Goal: Communication & Community: Answer question/provide support

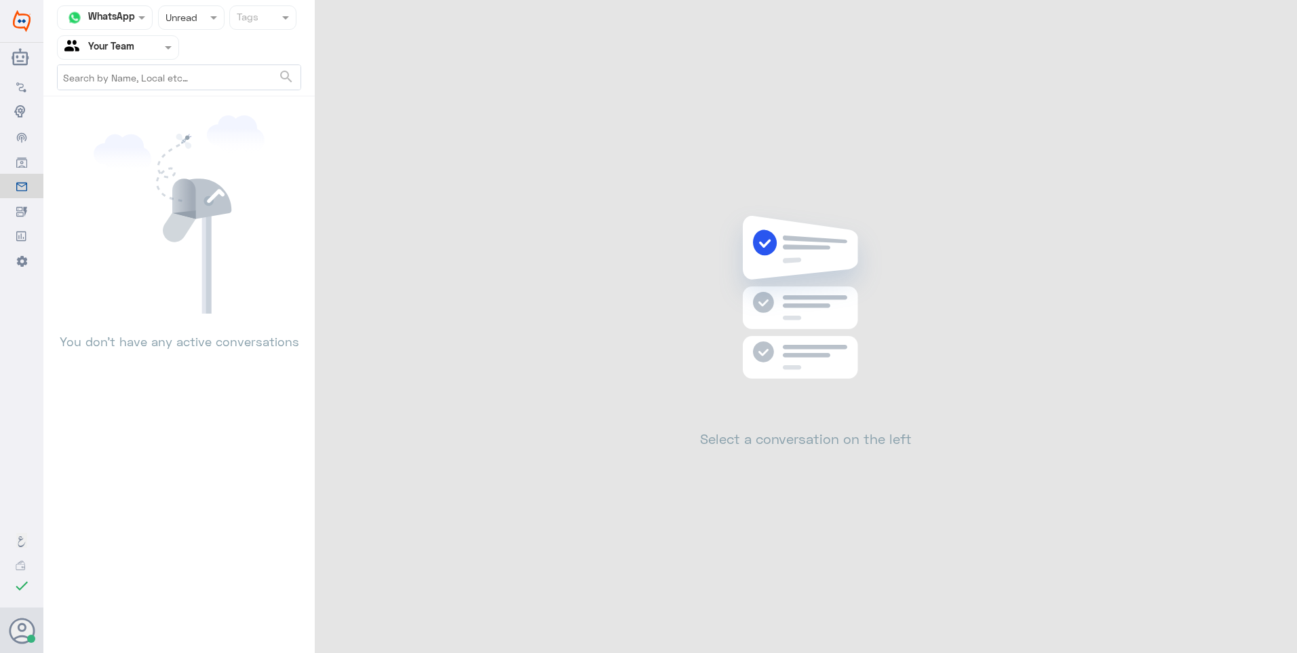
click at [189, 23] on input "text" at bounding box center [178, 17] width 25 height 16
click at [189, 95] on span "Closed" at bounding box center [180, 100] width 31 height 12
click at [193, 17] on div at bounding box center [191, 17] width 65 height 16
click at [189, 69] on span "Opened" at bounding box center [182, 75] width 35 height 12
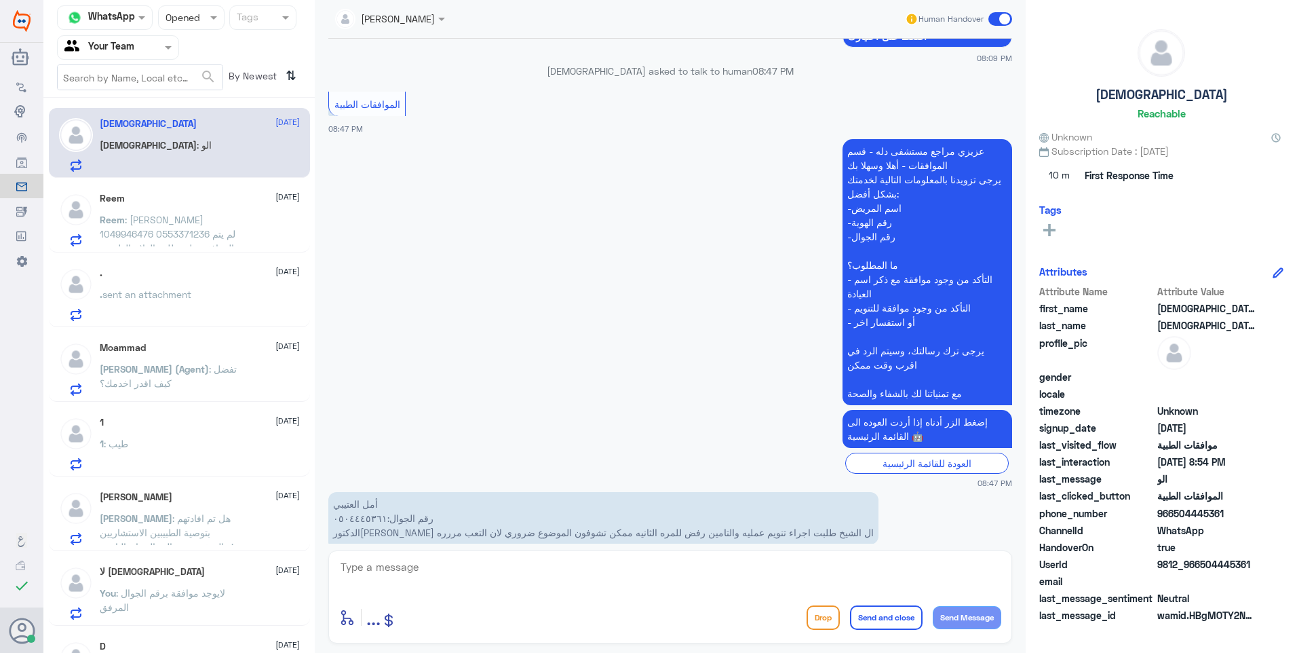
scroll to position [1218, 0]
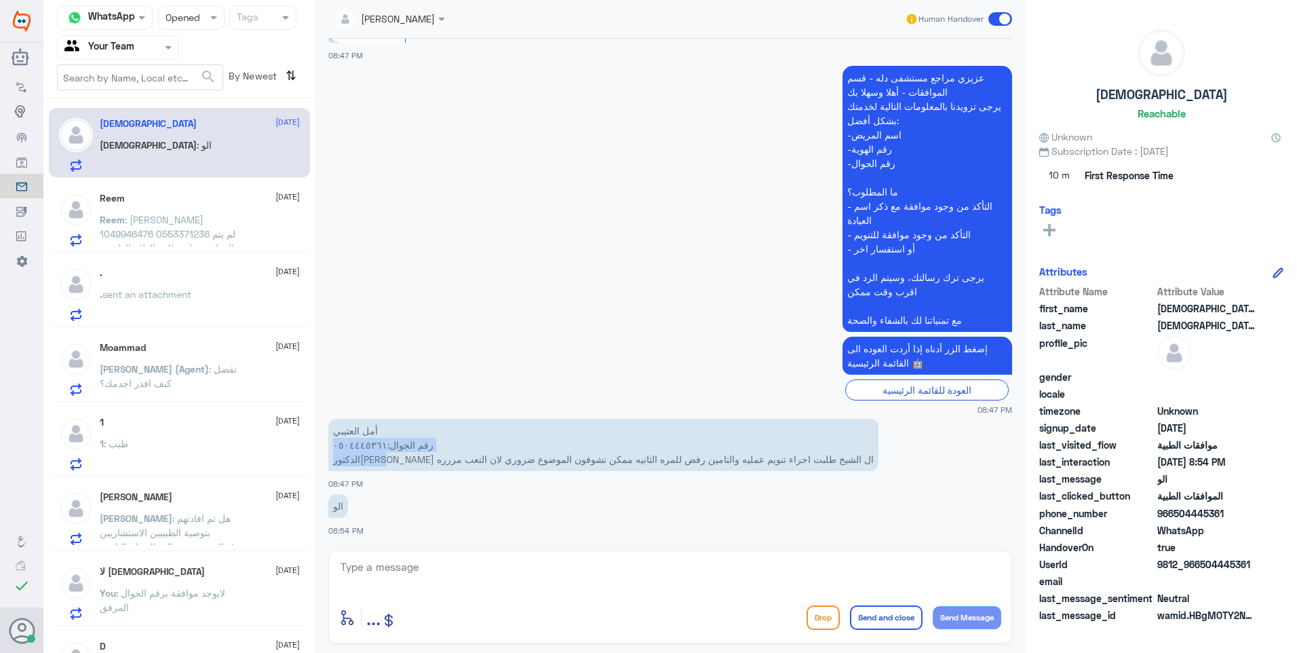
drag, startPoint x: 767, startPoint y: 461, endPoint x: 644, endPoint y: 450, distance: 123.9
click at [644, 450] on p "أمل العتيبي رقم الجوال:٠٥٠٤٤٤٥٣٦١ الدكتور[PERSON_NAME] ال الشيخ طلبت اجراء تنوي…" at bounding box center [603, 445] width 550 height 52
click at [514, 459] on p "أمل العتيبي رقم الجوال:٠٥٠٤٤٤٥٣٦١ الدكتور[PERSON_NAME] ال الشيخ طلبت اجراء تنوي…" at bounding box center [603, 445] width 550 height 52
click at [391, 564] on textarea at bounding box center [670, 574] width 662 height 33
drag, startPoint x: 424, startPoint y: 561, endPoint x: 216, endPoint y: 526, distance: 210.5
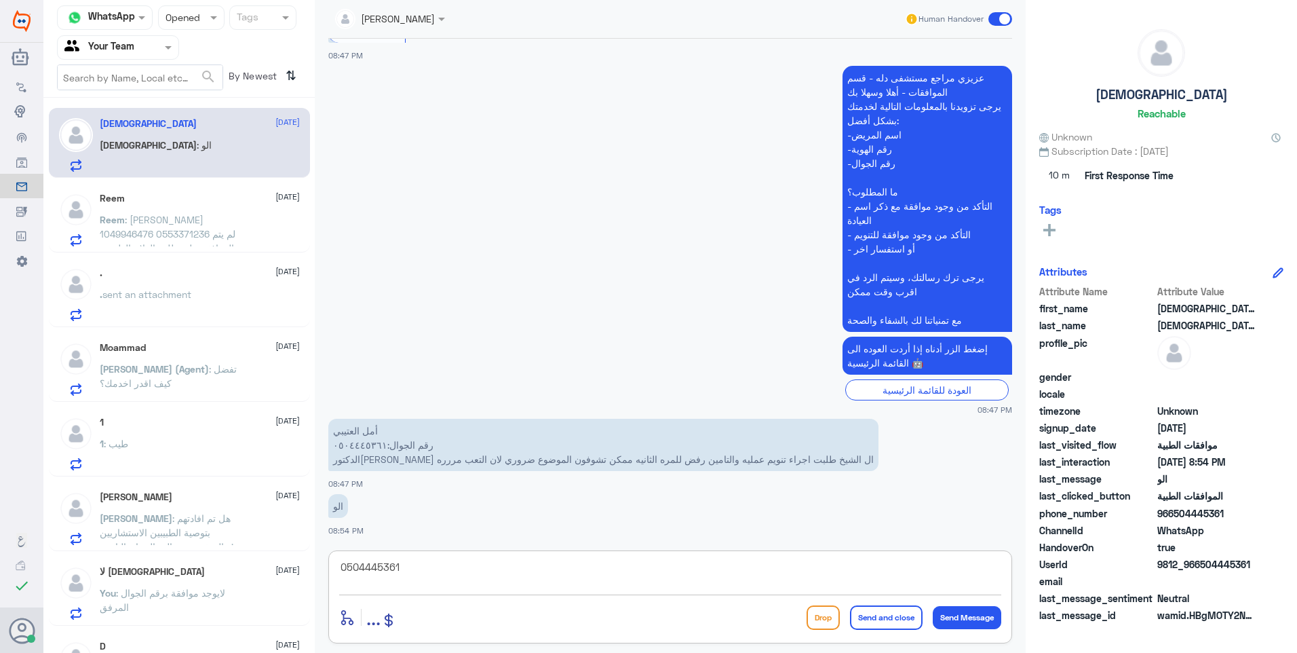
click at [217, 527] on div "Channel WhatsApp Status × Opened Tags Agent Filter Your Team search By Newest ⇅…" at bounding box center [670, 328] width 1254 height 657
type textarea "0504445361"
drag, startPoint x: 727, startPoint y: 463, endPoint x: 479, endPoint y: 463, distance: 248.3
click at [479, 463] on p "أمل العتيبي رقم الجوال:٠٥٠٤٤٤٥٣٦١ الدكتور[PERSON_NAME] ال الشيخ طلبت اجراء تنوي…" at bounding box center [603, 445] width 550 height 52
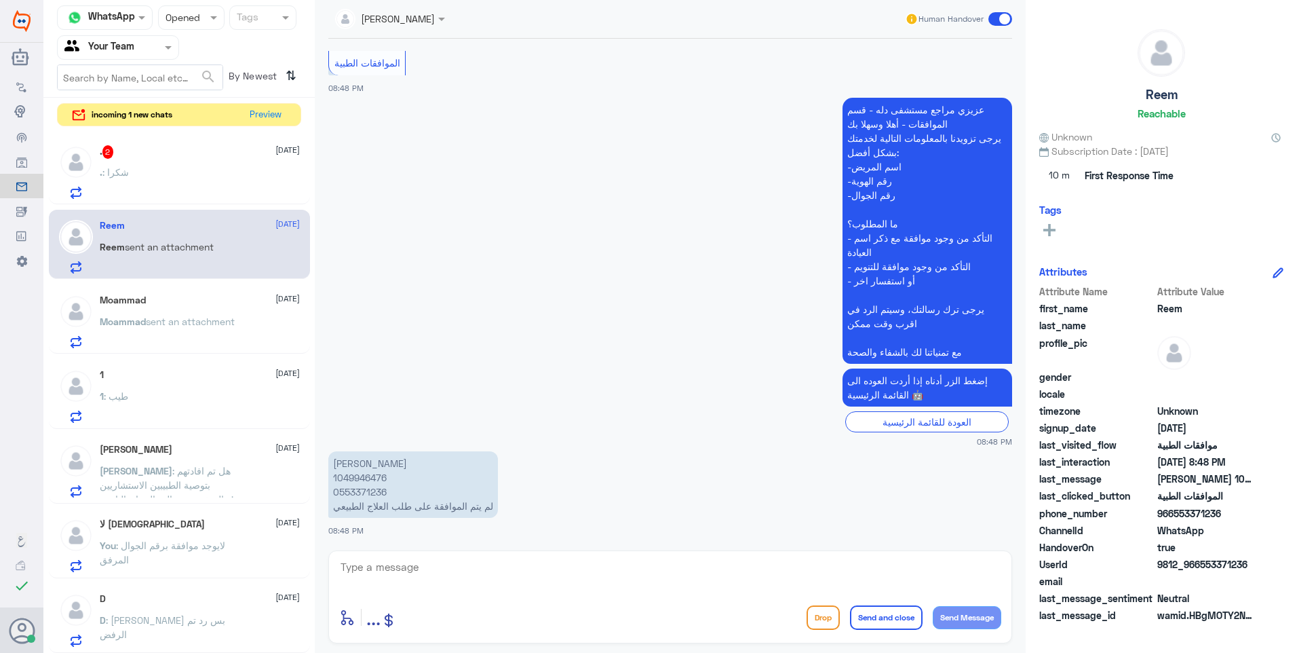
scroll to position [945, 0]
click at [417, 577] on textarea at bounding box center [670, 574] width 662 height 33
click at [209, 328] on p "[PERSON_NAME] sent an attachment" at bounding box center [167, 331] width 135 height 34
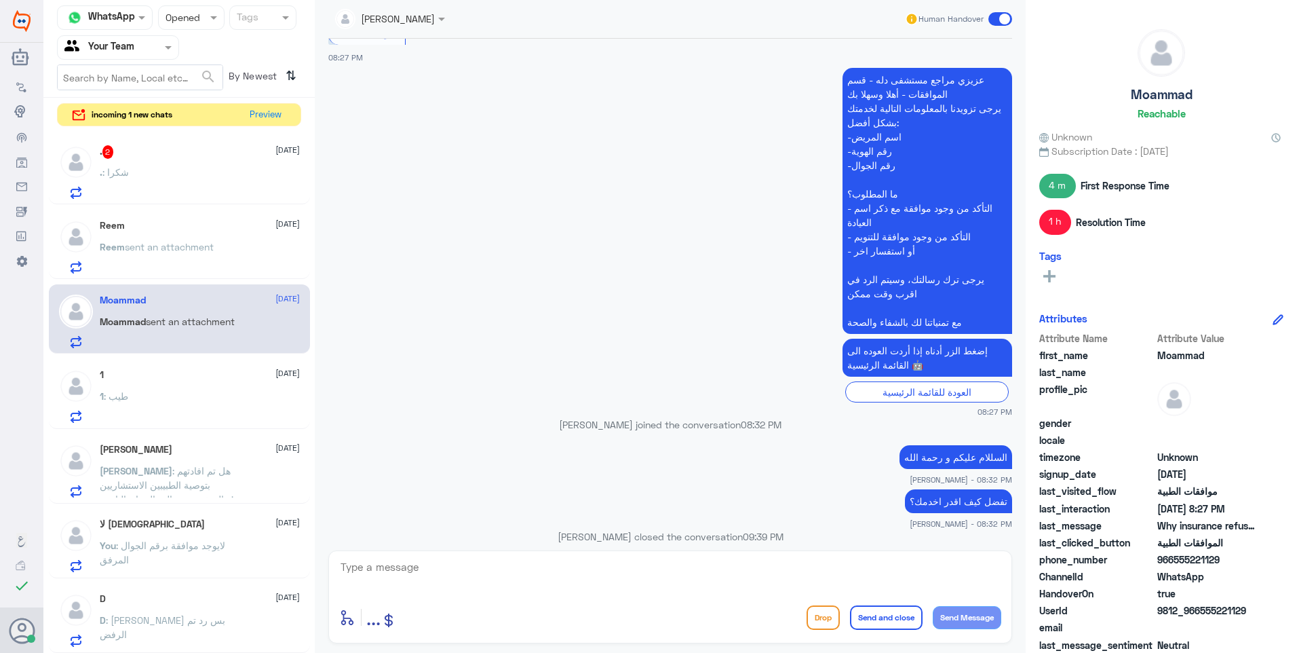
scroll to position [340, 0]
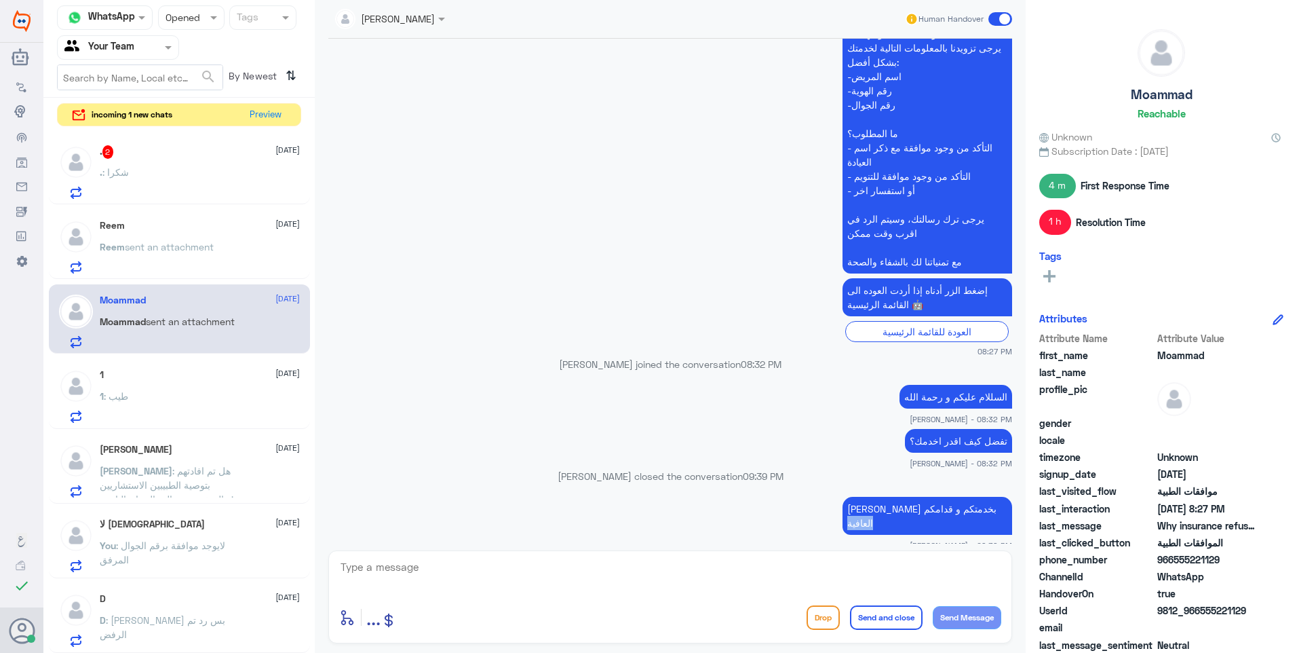
drag, startPoint x: 1001, startPoint y: 513, endPoint x: 793, endPoint y: 523, distance: 207.8
click at [800, 523] on div "[PERSON_NAME] بخدمتكم و قدامكم العافية [PERSON_NAME] - 09:39 PM" at bounding box center [670, 522] width 684 height 58
click at [188, 239] on p "Reem sent an attachment" at bounding box center [157, 256] width 114 height 34
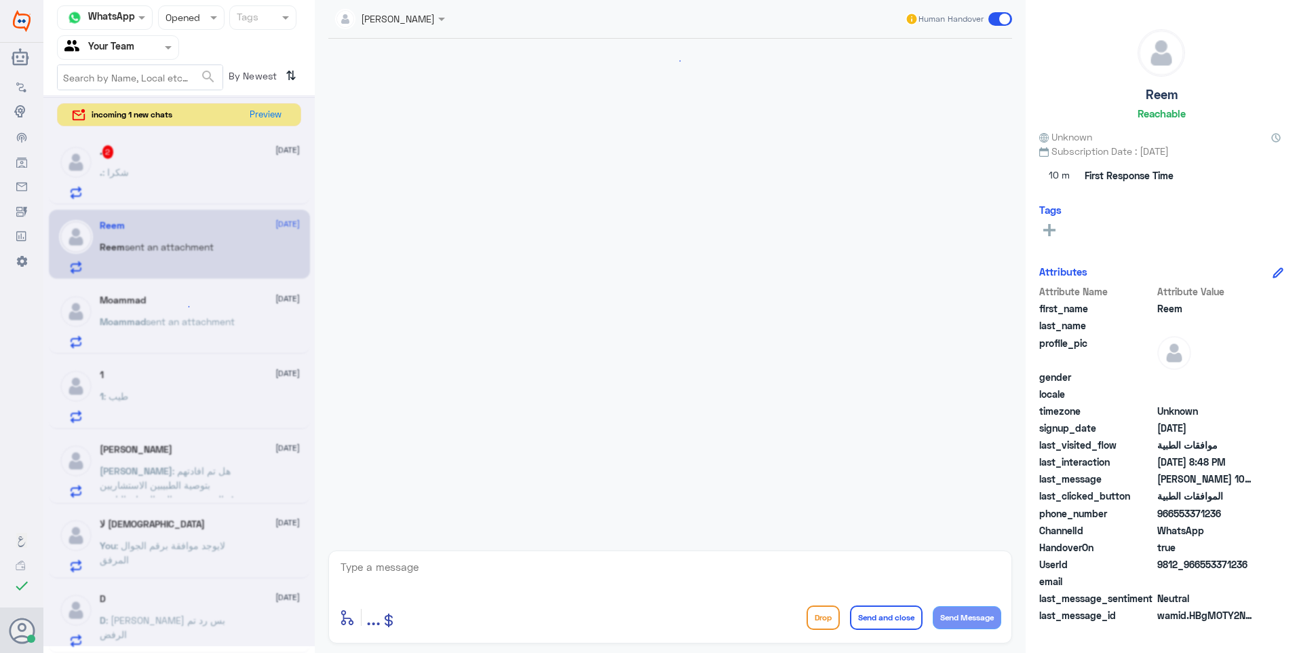
scroll to position [945, 0]
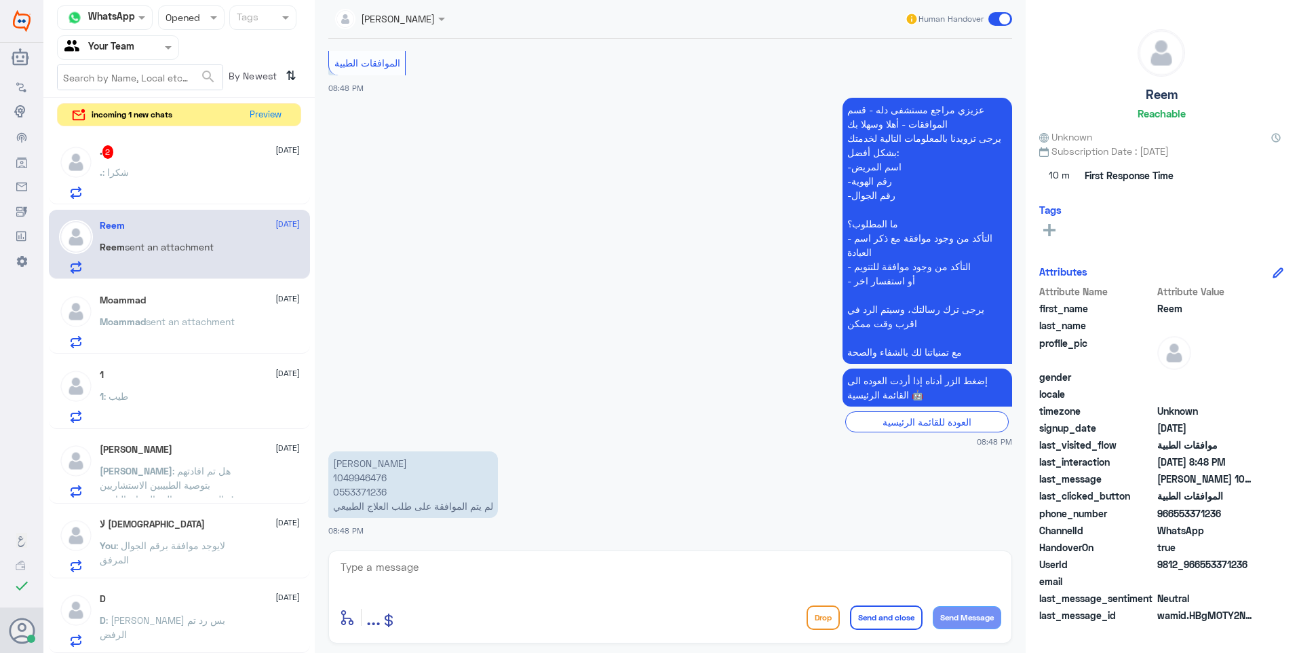
click at [209, 488] on span ": هل تم افادتهم بتوصية الطبيبين الاستشاريين المتخصصين بالمجال وان التامين vip م…" at bounding box center [170, 506] width 140 height 83
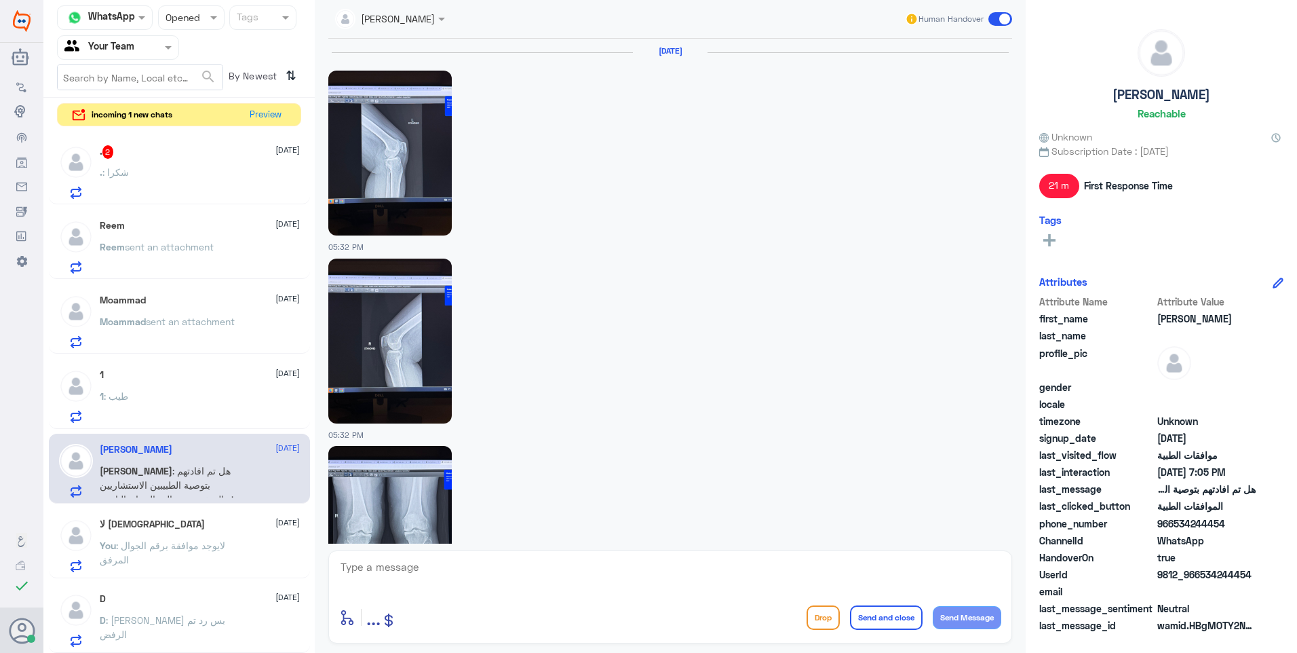
scroll to position [1661, 0]
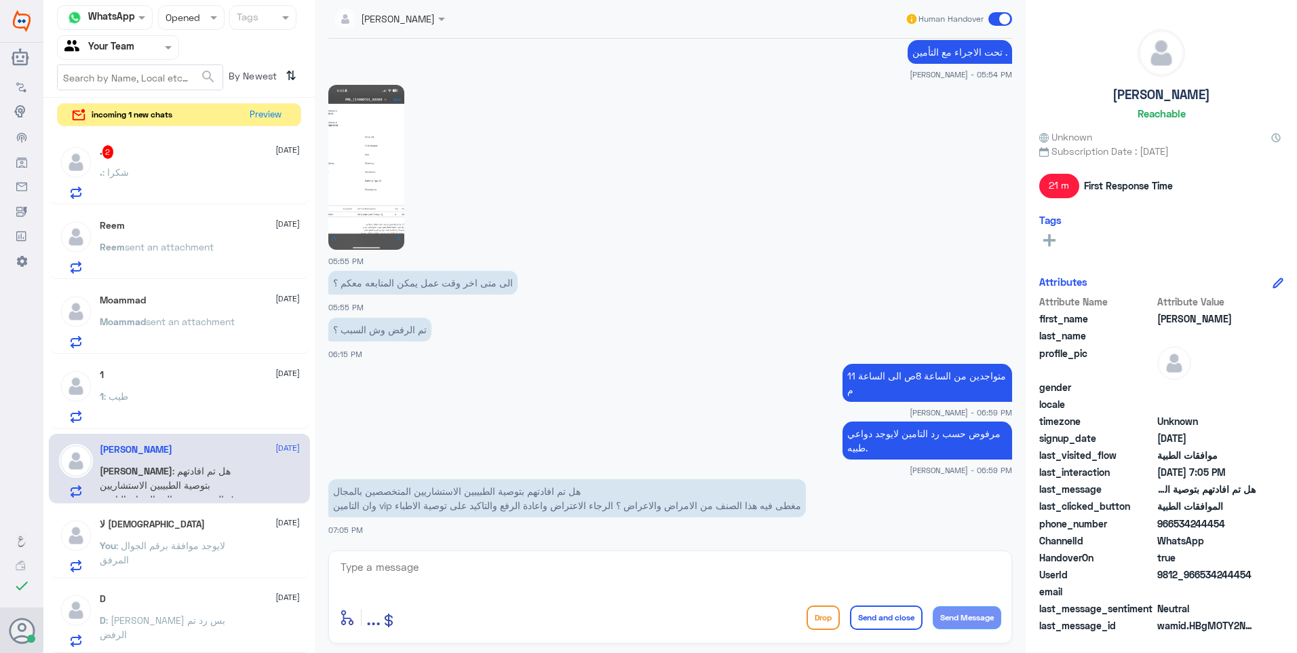
click at [416, 564] on textarea at bounding box center [670, 574] width 662 height 33
type textarea "k"
type textarea "نعم تم التوضيح ومرفوض"
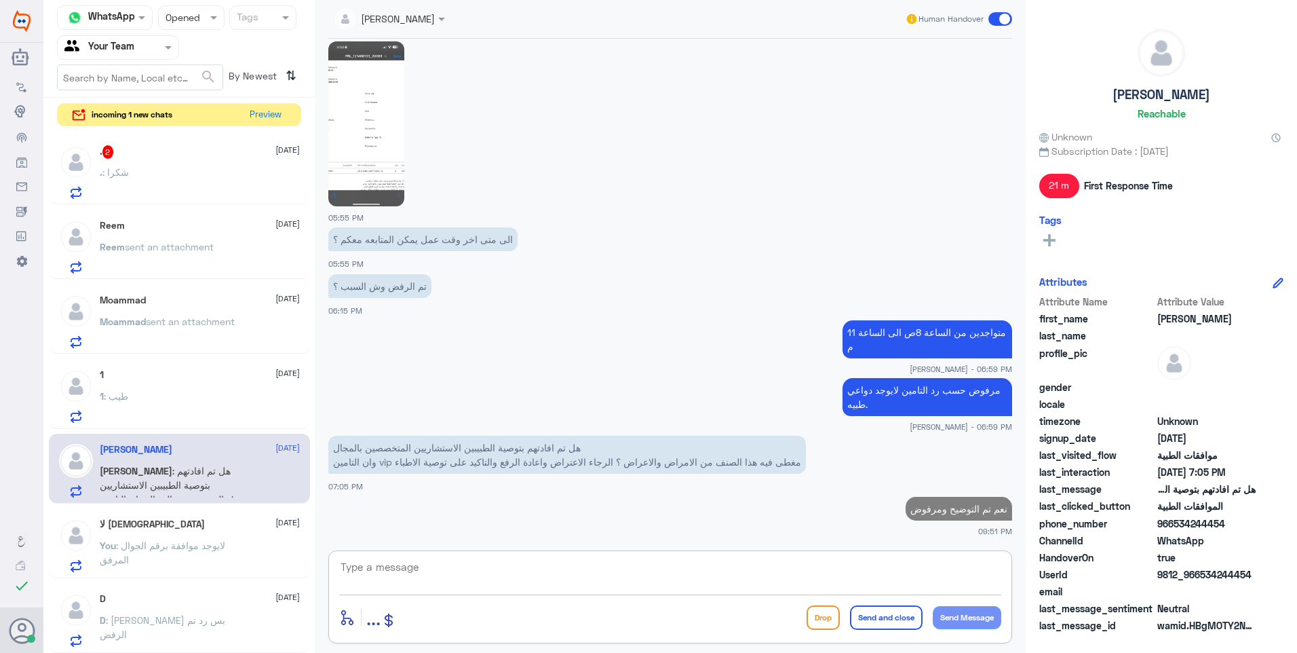
click at [909, 389] on p "مرفوض حسب رد التامين لايوجد دواعي طبيه." at bounding box center [928, 397] width 170 height 38
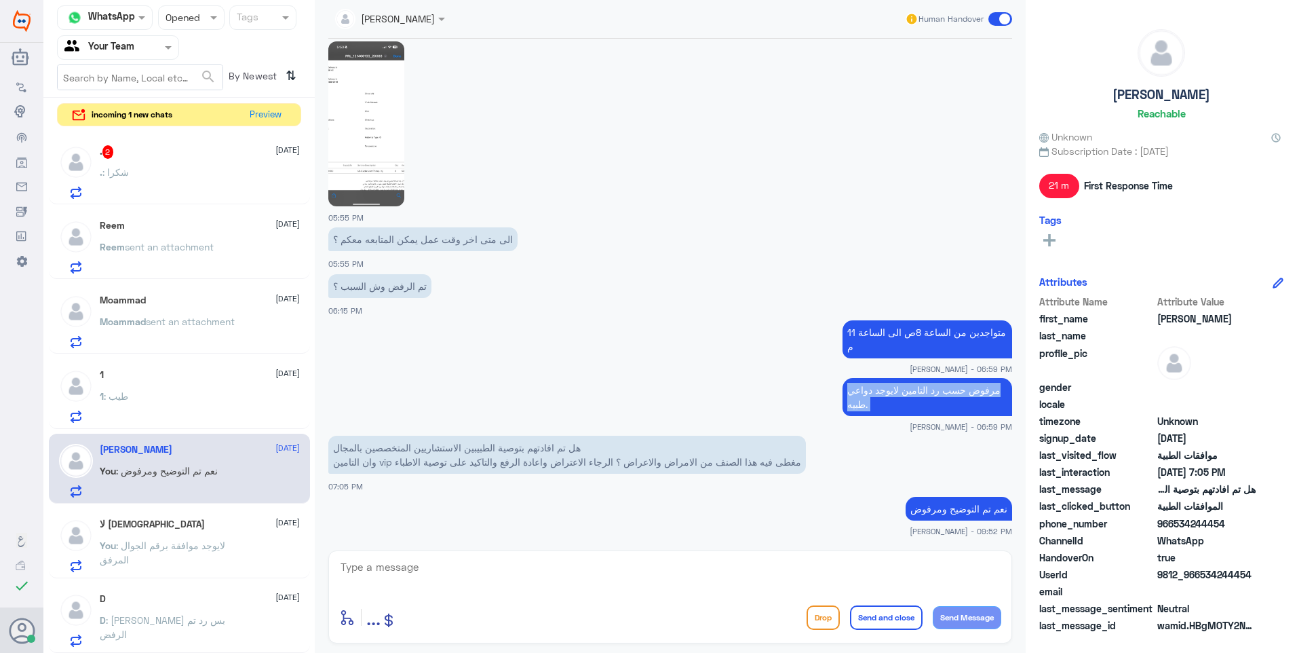
copy div "مرفوض حسب رد التامين لايوجد دواعي طبيه."
click at [774, 578] on textarea at bounding box center [670, 574] width 662 height 33
paste textarea "مرفوض حسب رد التامين لايوجد دواعي طبيه."
type textarea "مرفوض حسب رد التامين لايوجد دواعي طبيه."
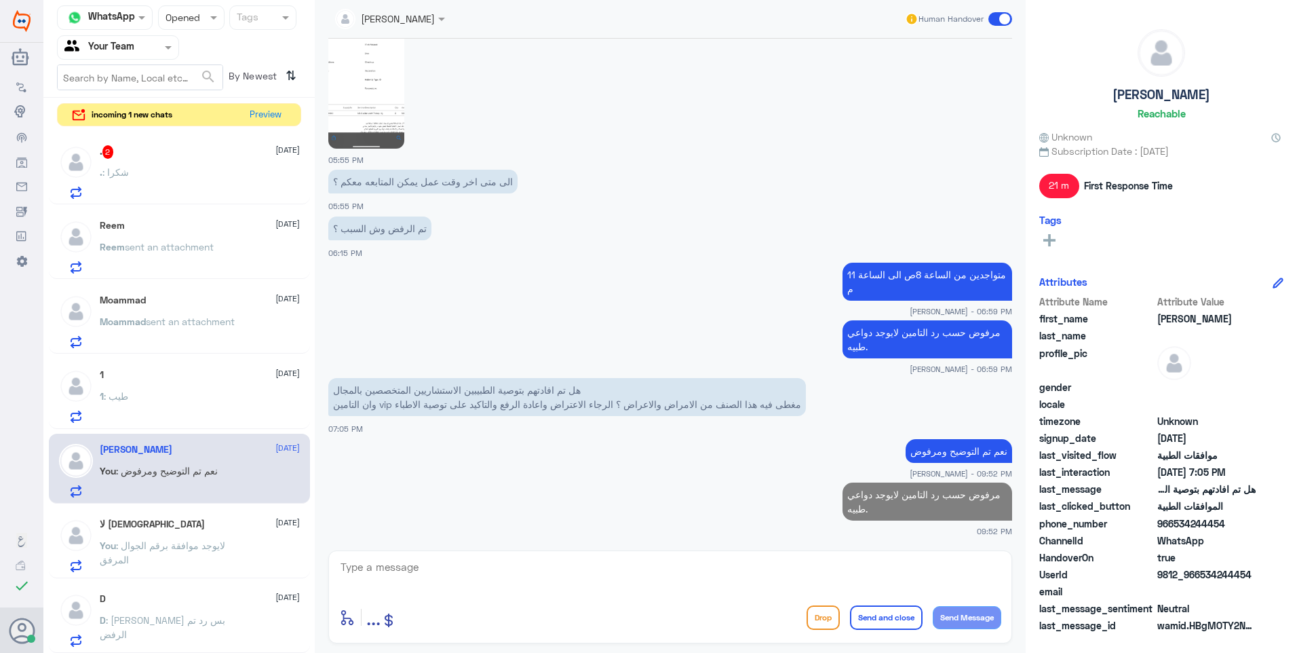
click at [225, 193] on div ". : شكرا" at bounding box center [200, 183] width 200 height 31
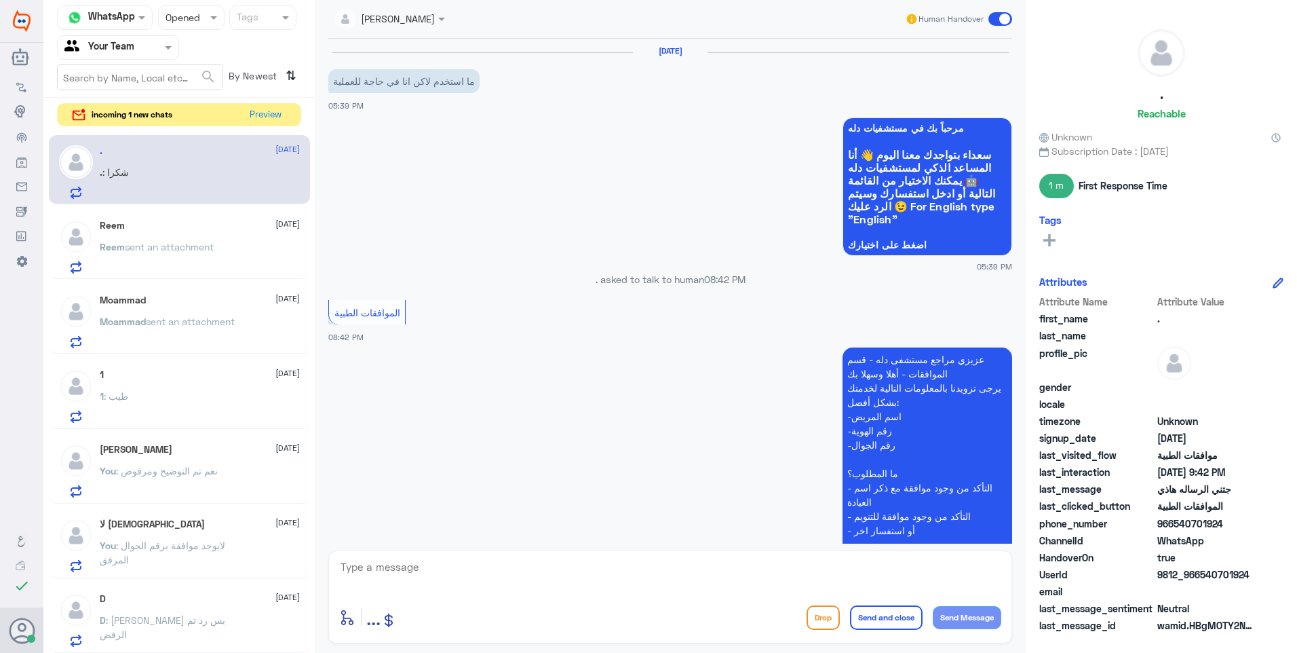
scroll to position [1212, 0]
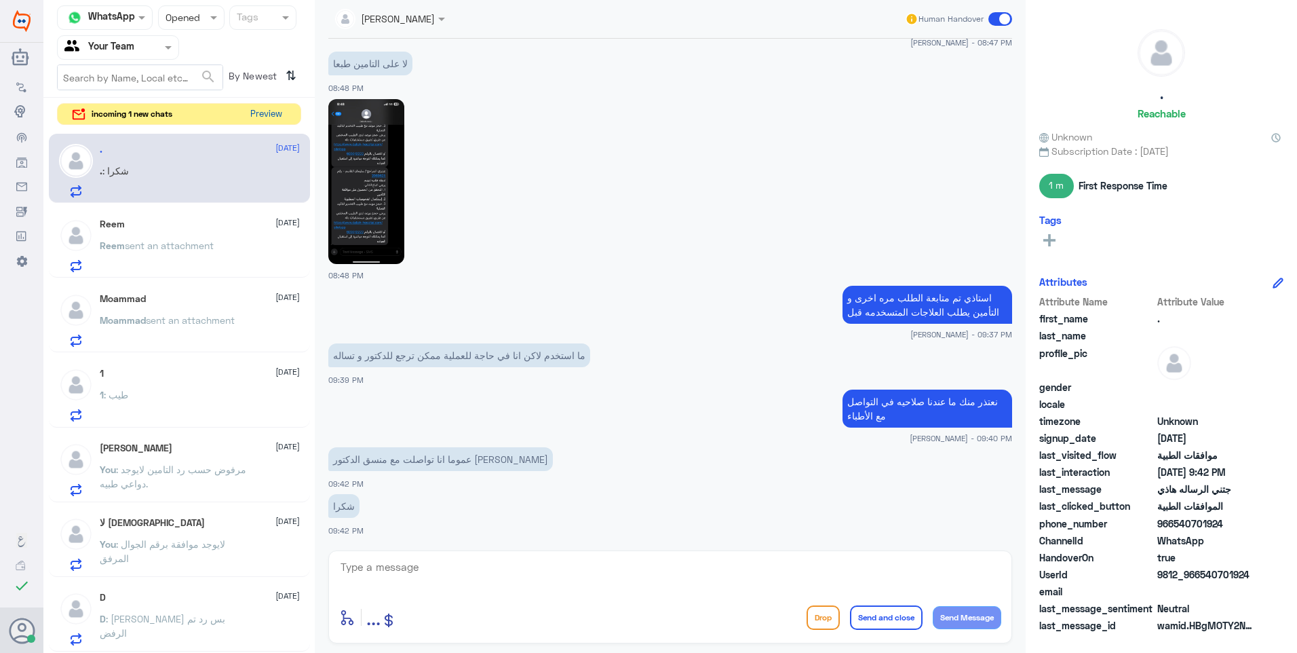
click at [262, 119] on button "Preview" at bounding box center [266, 114] width 42 height 21
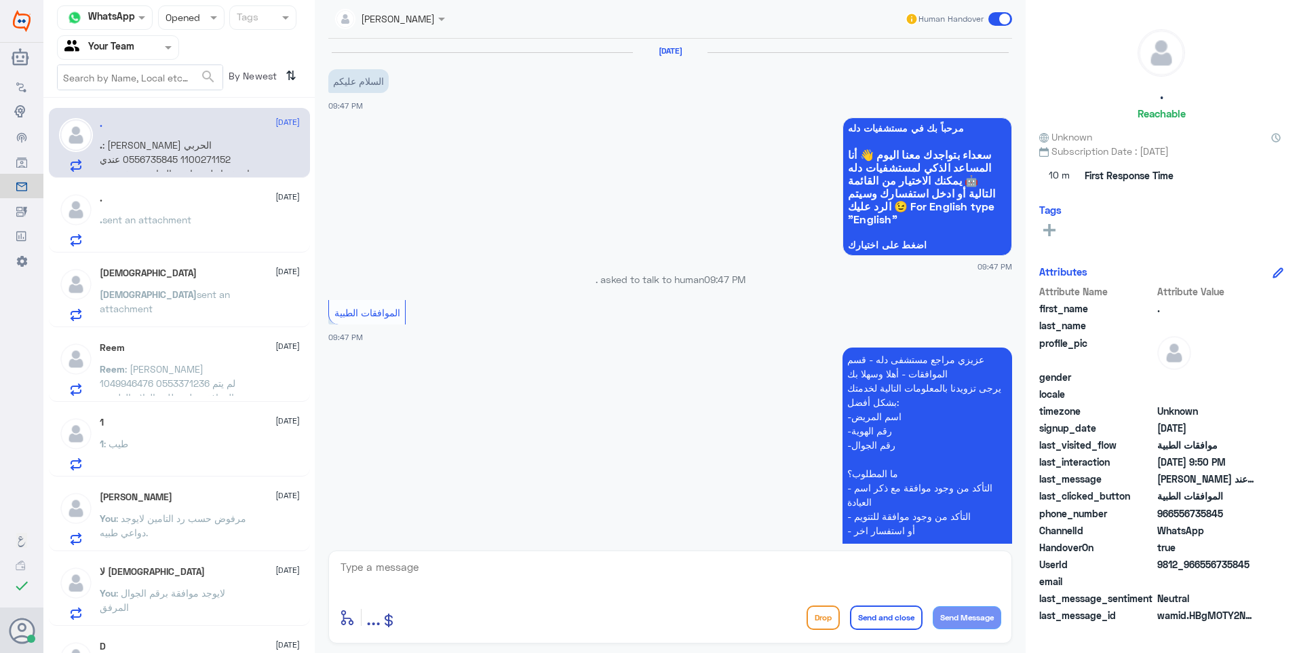
scroll to position [277, 0]
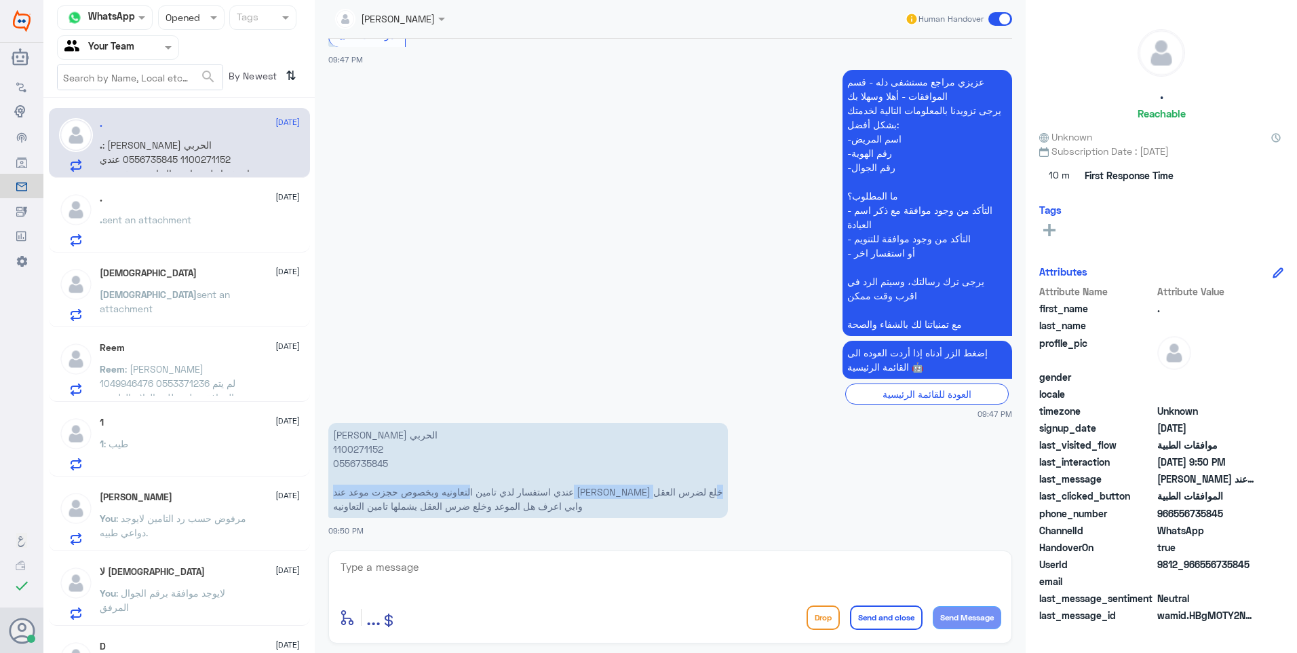
drag, startPoint x: 659, startPoint y: 497, endPoint x: 460, endPoint y: 498, distance: 199.5
click at [461, 498] on p "[PERSON_NAME] الحربي 1100271152 0556735845 عندي استفسار لدي تامين التعاونيه وبخ…" at bounding box center [528, 470] width 400 height 95
drag, startPoint x: 460, startPoint y: 498, endPoint x: 402, endPoint y: 515, distance: 60.1
click at [415, 515] on p "[PERSON_NAME] الحربي 1100271152 0556735845 عندي استفسار لدي تامين التعاونيه وبخ…" at bounding box center [528, 470] width 400 height 95
drag, startPoint x: 402, startPoint y: 515, endPoint x: 391, endPoint y: 564, distance: 50.0
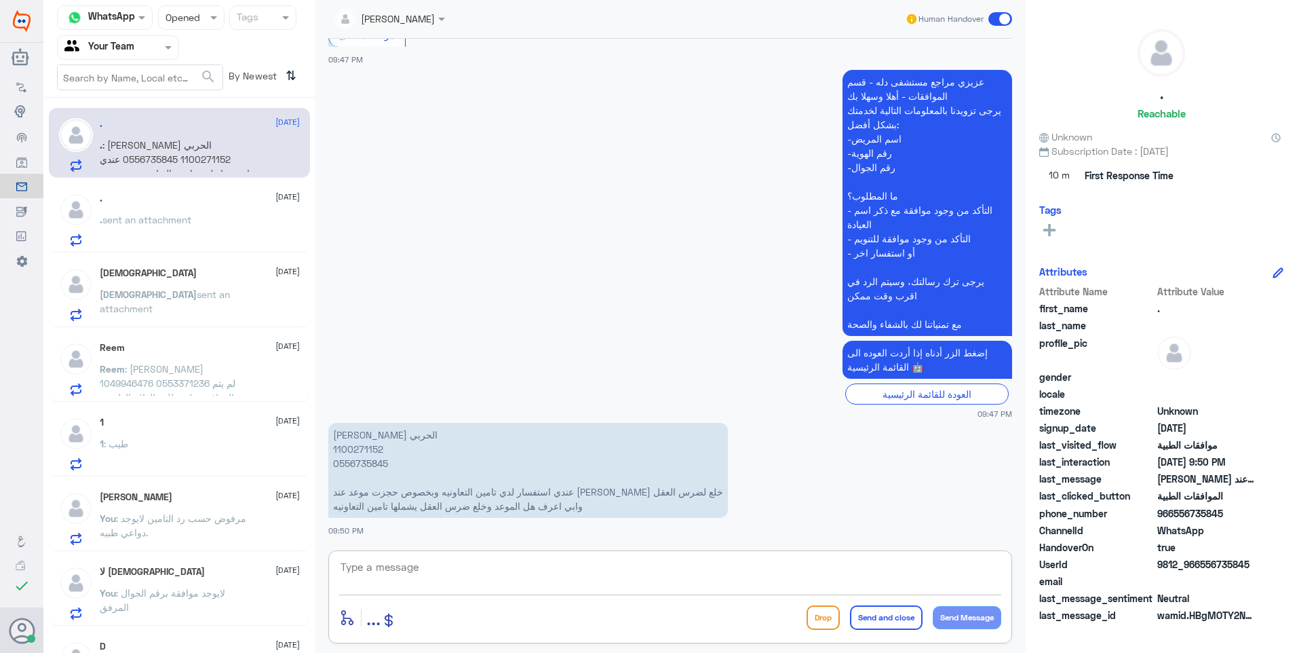
click at [391, 564] on textarea at bounding box center [670, 574] width 662 height 33
drag, startPoint x: 604, startPoint y: 495, endPoint x: 499, endPoint y: 494, distance: 105.2
click at [499, 494] on p "[PERSON_NAME] الحربي 1100271152 0556735845 عندي استفسار لدي تامين التعاونيه وبخ…" at bounding box center [528, 470] width 400 height 95
click at [362, 568] on textarea at bounding box center [670, 574] width 662 height 33
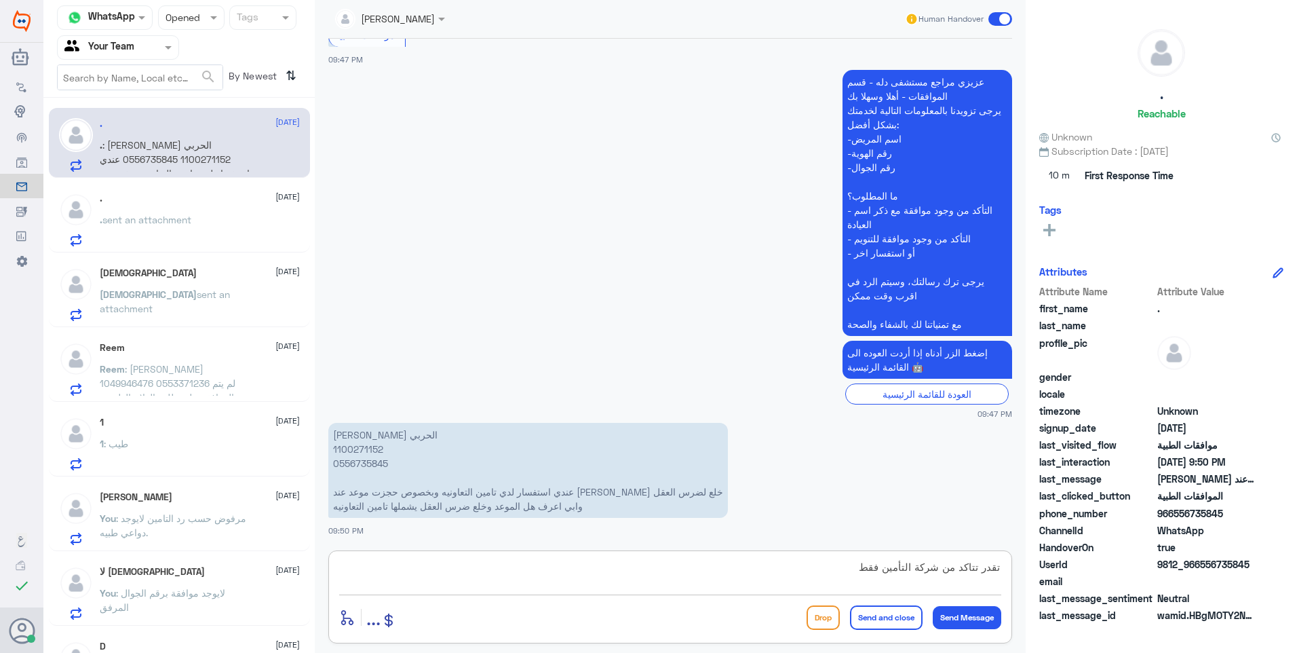
type textarea "تقدر تتاكد من شركة التأمين فقط."
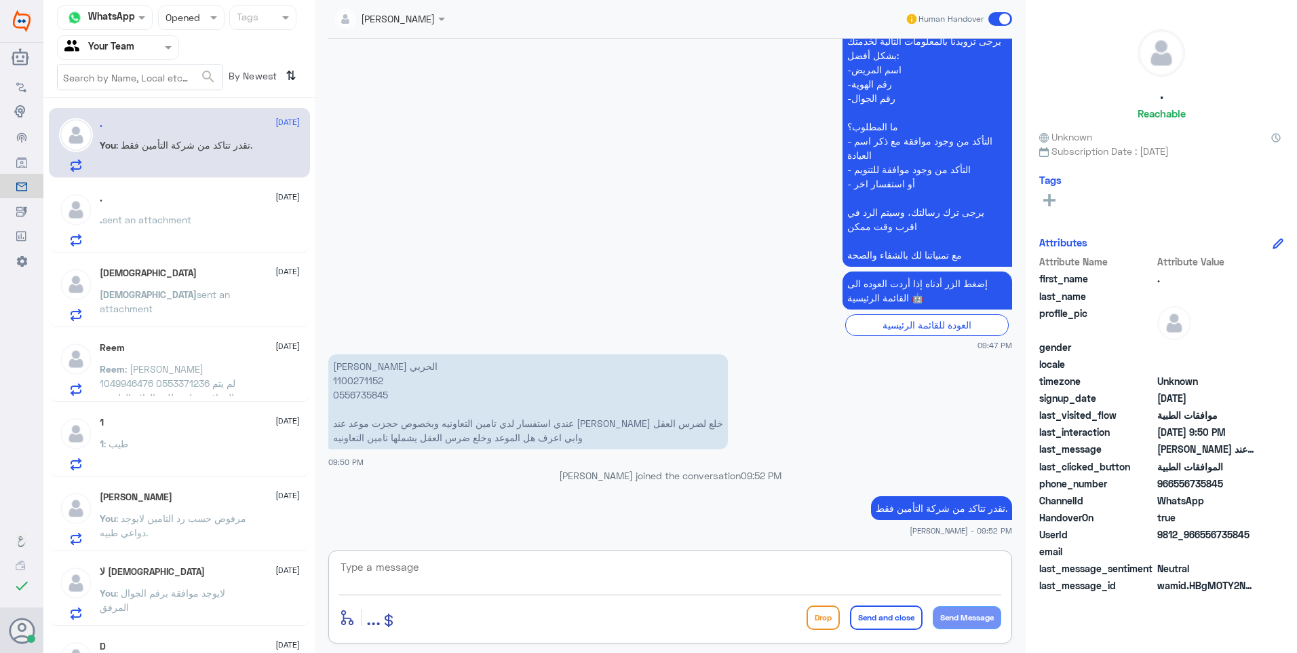
click at [384, 579] on textarea at bounding box center [670, 574] width 662 height 33
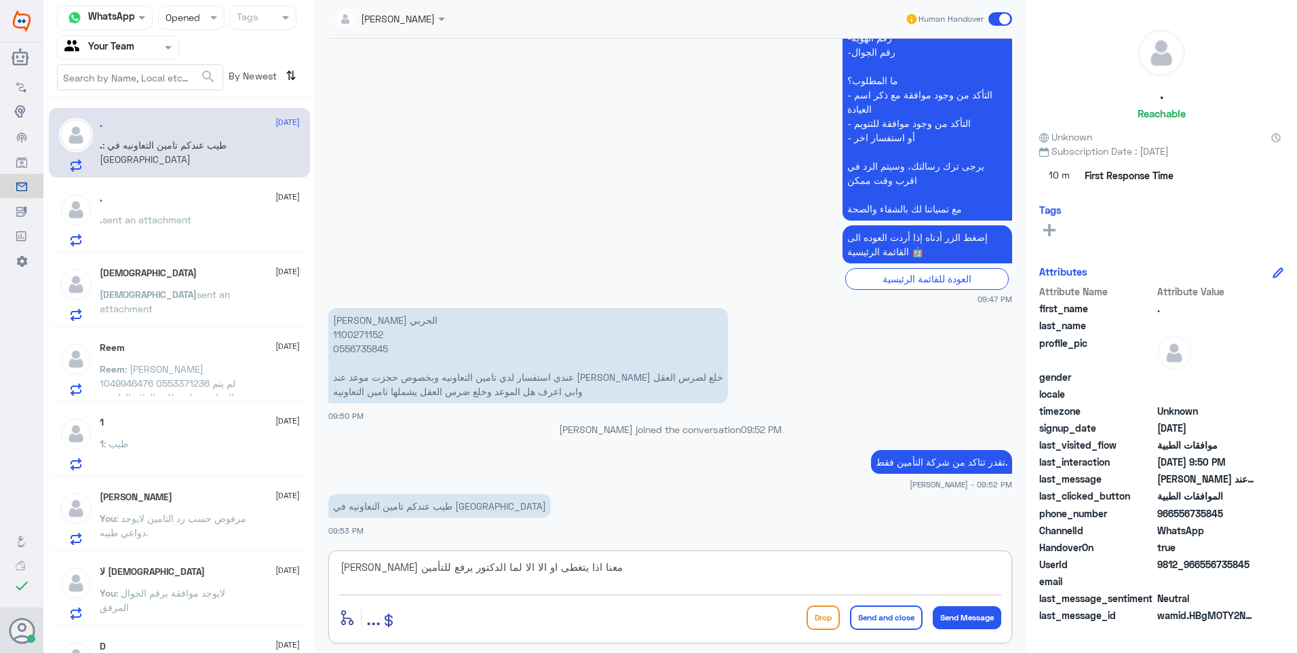
type textarea "[PERSON_NAME] معنا اذا يتغطى او الا الا لما الدكتور يرفع للتأمين"
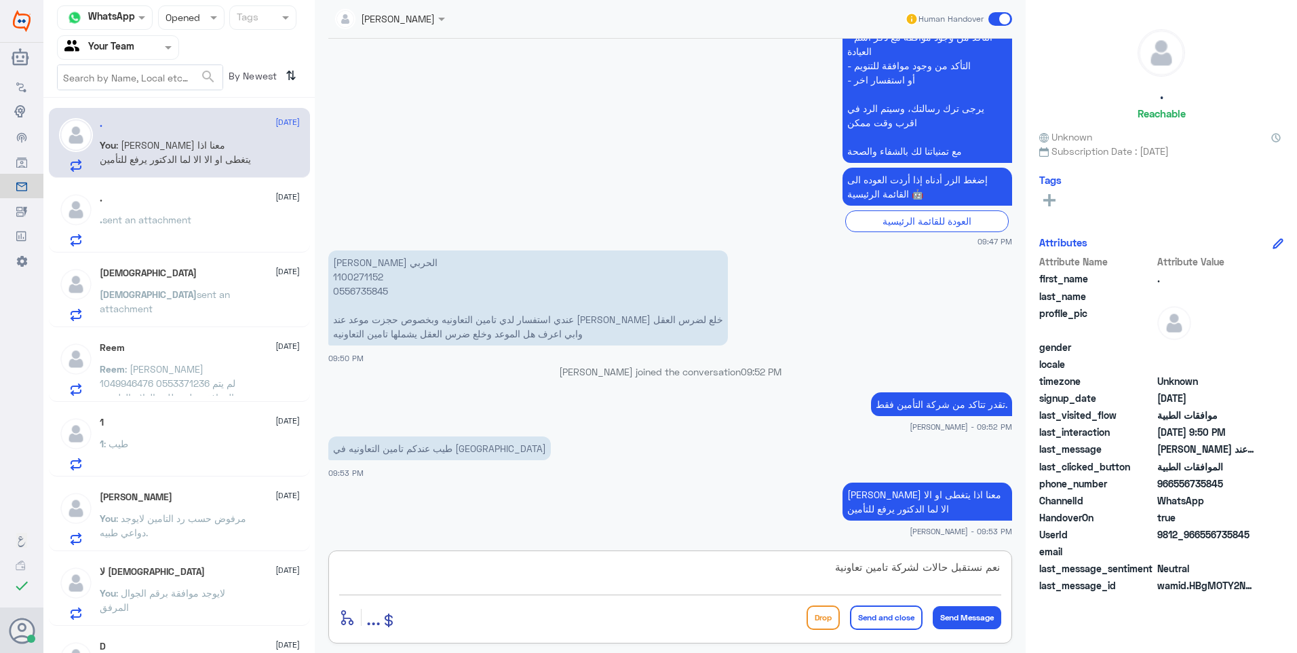
type textarea "نعم نستقبل حالات لشركة تامين تعاونية ."
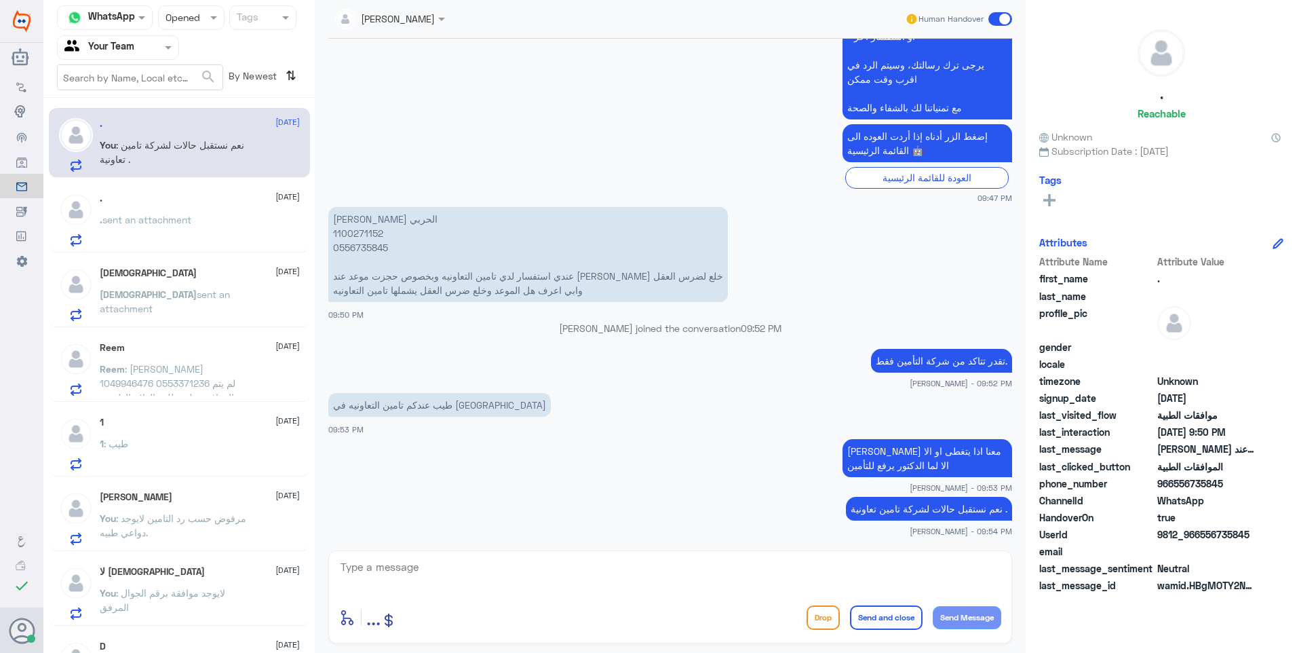
click at [263, 238] on div ". sent an attachment" at bounding box center [200, 231] width 200 height 31
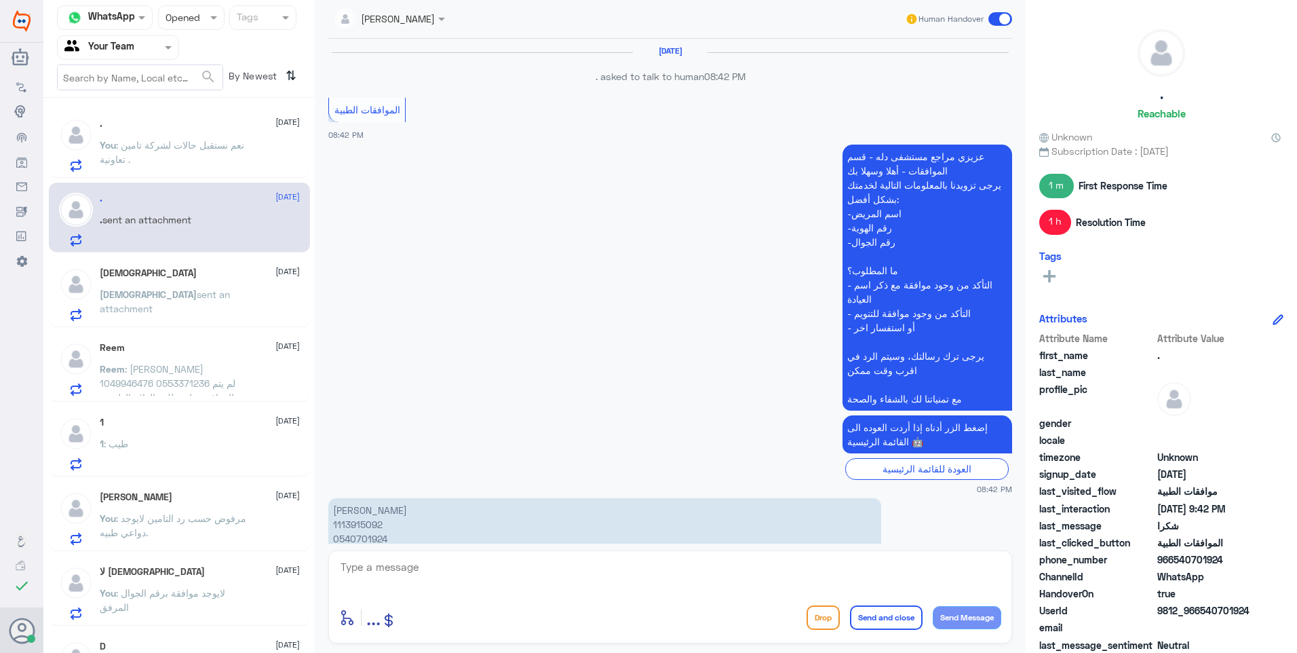
scroll to position [1078, 0]
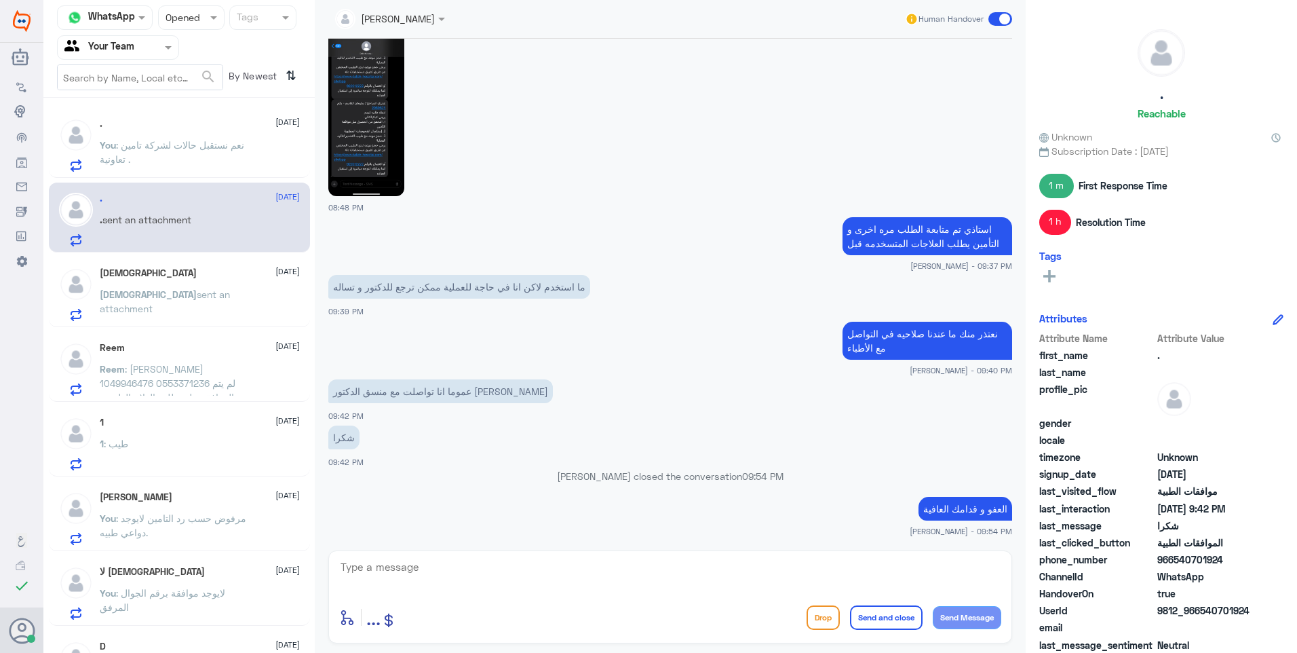
click at [255, 278] on div "[DEMOGRAPHIC_DATA] [DATE]" at bounding box center [200, 273] width 200 height 12
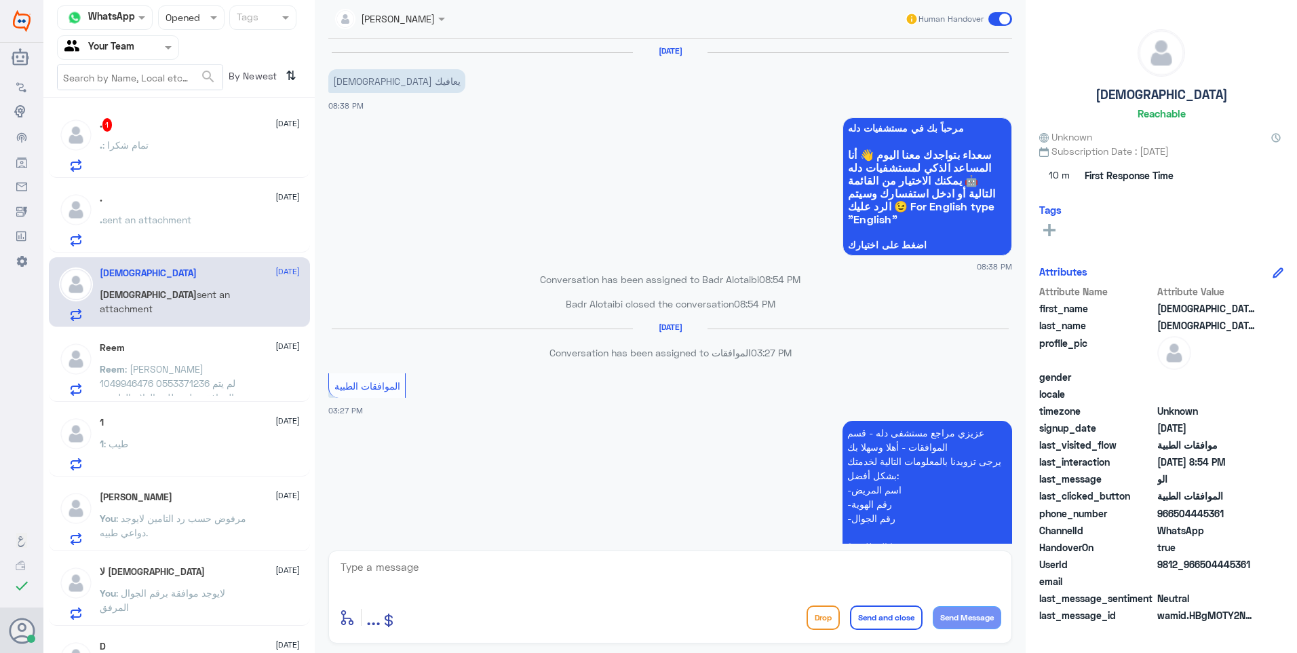
scroll to position [1218, 0]
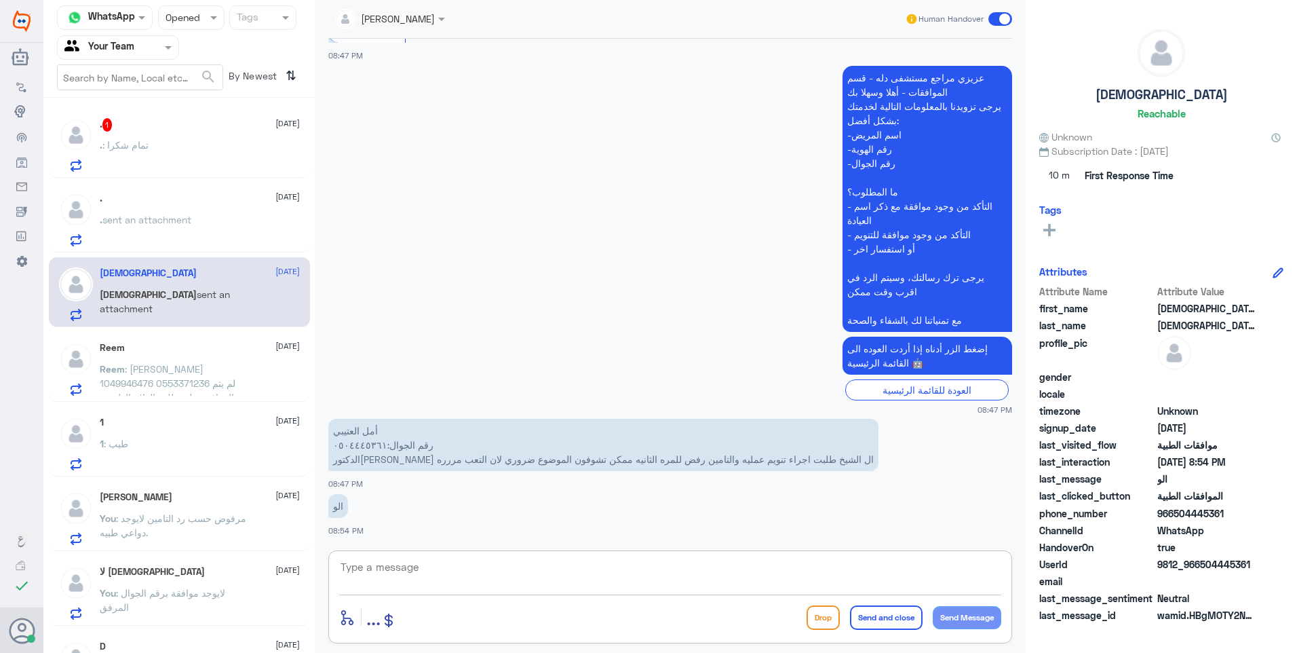
click at [352, 558] on textarea at bounding box center [670, 574] width 662 height 33
drag, startPoint x: 429, startPoint y: 568, endPoint x: 254, endPoint y: 507, distance: 185.4
click at [199, 486] on div "Channel WhatsApp Status × Opened Tags Agent Filter Your Team search By Newest ⇅…" at bounding box center [670, 328] width 1254 height 657
type textarea "تم تحويل استفسارك الى قسم موافقات التنويم للمتابعة ."
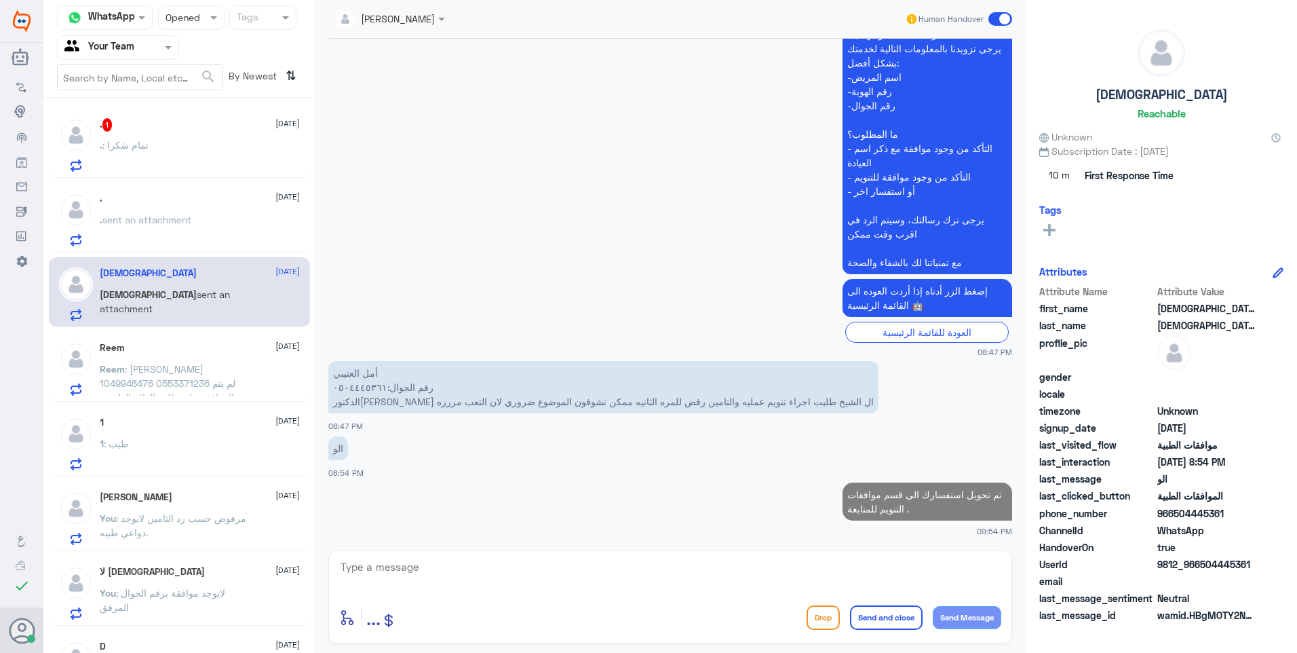
click at [226, 148] on div ". : تمام شكرا" at bounding box center [200, 156] width 200 height 31
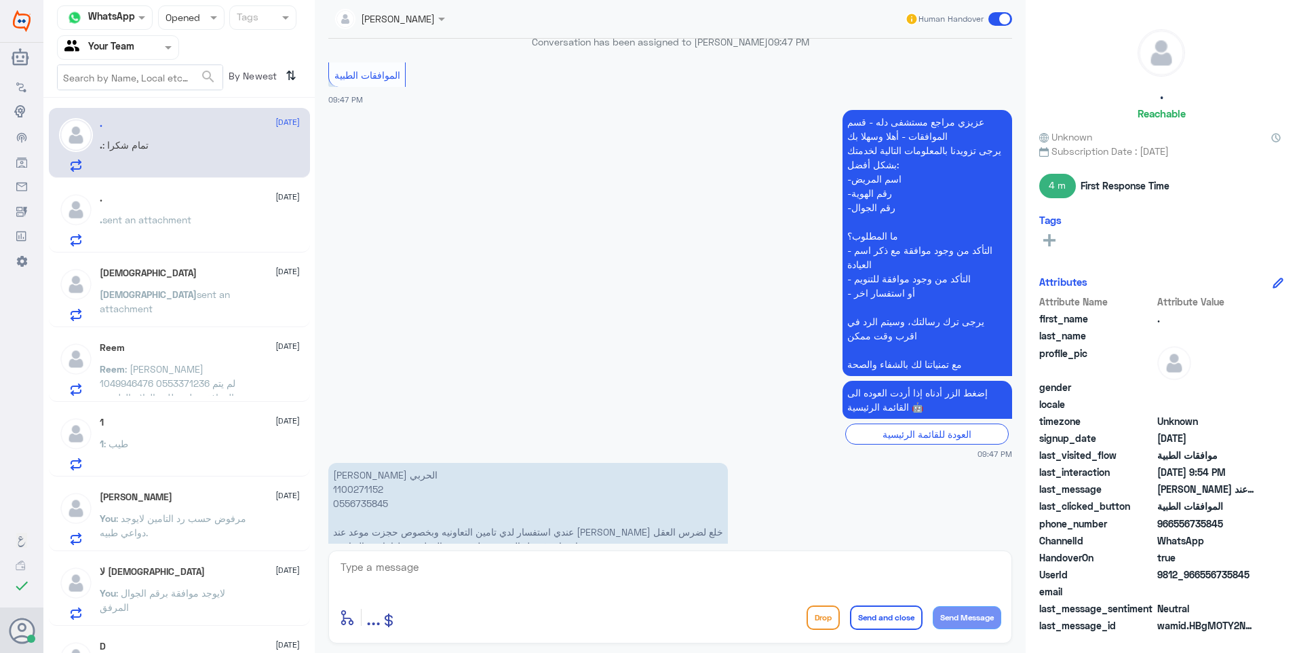
scroll to position [201, 0]
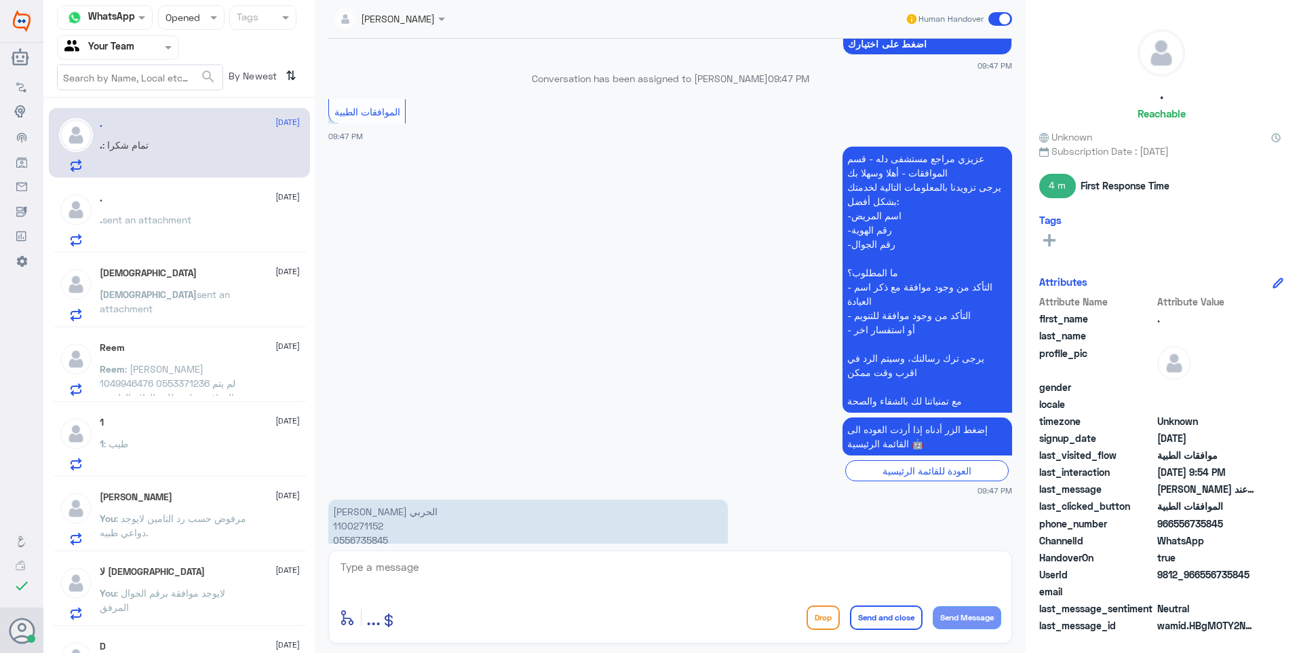
click at [869, 406] on p "عزيزي مراجع مستشفى دله - قسم الموافقات - أهلا وسهلا بك يرجى تزويدنا بالمعلومات …" at bounding box center [928, 280] width 170 height 266
copy div "مع تمنياتنا لك بالشفاء والصحة"
click at [833, 566] on textarea at bounding box center [670, 574] width 662 height 33
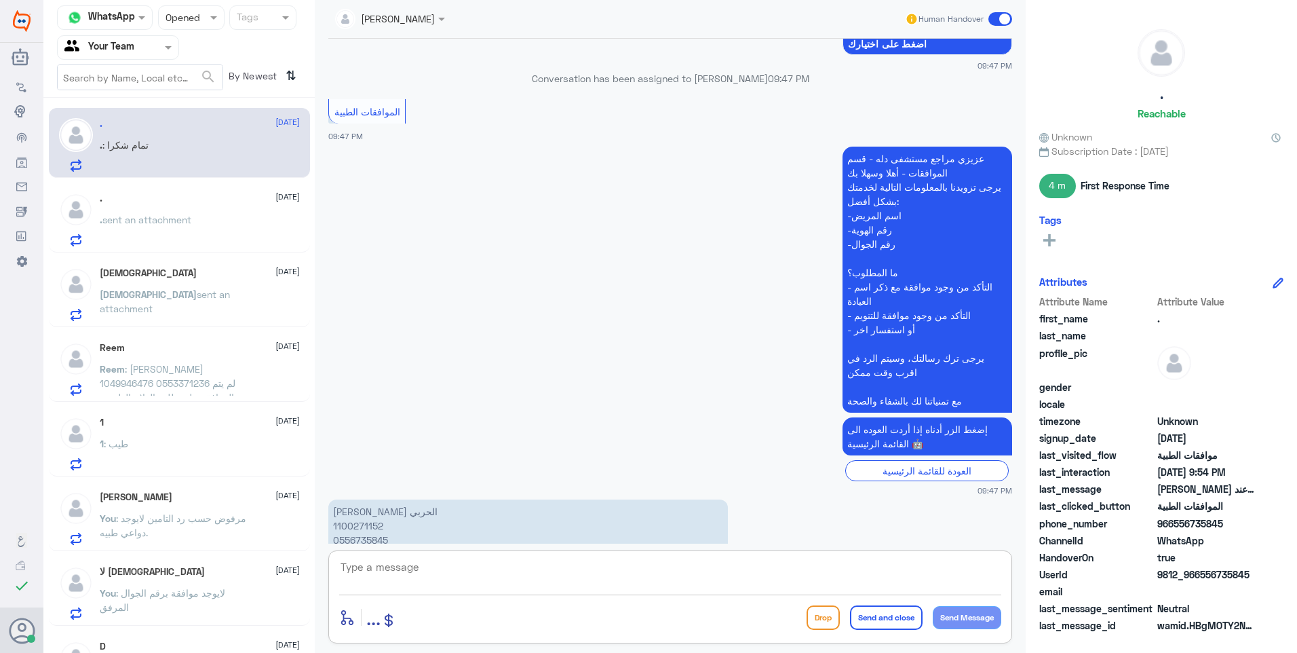
paste textarea "مع تمنياتنا لك بالشفاء والصحة"
type textarea "مع تمنياتنا لك بالشفاء والصحة"
click at [881, 608] on button "Send and close" at bounding box center [886, 617] width 73 height 24
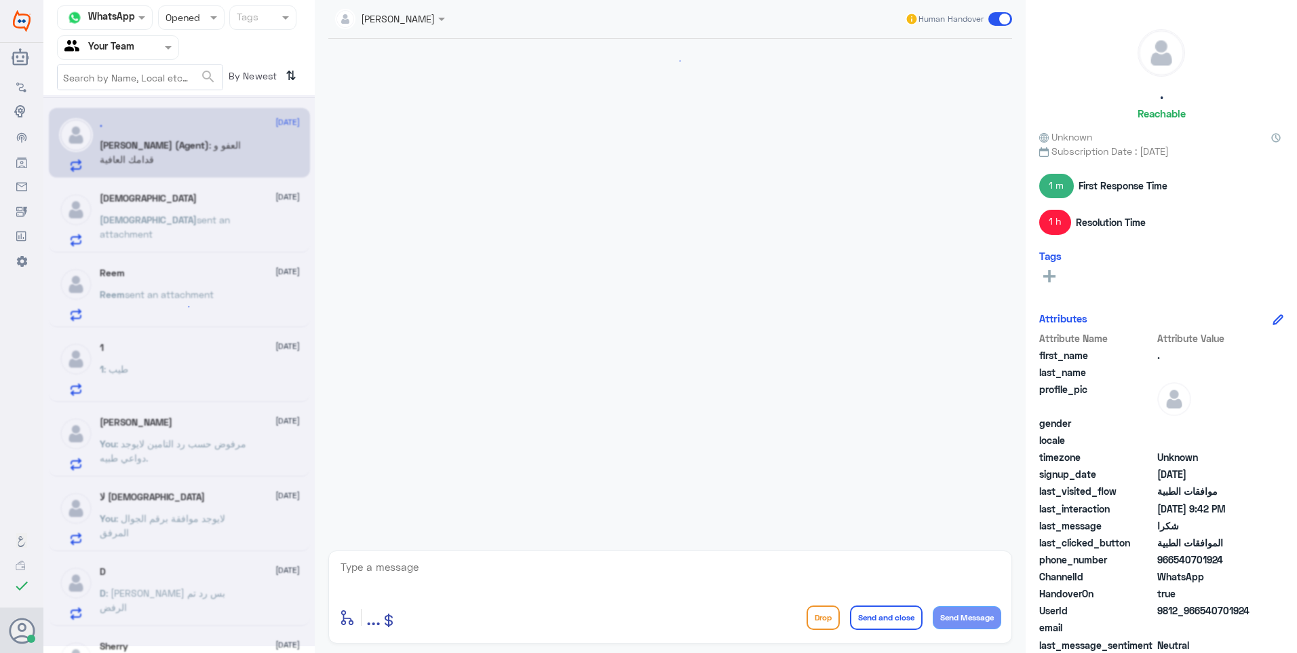
scroll to position [1078, 0]
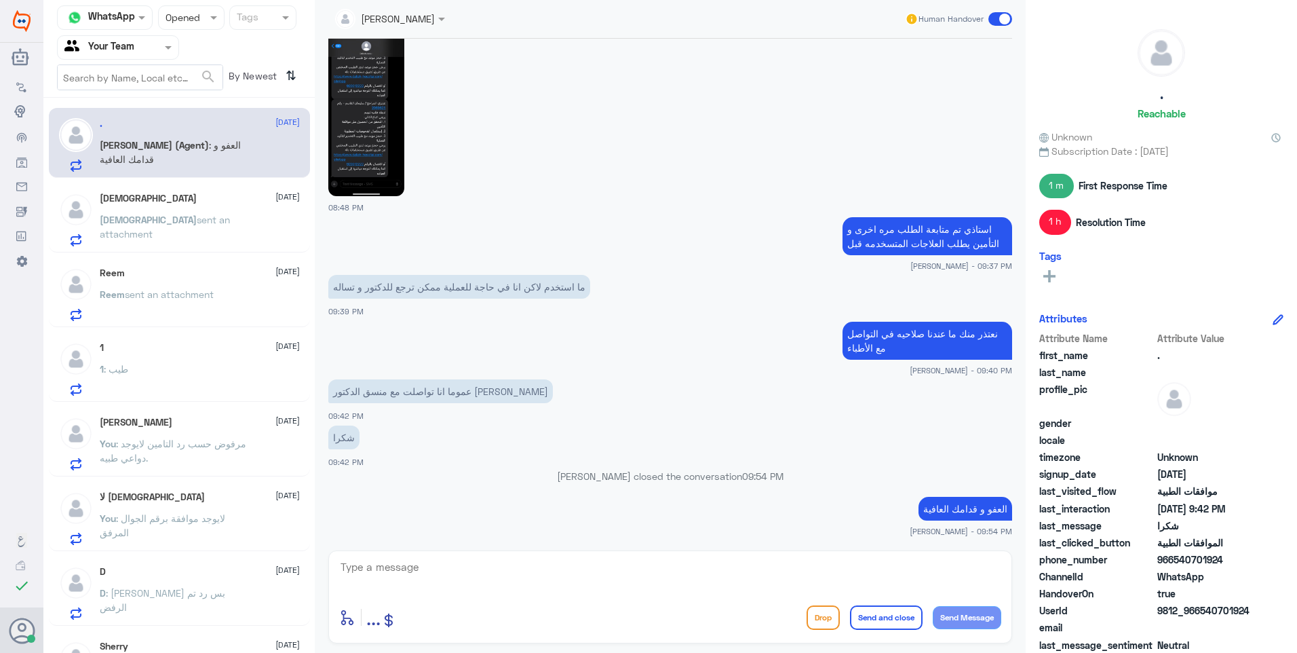
click at [221, 210] on div "[DEMOGRAPHIC_DATA] [DATE][PERSON_NAME][DEMOGRAPHIC_DATA] sent an attachment" at bounding box center [200, 220] width 200 height 54
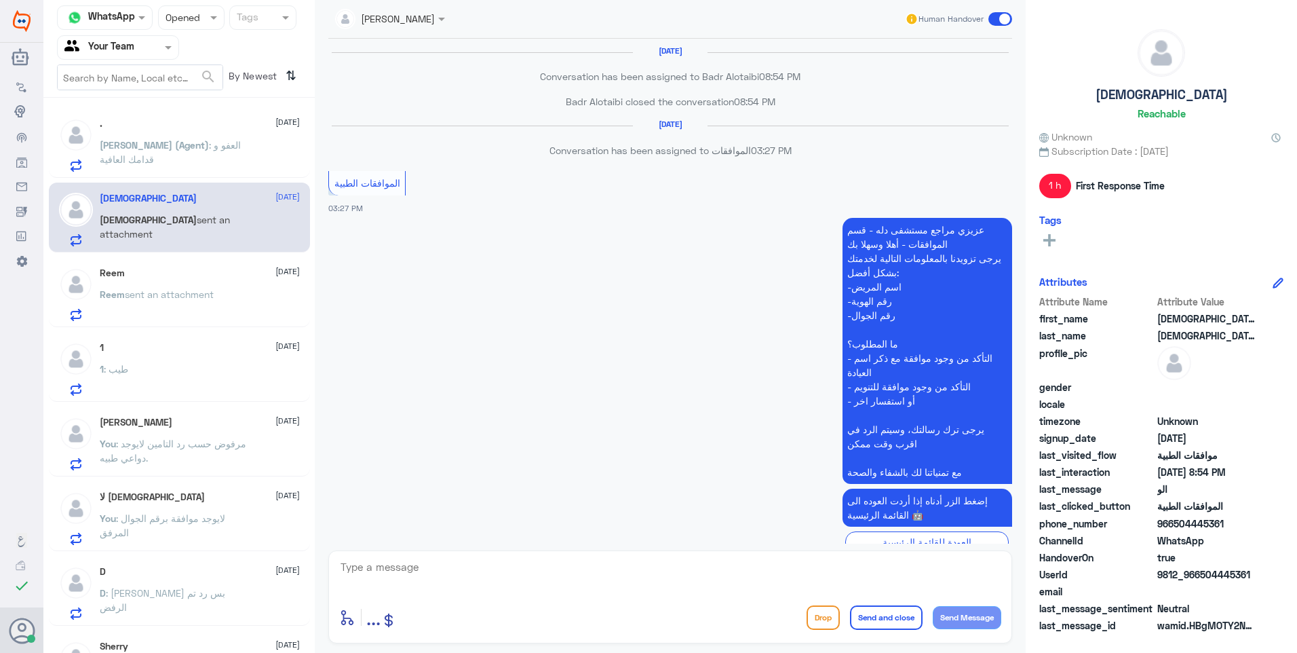
scroll to position [1098, 0]
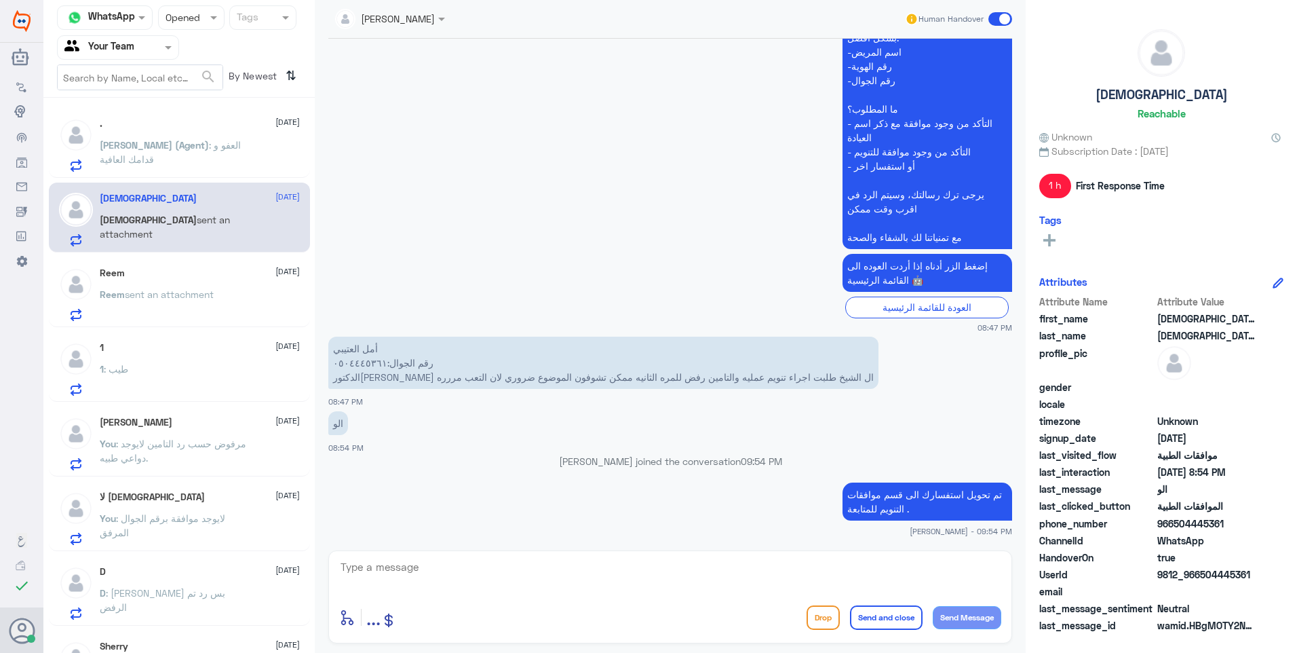
click at [836, 572] on textarea at bounding box center [670, 574] width 662 height 33
click at [431, 562] on textarea at bounding box center [670, 574] width 662 height 33
click at [161, 298] on span "sent an attachment" at bounding box center [169, 294] width 89 height 12
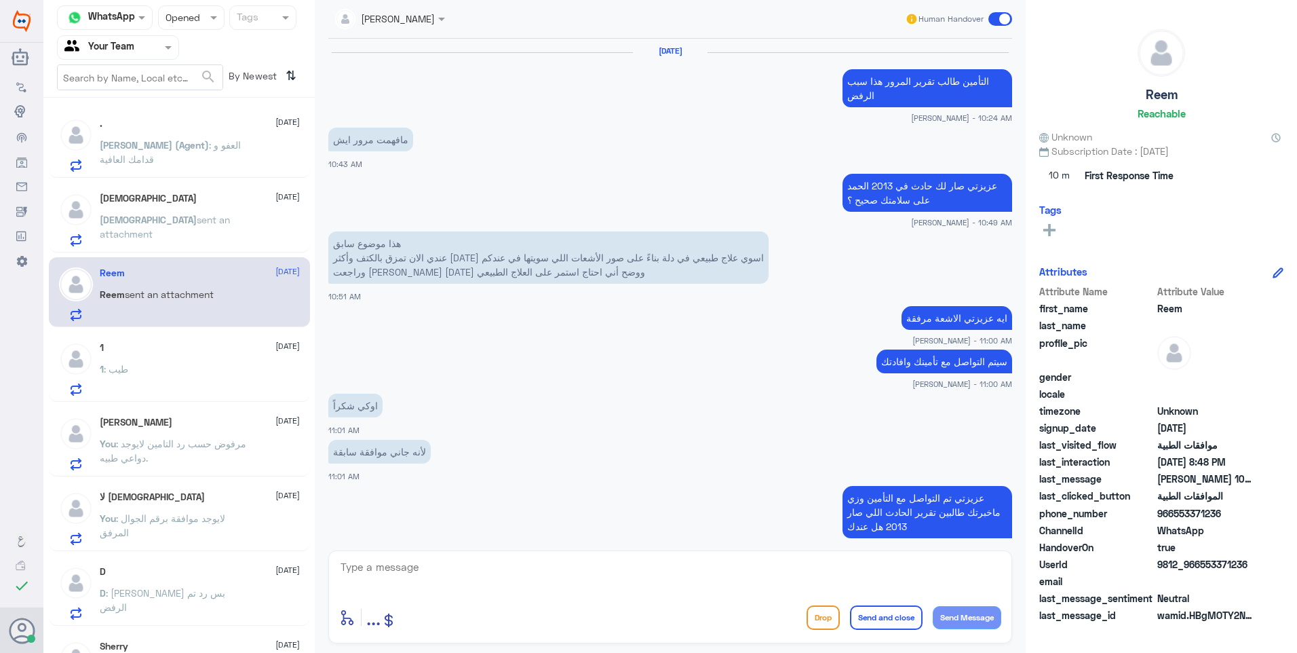
scroll to position [945, 0]
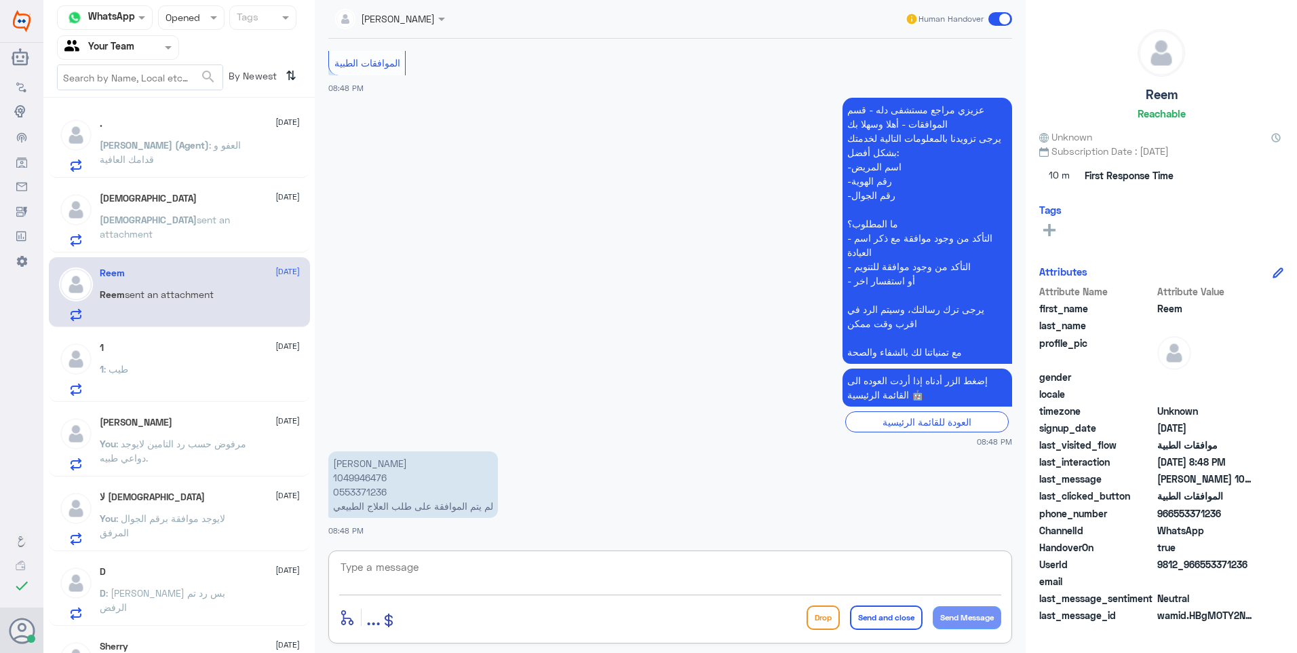
click at [444, 569] on textarea at bounding box center [670, 574] width 662 height 33
type textarea "تم متابعة الموافقة مع التقرير الطبي تحت الاجراء ."
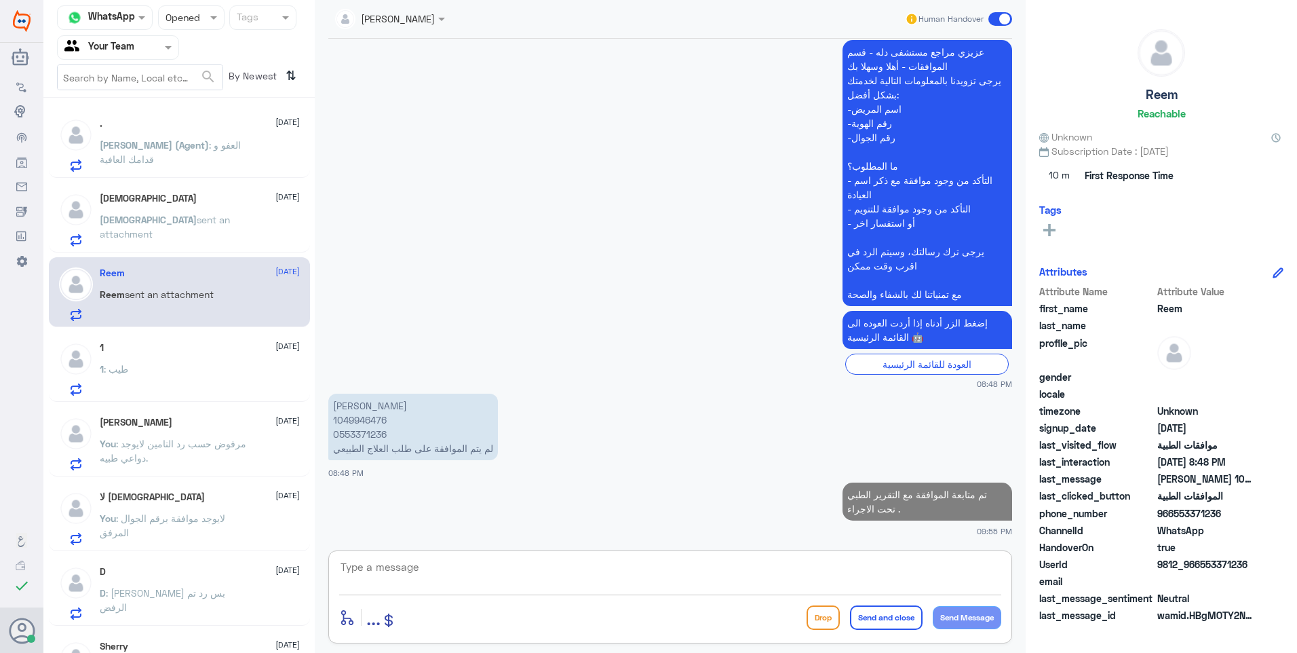
click at [361, 423] on p "[PERSON_NAME] 1049946476 0553371236 لم يتم الموافقة على طلب العلاج الطبيعي" at bounding box center [413, 426] width 170 height 66
copy p "1049946476"
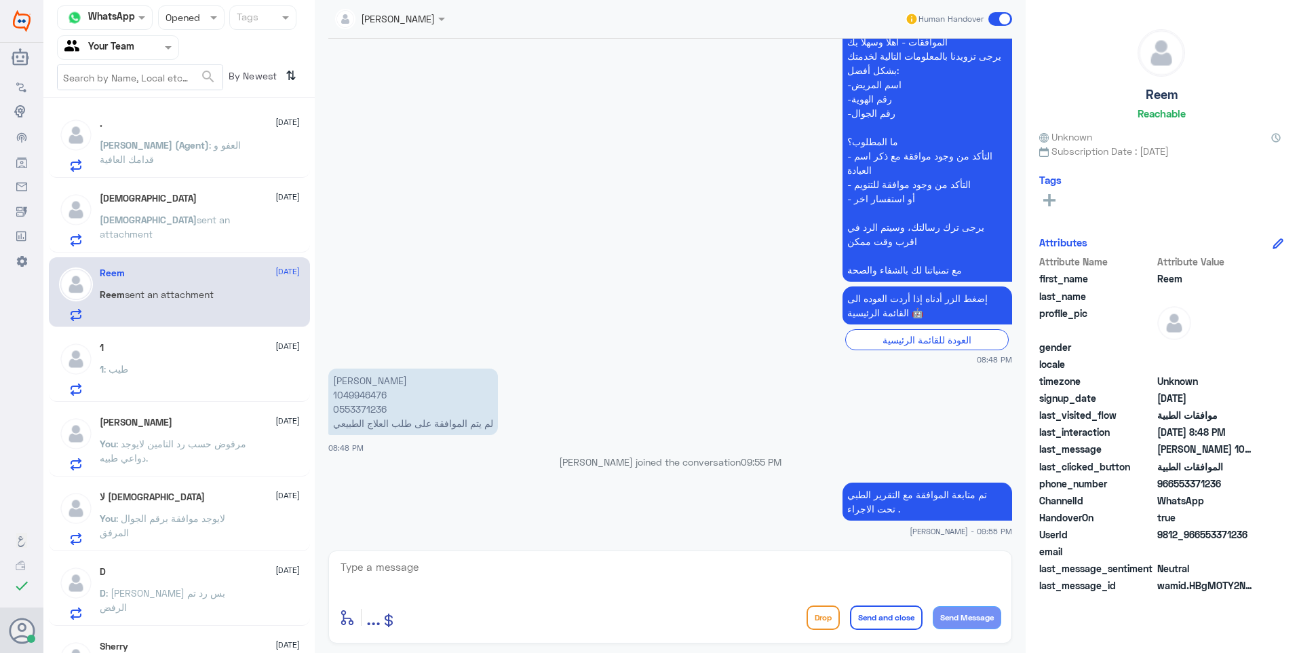
click at [163, 368] on div "1 : طيب" at bounding box center [200, 380] width 200 height 31
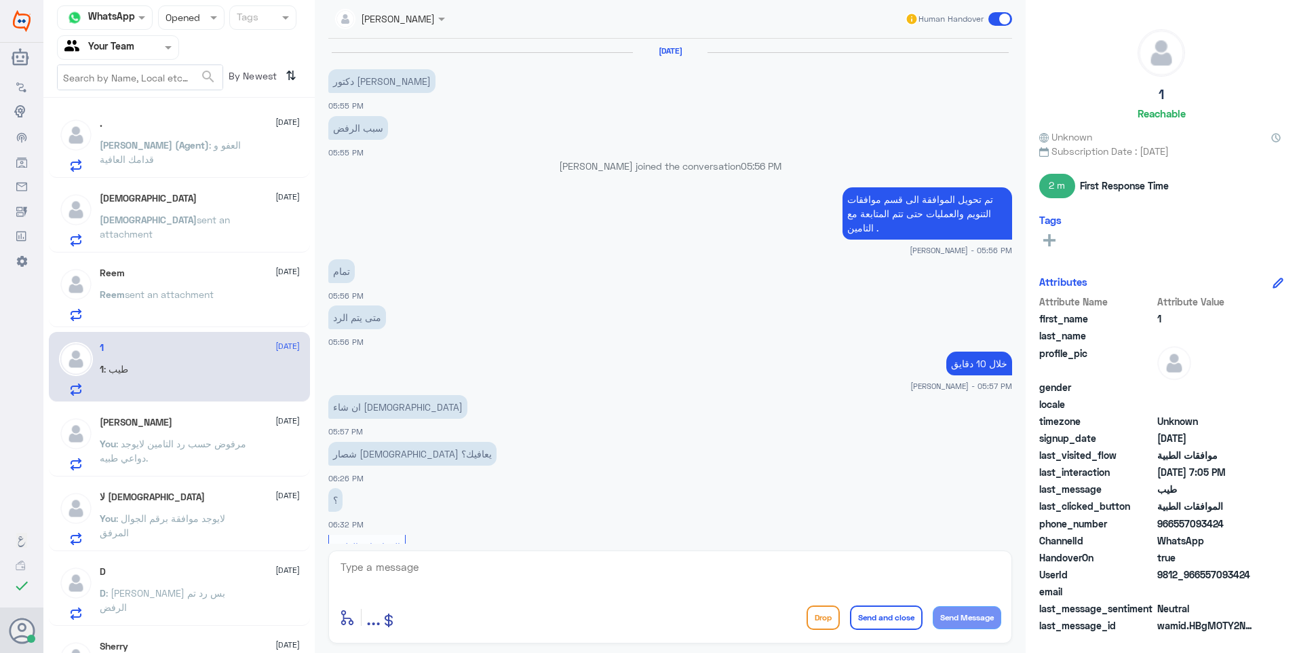
scroll to position [558, 0]
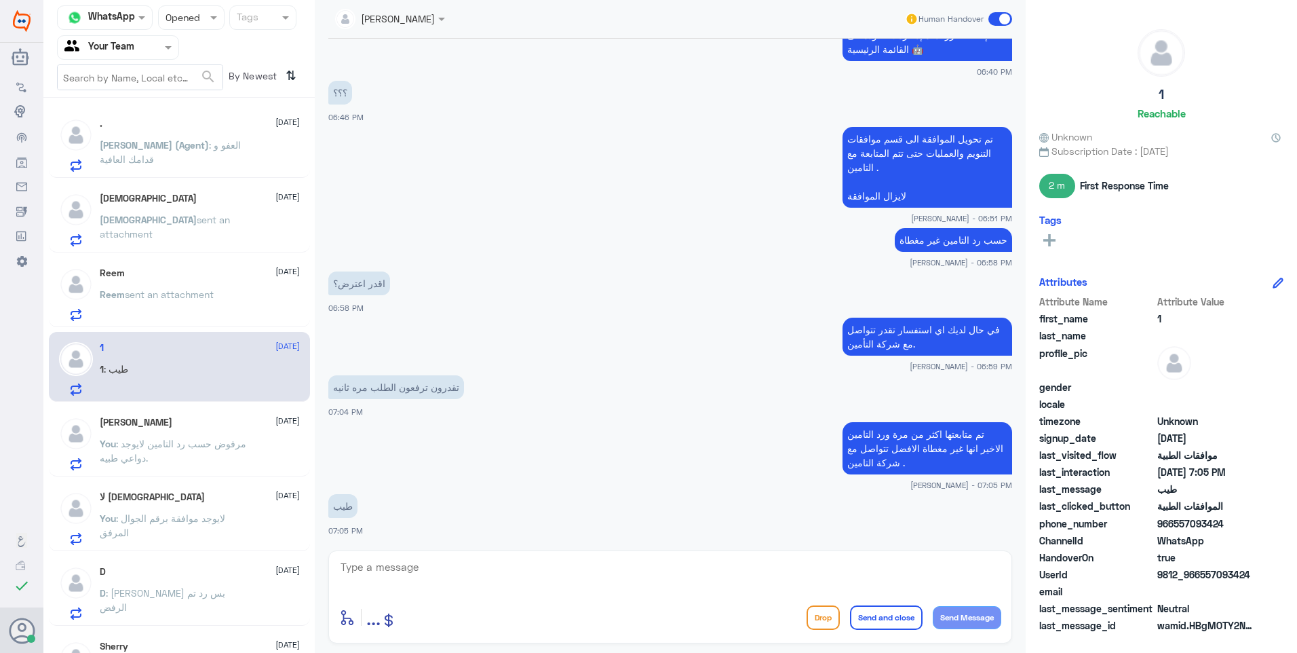
click at [512, 592] on div at bounding box center [670, 576] width 662 height 37
click at [489, 571] on textarea at bounding box center [670, 574] width 662 height 33
paste textarea "مع تمنياتنا لك بالشفاء والصحة"
type textarea "مع تمنياتنا لك بالشفاء والصحة"
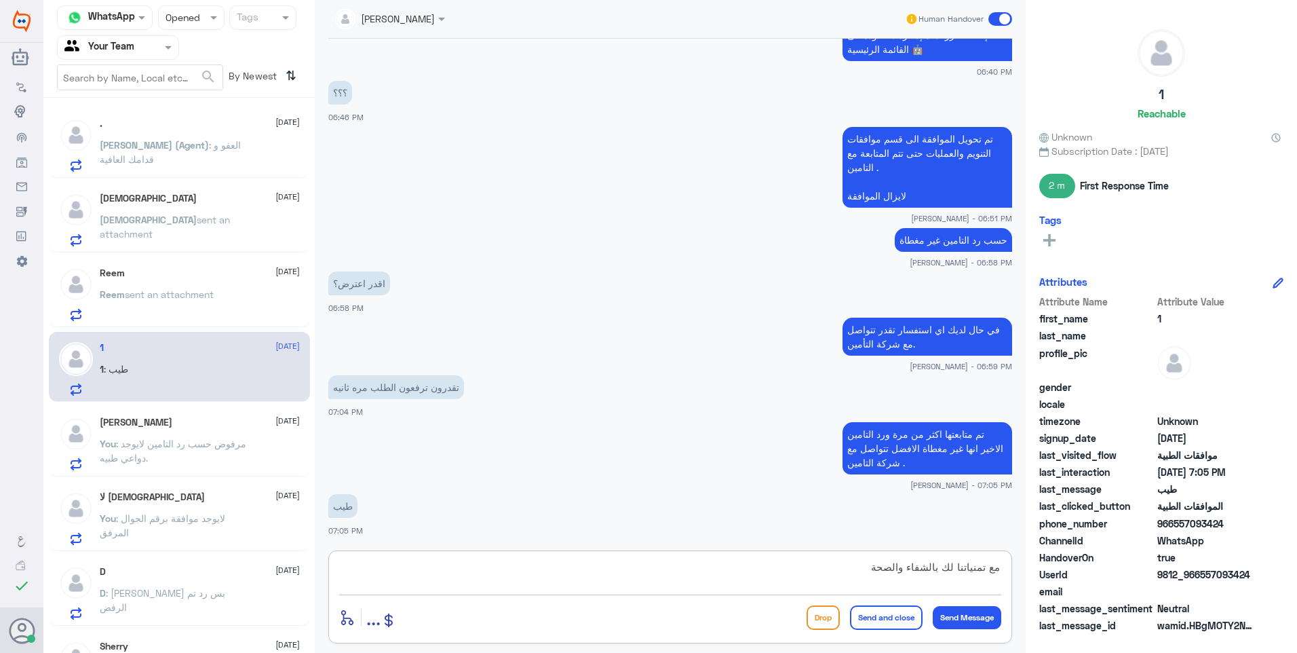
click at [867, 615] on button "Send and close" at bounding box center [886, 617] width 73 height 24
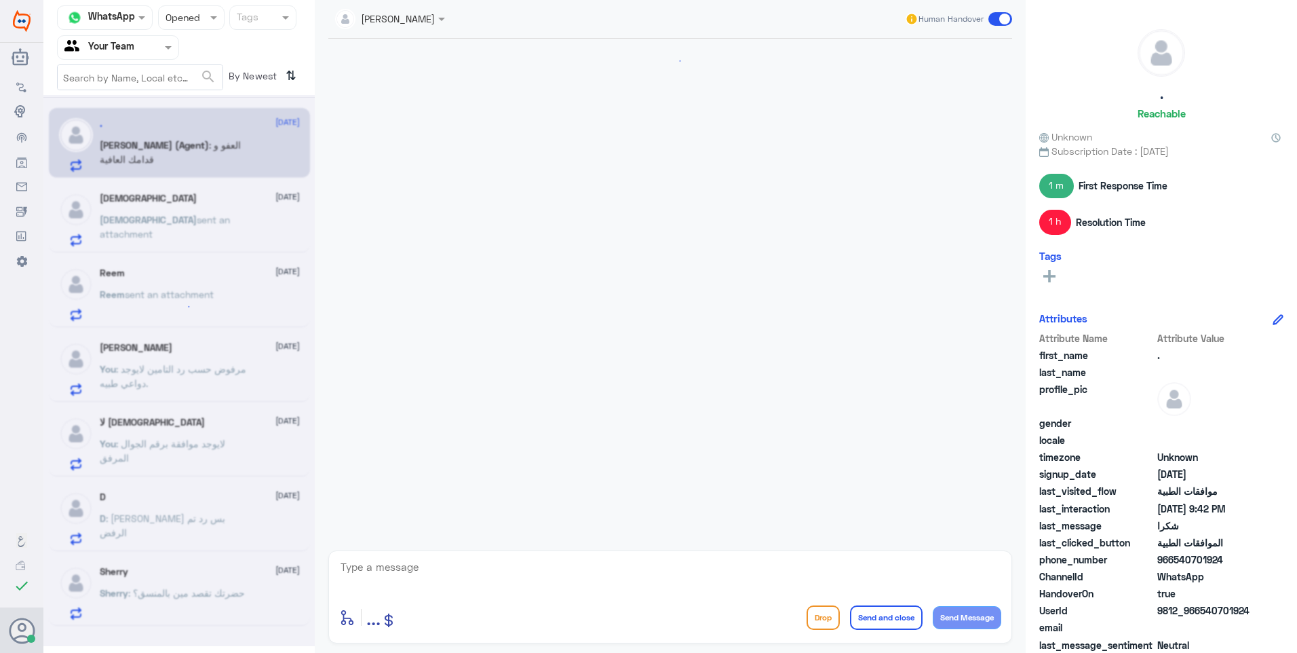
scroll to position [1078, 0]
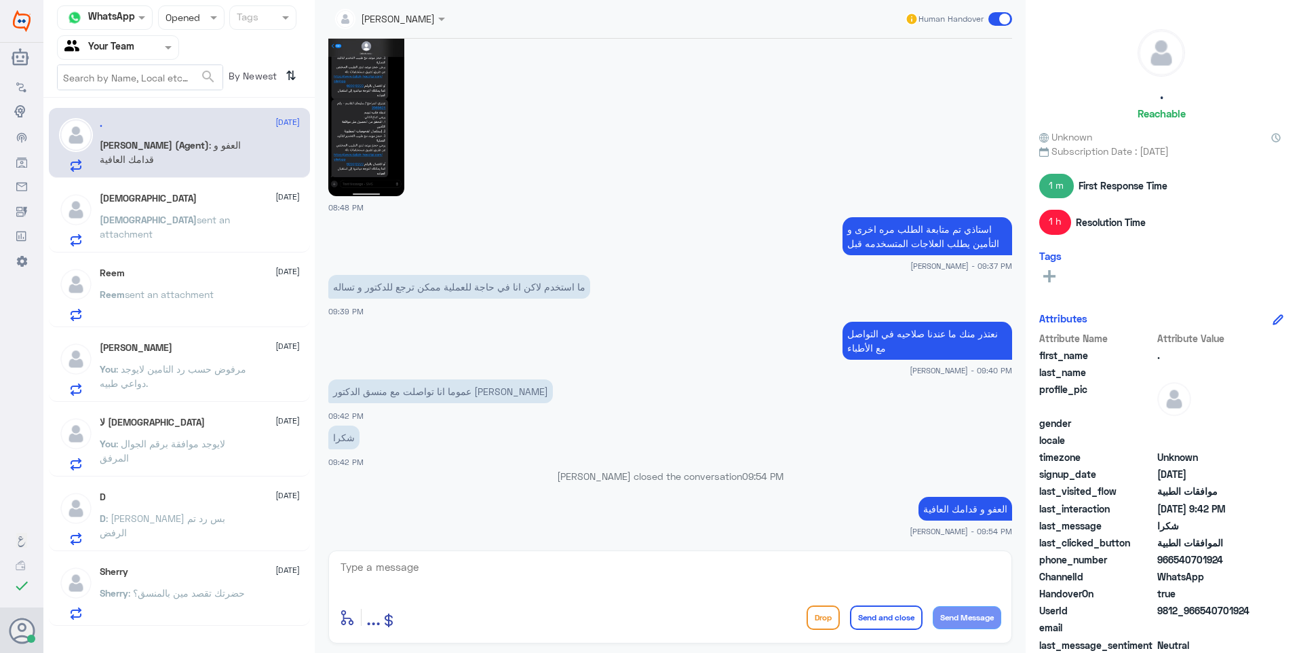
click at [223, 455] on p "You : لايوجد موافقة برقم الجوال المرفق" at bounding box center [176, 453] width 153 height 34
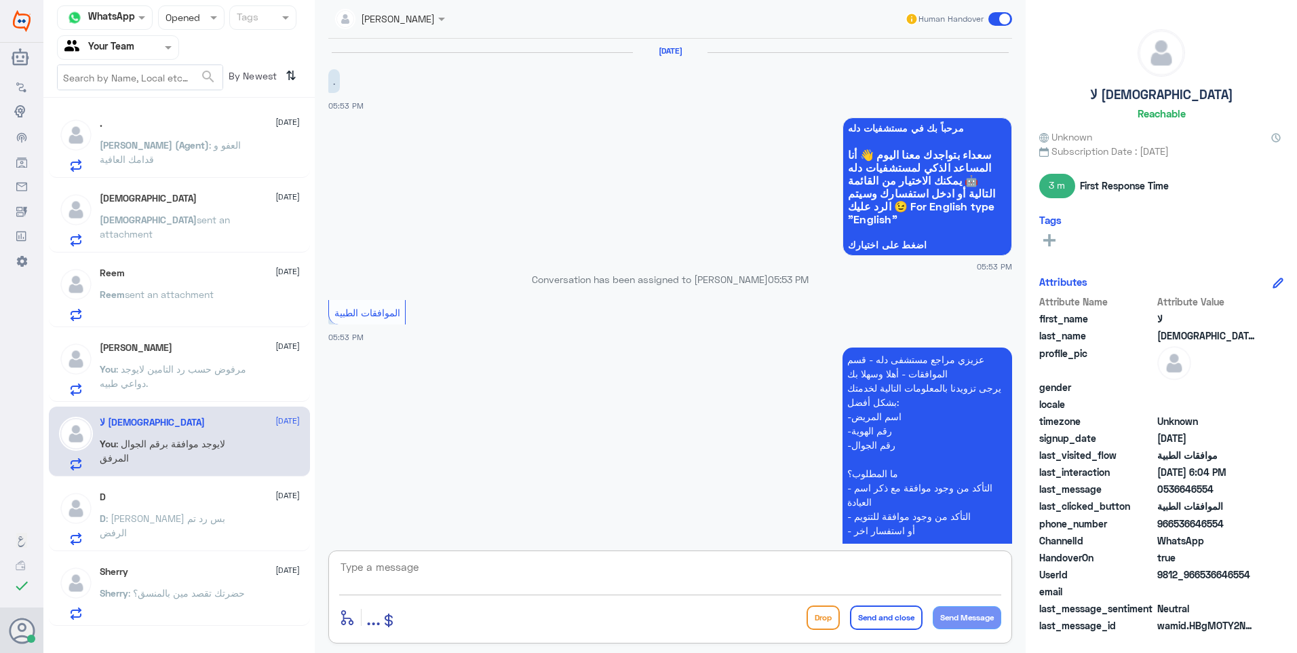
click at [379, 569] on textarea at bounding box center [670, 574] width 662 height 33
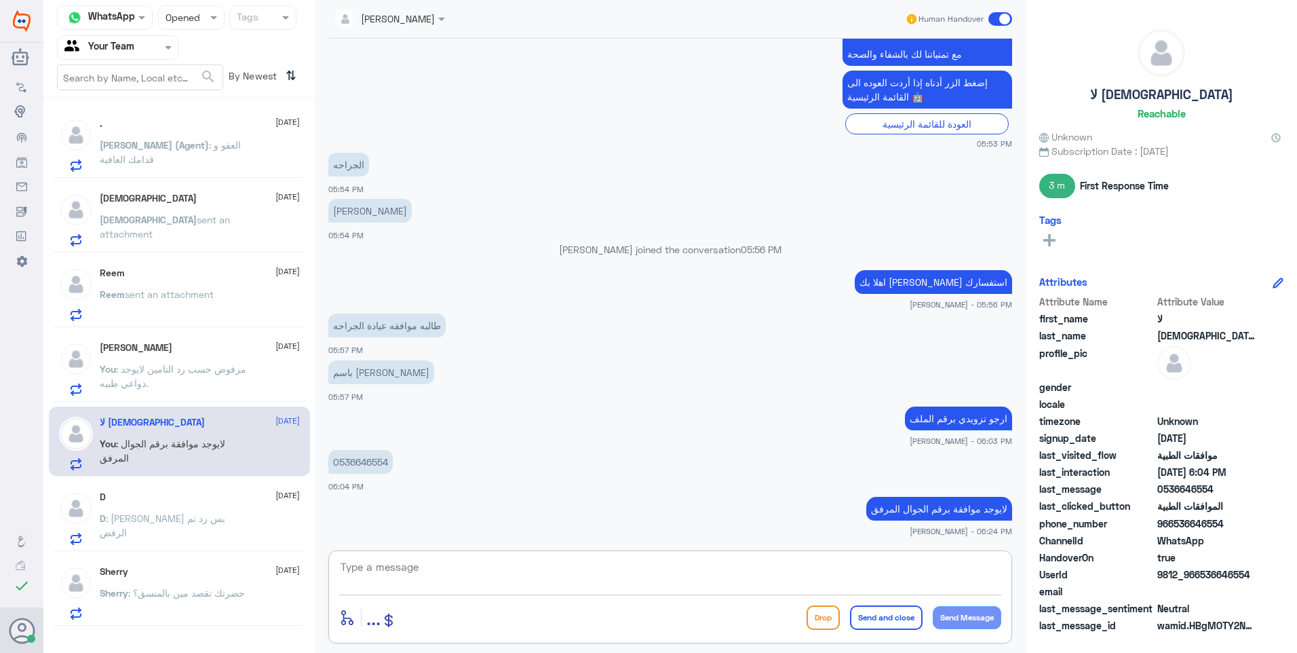
paste textarea "مع تمنياتنا لك بالشفاء والصحة"
type textarea "مع تمنياتنا لك بالشفاء والصحة"
click at [875, 618] on button "Send and close" at bounding box center [886, 617] width 73 height 24
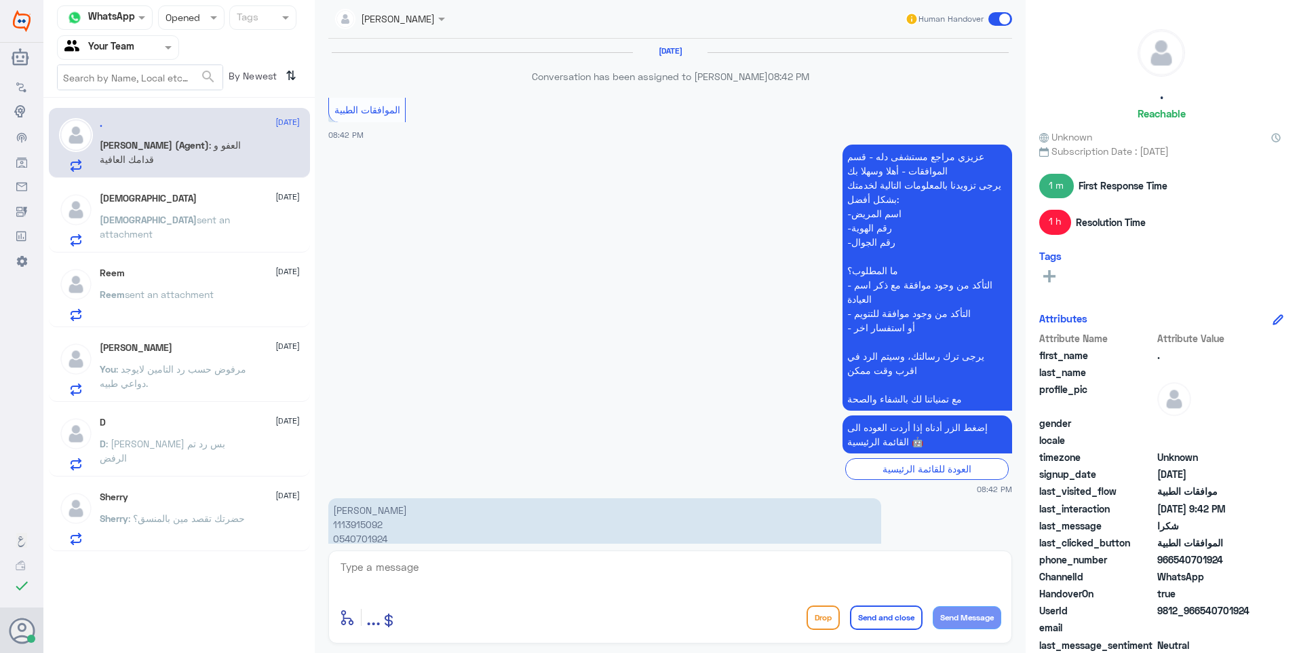
scroll to position [1078, 0]
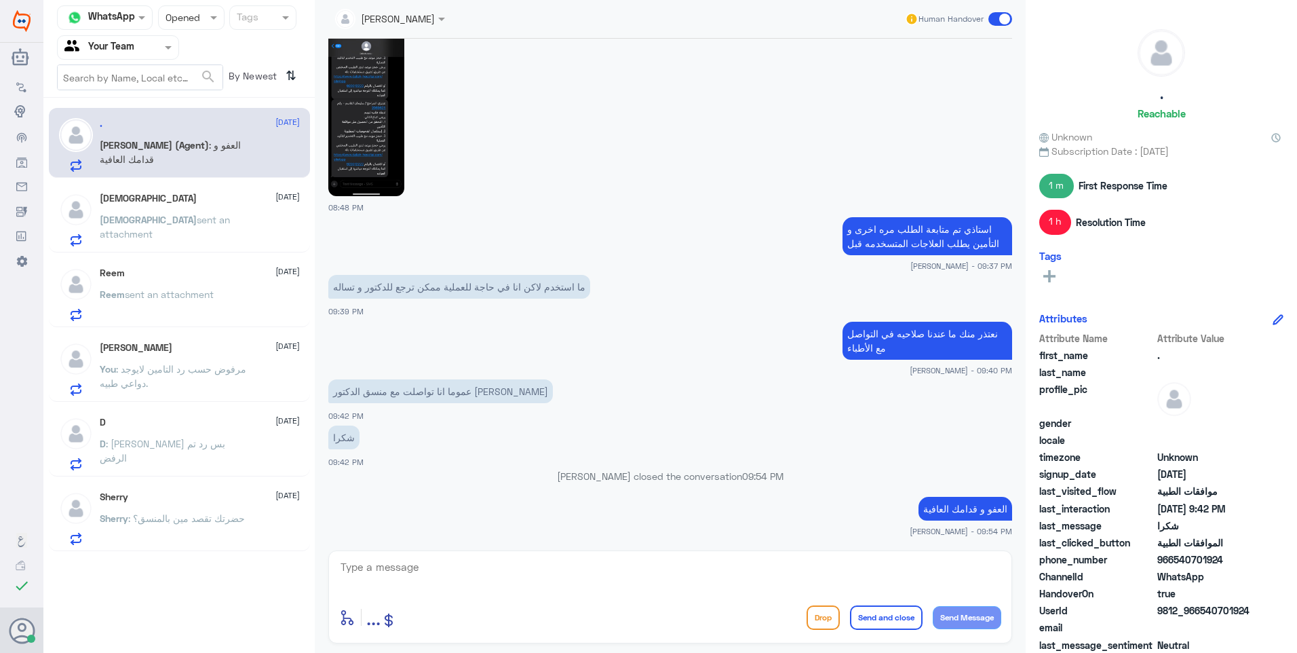
click at [220, 526] on p "Sherry : حضرتك تقصد مين بالمنسق؟" at bounding box center [172, 528] width 145 height 34
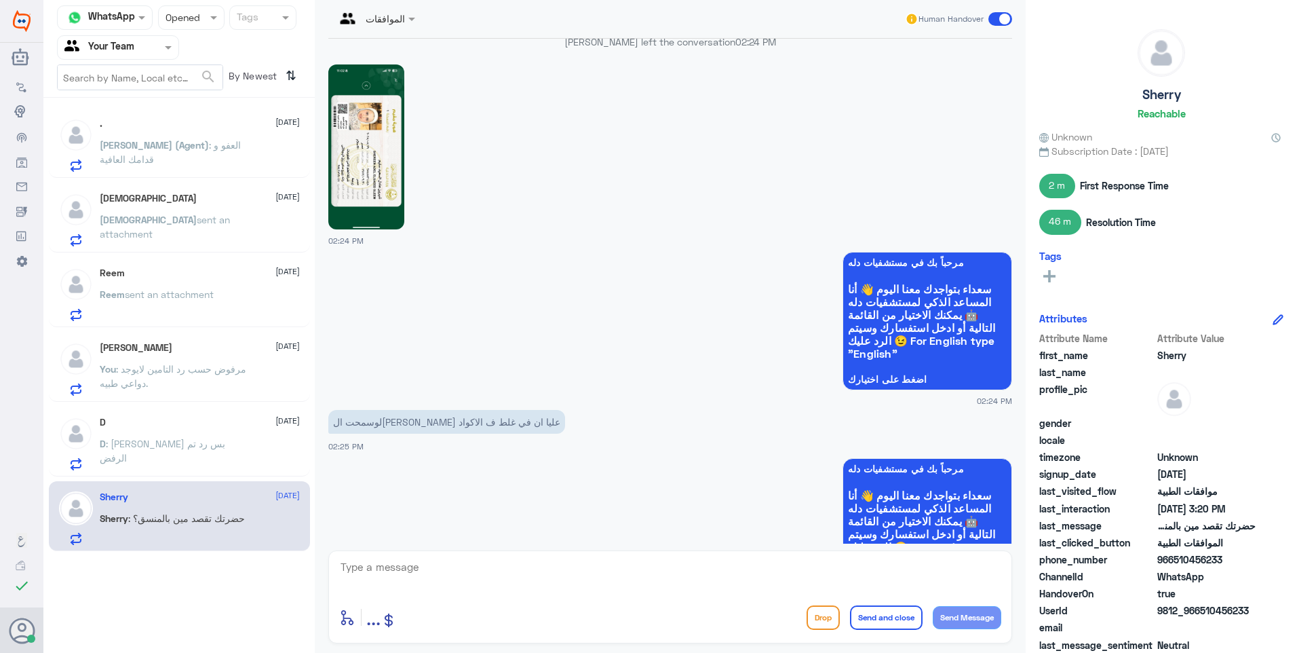
scroll to position [1043, 0]
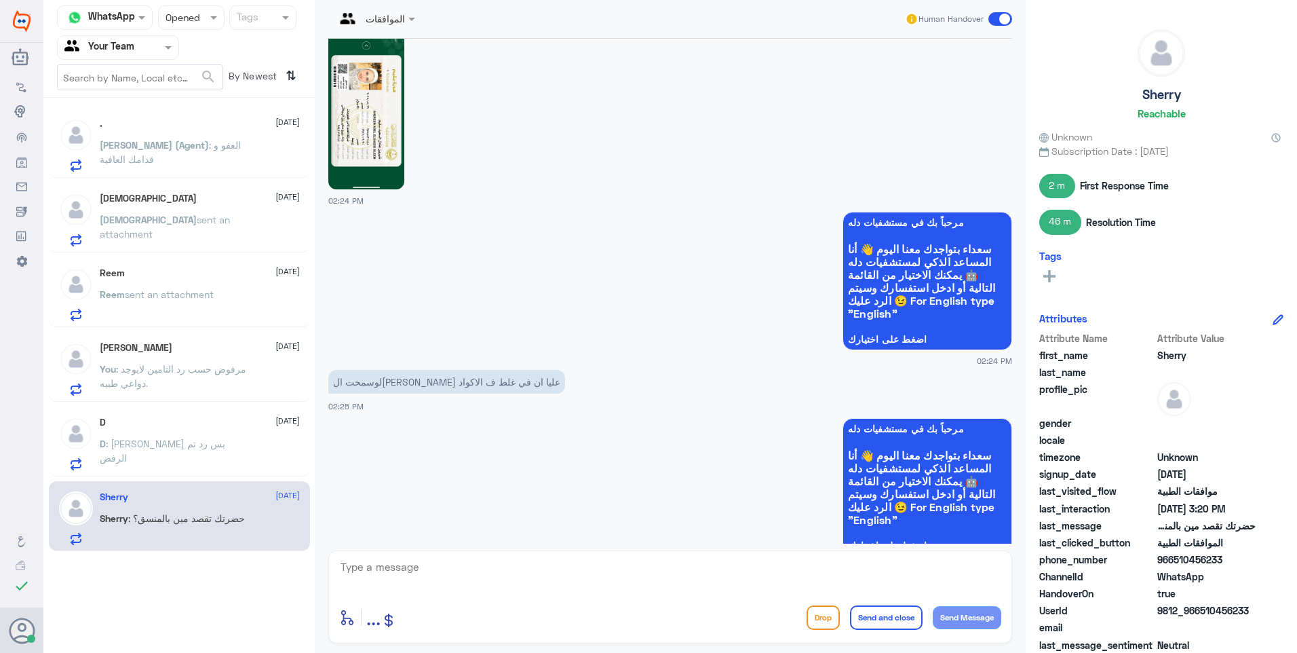
click at [248, 446] on div "D : [PERSON_NAME] بس رد تم الرفض" at bounding box center [200, 455] width 200 height 31
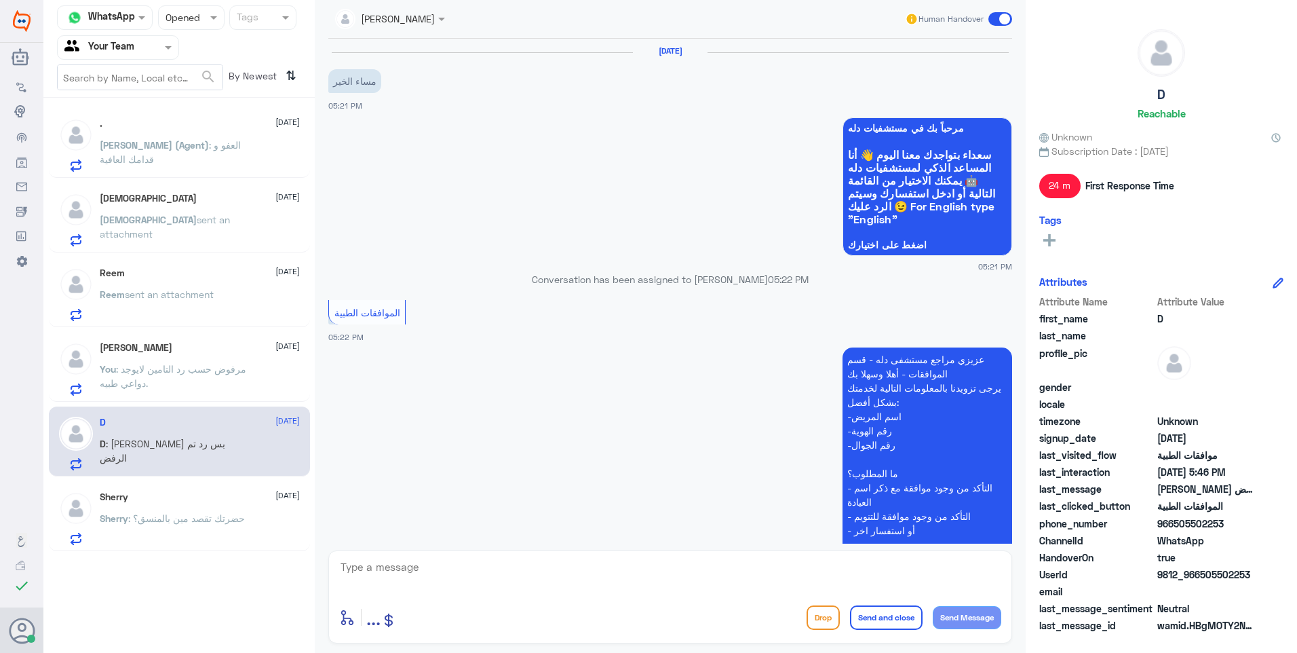
scroll to position [364, 0]
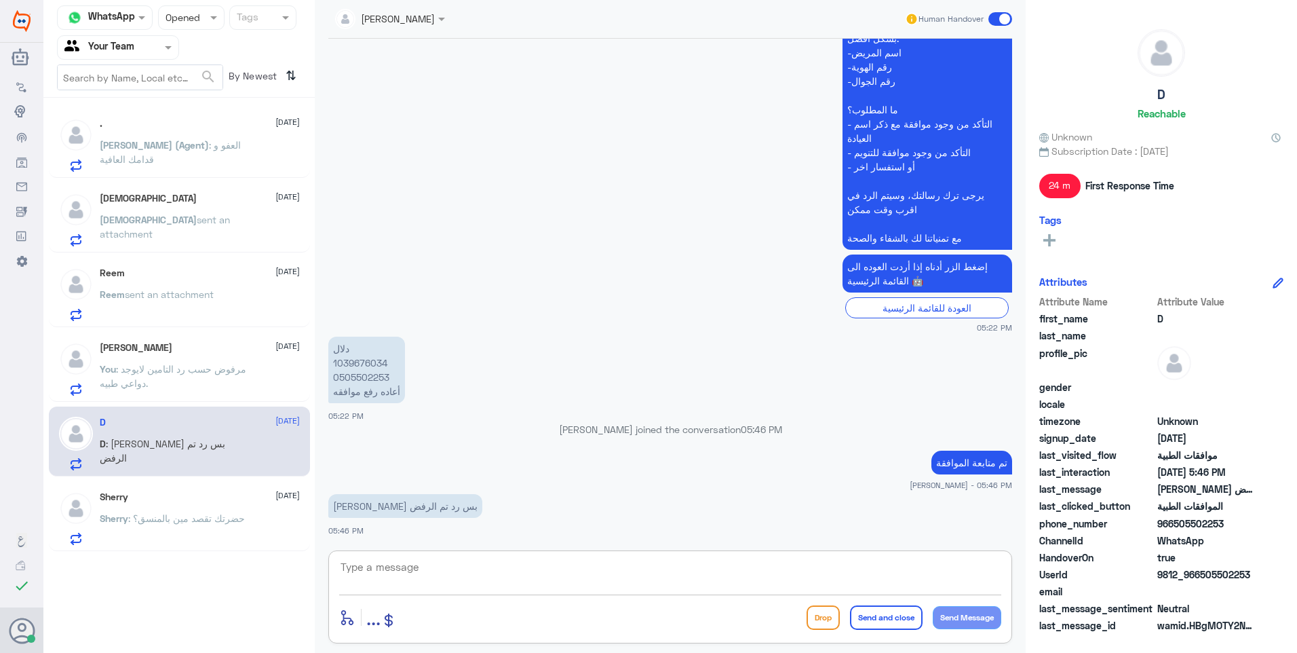
click at [416, 571] on textarea at bounding box center [670, 574] width 662 height 33
type textarea "الافضل تتواصل مع شركة التامين لان من المستشفى تم المتابعة ."
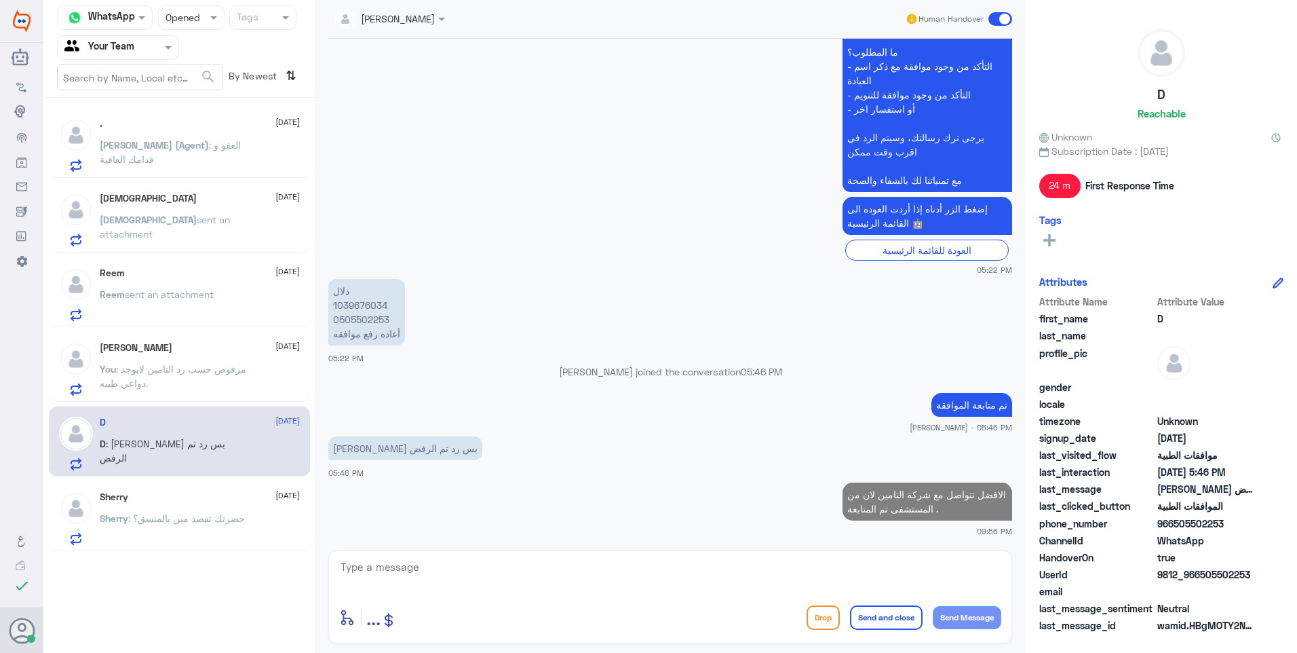
click at [189, 341] on div "[PERSON_NAME] [DATE] You : مرفوض حسب رد التامين لايوجد دواعي طبيه." at bounding box center [179, 367] width 261 height 70
click at [203, 360] on div "[PERSON_NAME] [DATE] You : مرفوض حسب رد التامين لايوجد دواعي طبيه." at bounding box center [200, 369] width 200 height 54
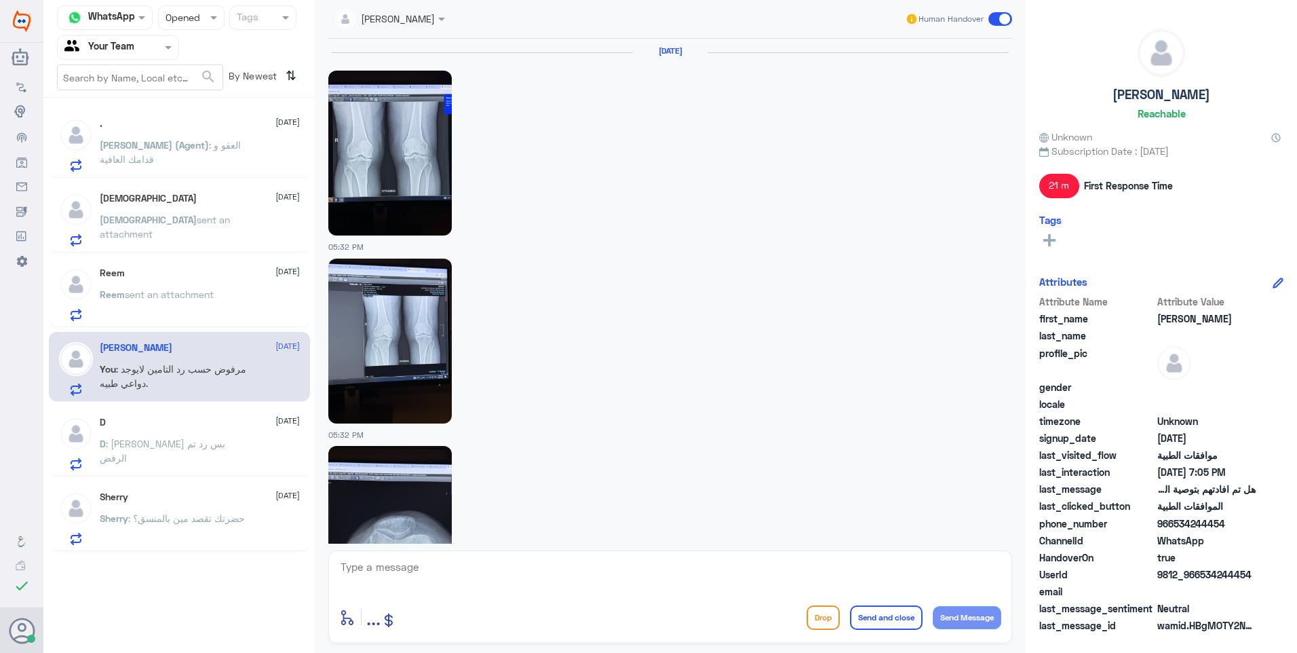
scroll to position [1387, 0]
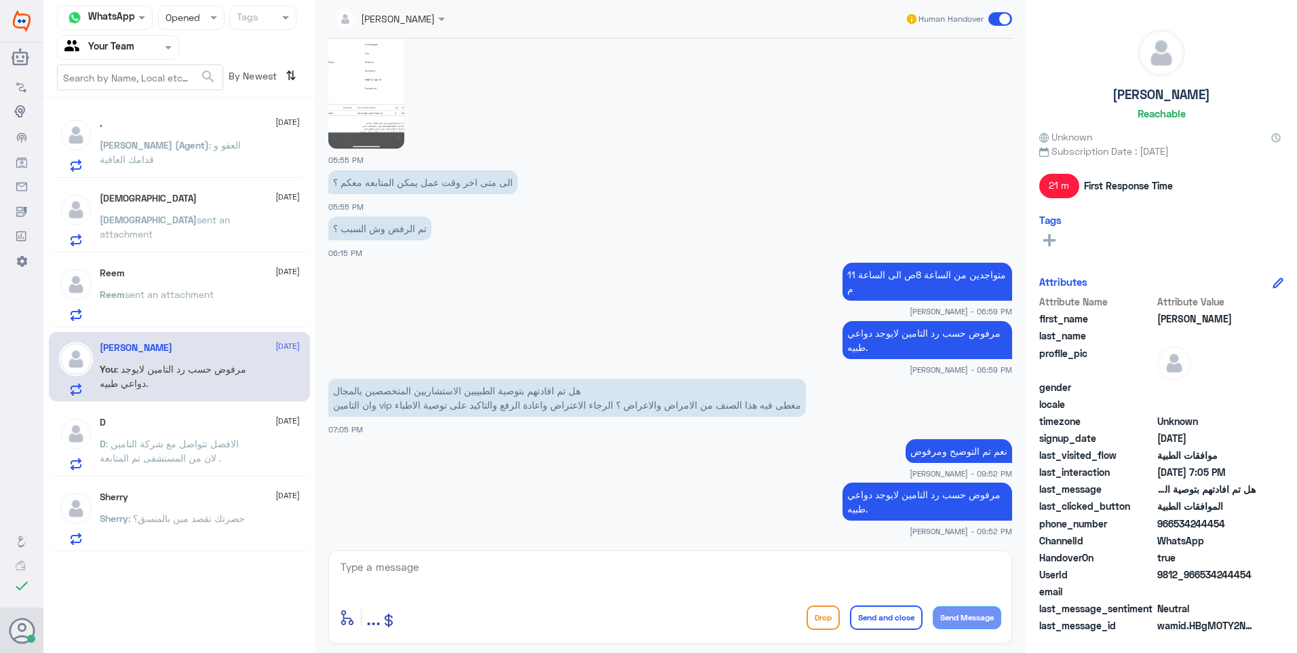
click at [379, 565] on textarea at bounding box center [670, 574] width 662 height 33
paste textarea "مع تمنياتنا لك بالشفاء والصحة"
type textarea "مع تمنياتنا لك بالشفاء والصحة"
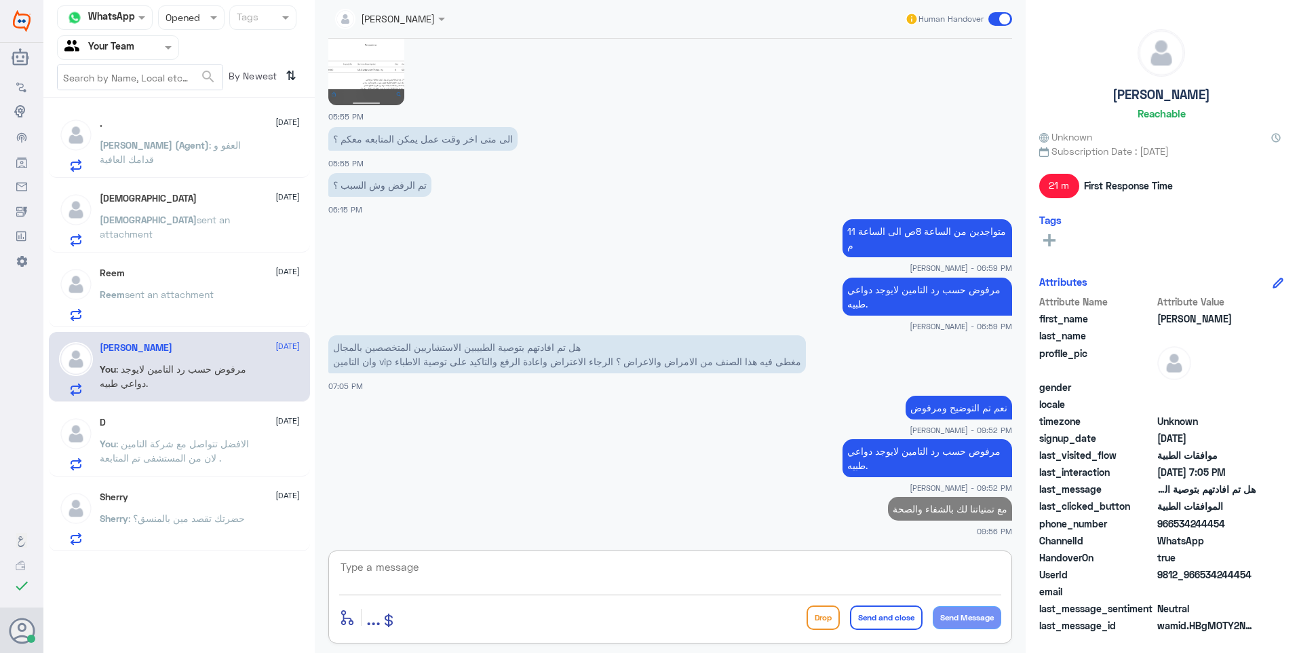
click at [202, 298] on span "sent an attachment" at bounding box center [169, 294] width 89 height 12
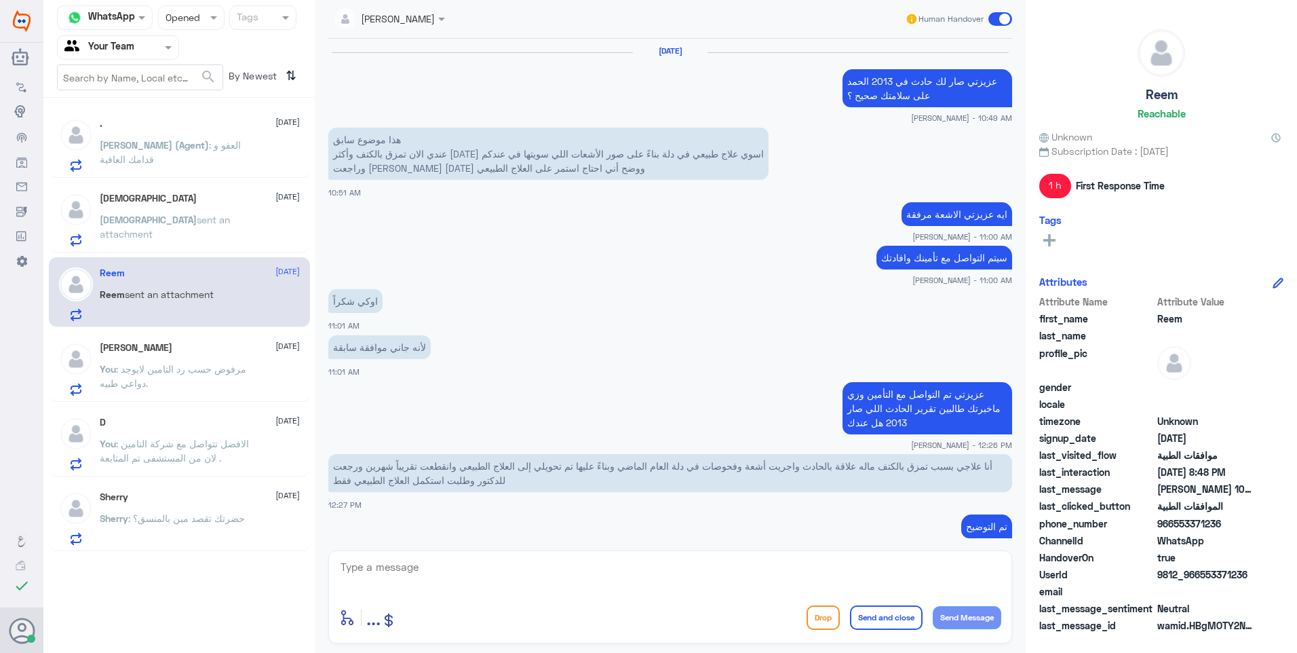
scroll to position [923, 0]
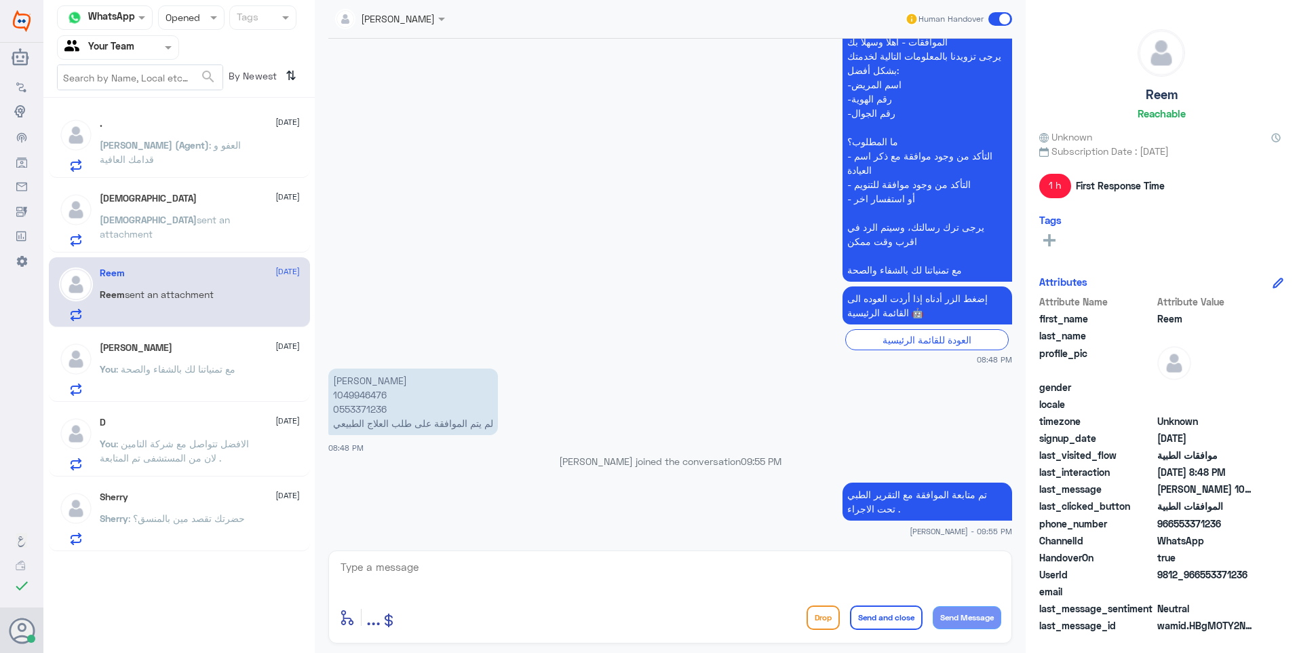
click at [447, 577] on textarea at bounding box center [670, 574] width 662 height 33
paste textarea "مع تمنياتنا لك بالشفاء والصحة"
type textarea "مع تمنياتنا لك بالشفاء والصحة"
click at [895, 629] on button "Send and close" at bounding box center [886, 617] width 73 height 24
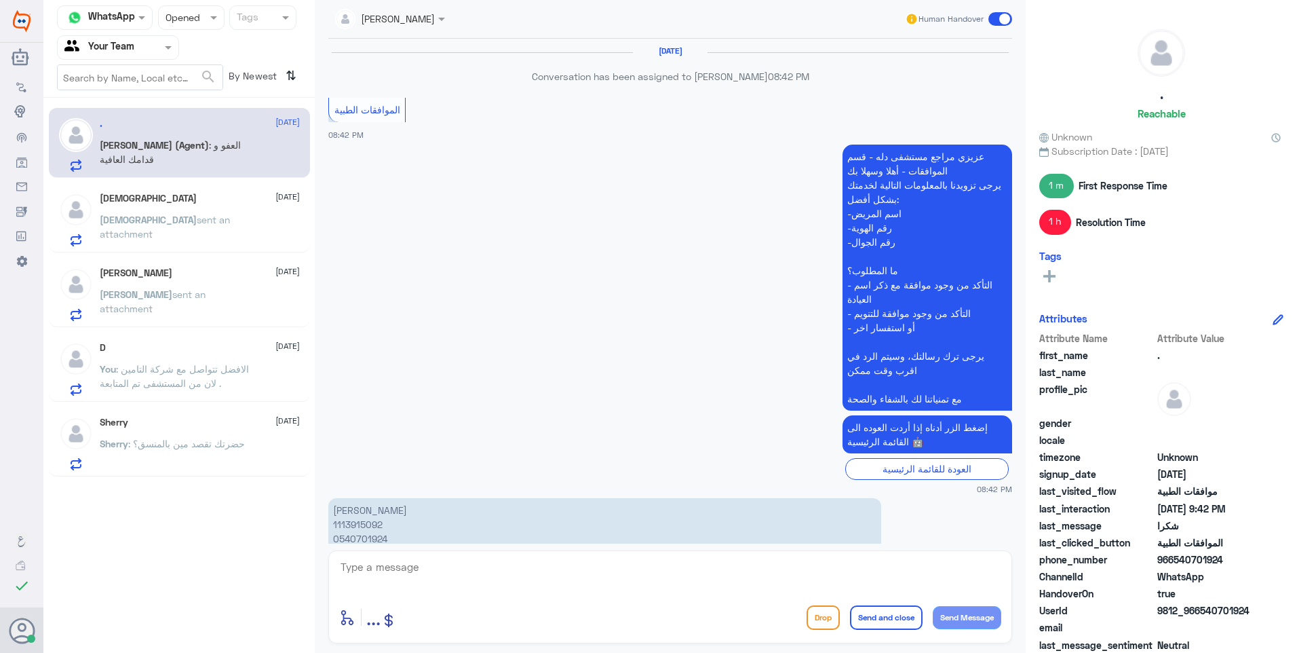
scroll to position [1078, 0]
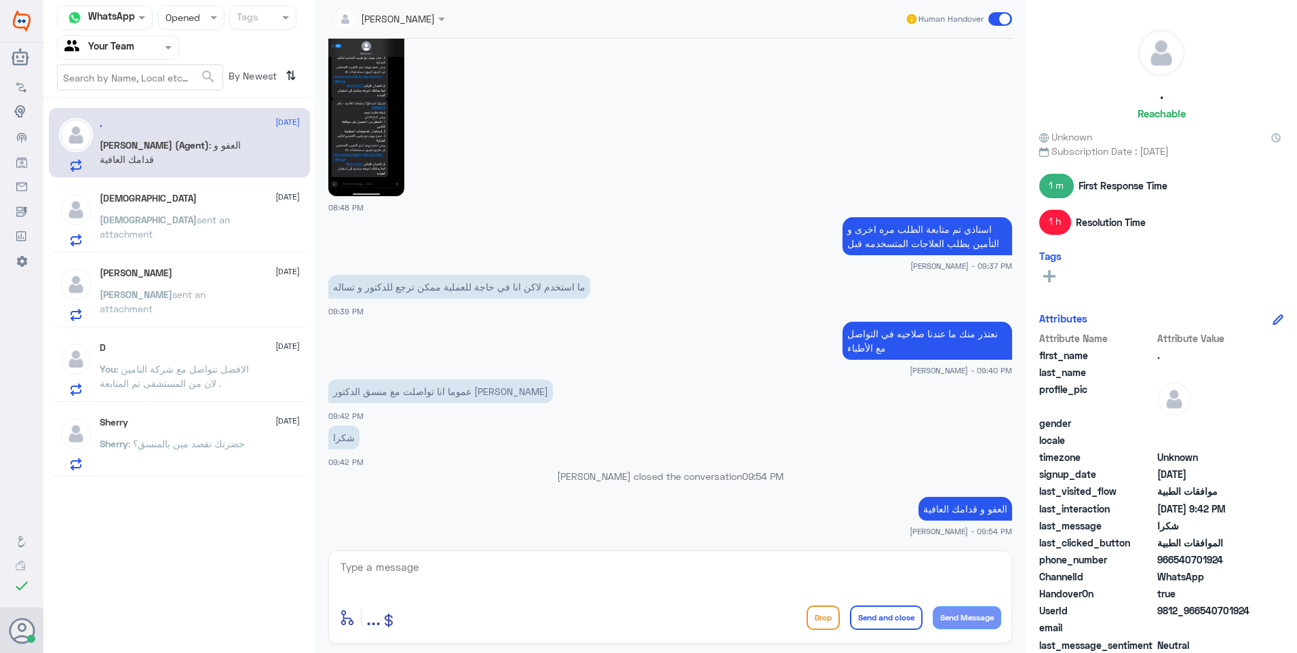
click at [191, 229] on p "[DEMOGRAPHIC_DATA] sent an attachment" at bounding box center [176, 229] width 153 height 34
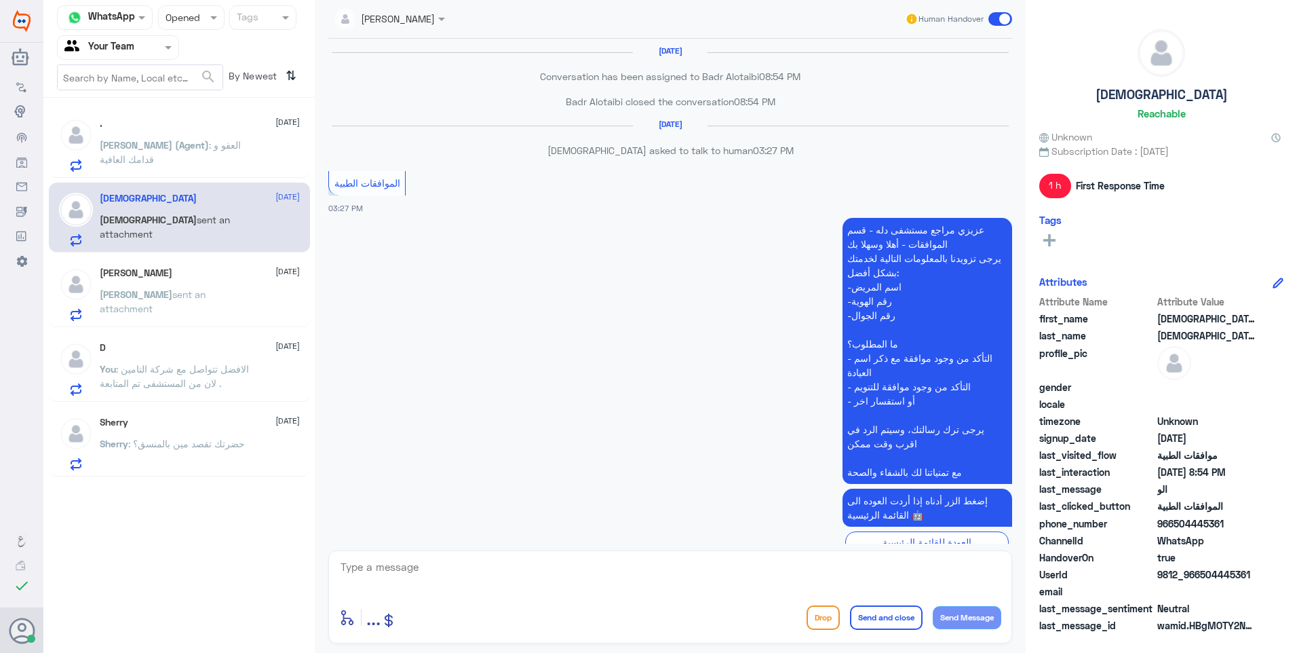
scroll to position [1098, 0]
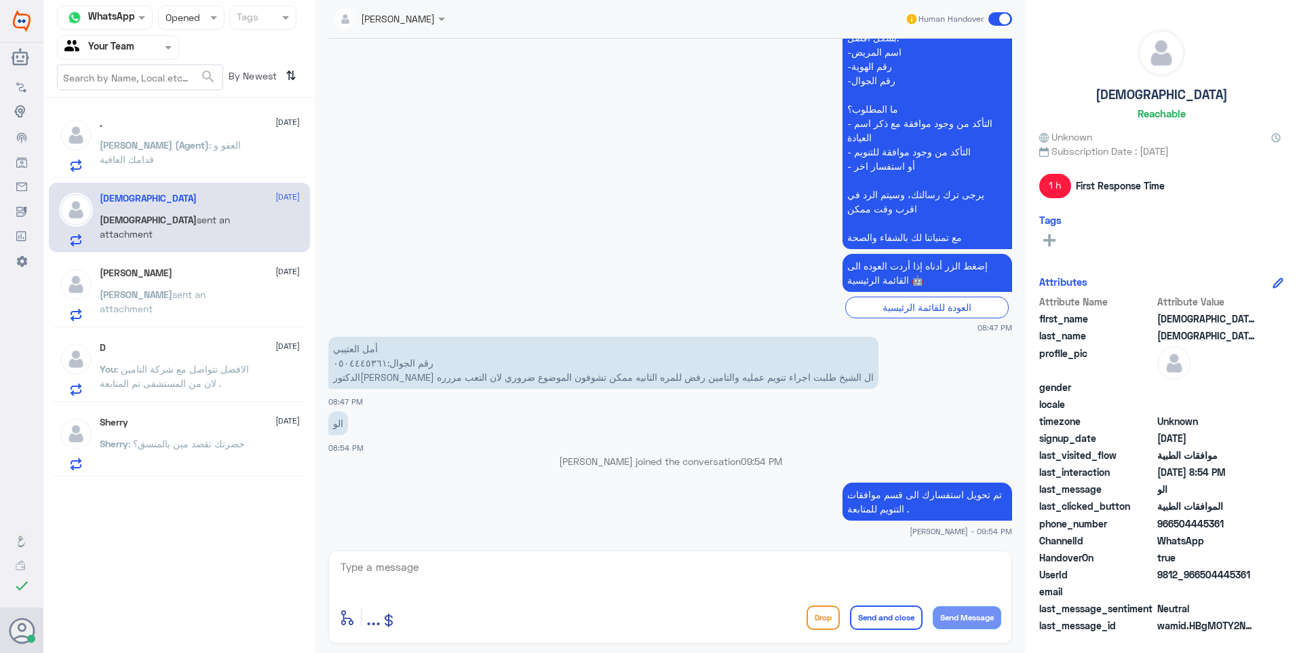
click at [407, 573] on textarea at bounding box center [670, 574] width 662 height 33
paste textarea "مع تمنياتنا لك بالشفاء والصحة"
type textarea "مع تمنياتنا لك بالشفاء والصحة"
click at [868, 615] on button "Send and close" at bounding box center [886, 617] width 73 height 24
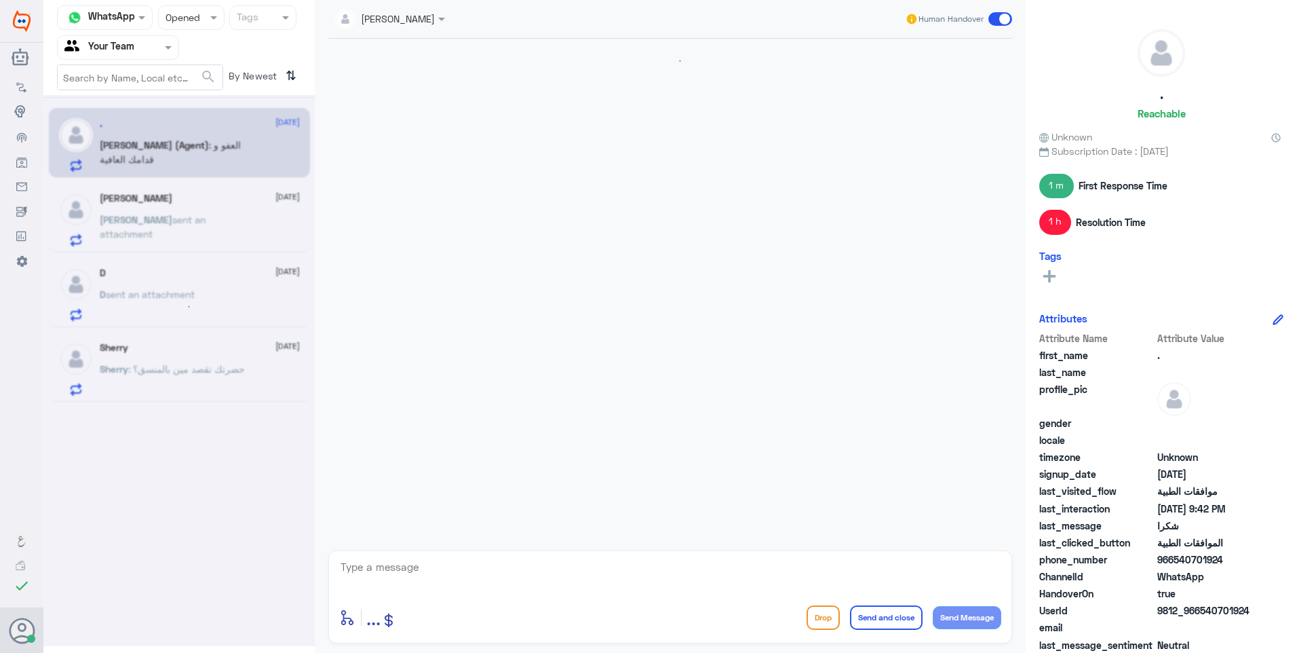
scroll to position [1078, 0]
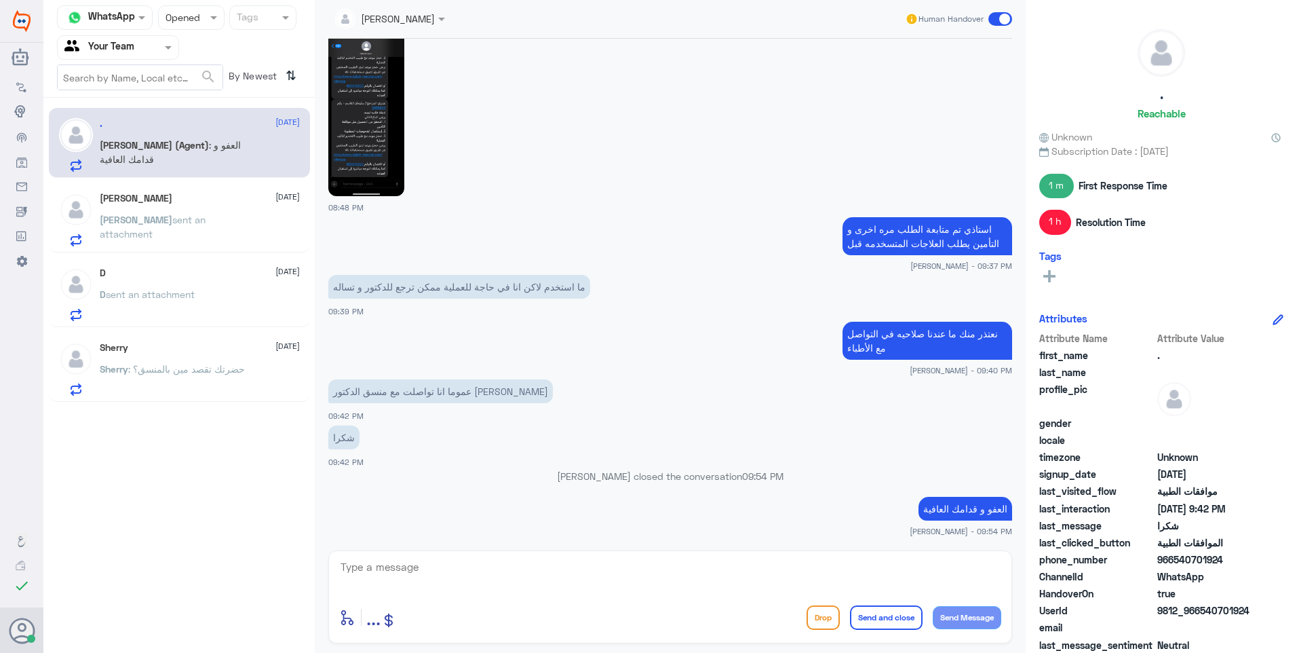
click at [261, 212] on div "[PERSON_NAME] [DATE] [PERSON_NAME] sent an attachment" at bounding box center [200, 220] width 200 height 54
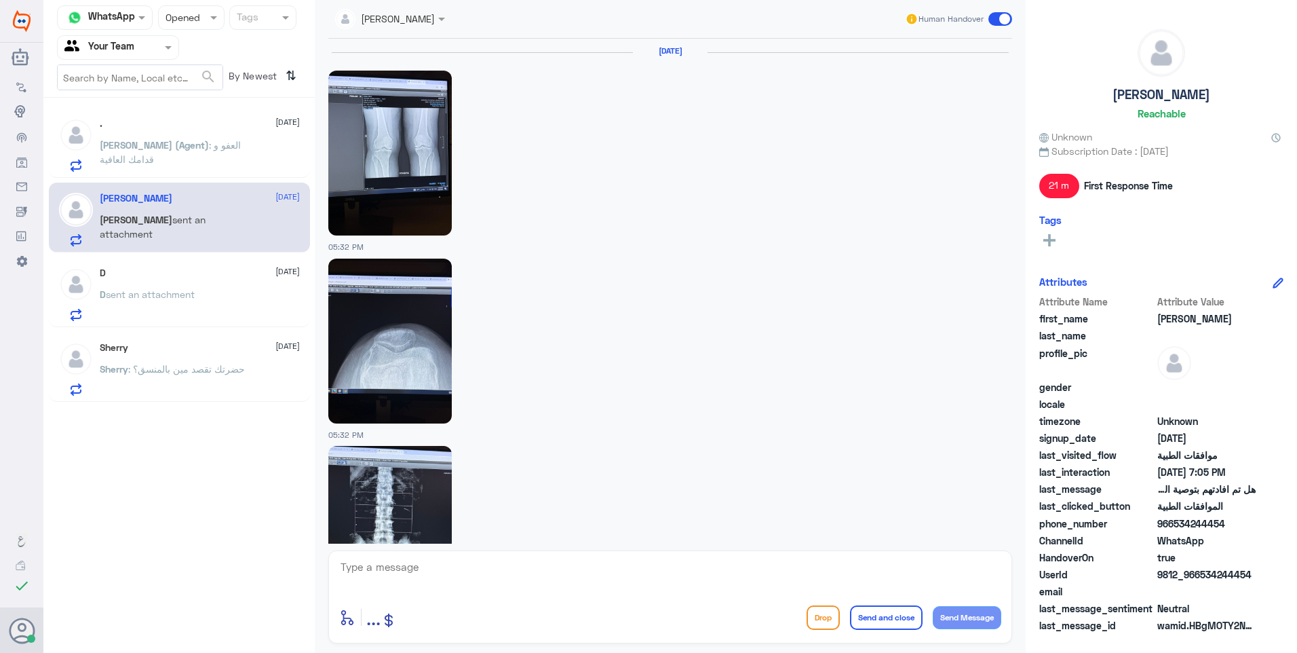
scroll to position [1244, 0]
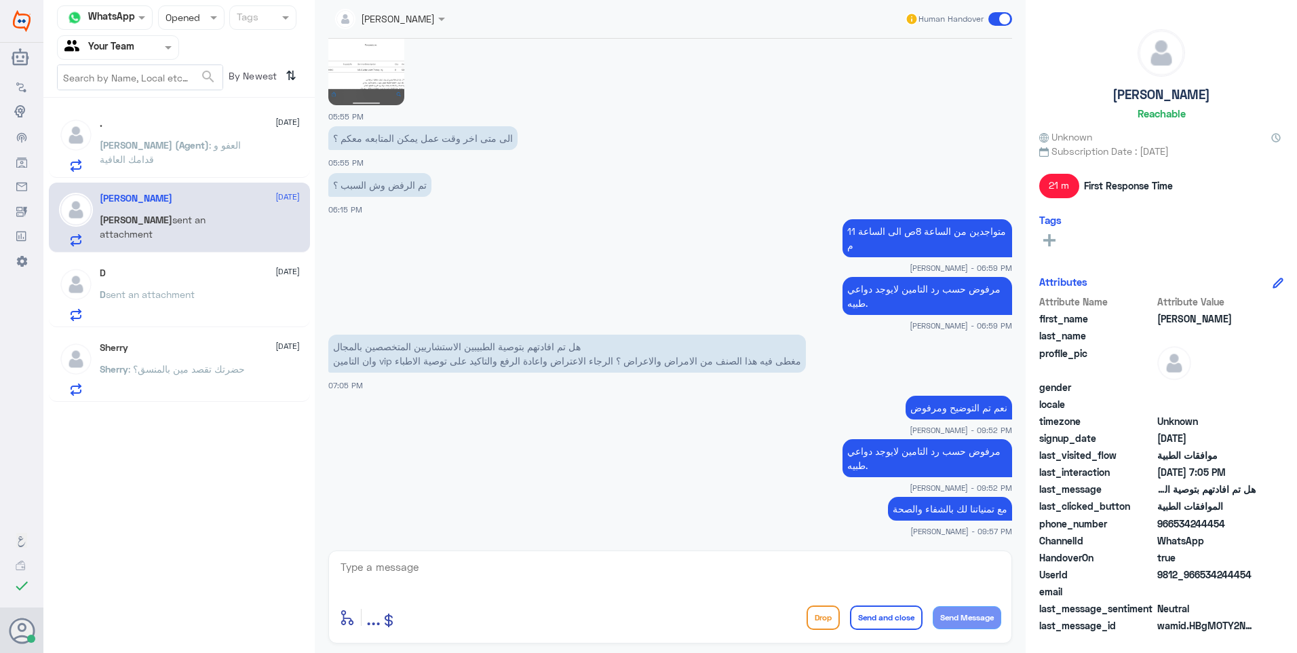
click at [432, 574] on textarea at bounding box center [670, 574] width 662 height 33
paste textarea "مع تمنياتنا لك بالشفاء والصحة"
type textarea "مع تمنياتنا لك بالشفاء والصحة"
click at [879, 612] on button "Send and close" at bounding box center [886, 617] width 73 height 24
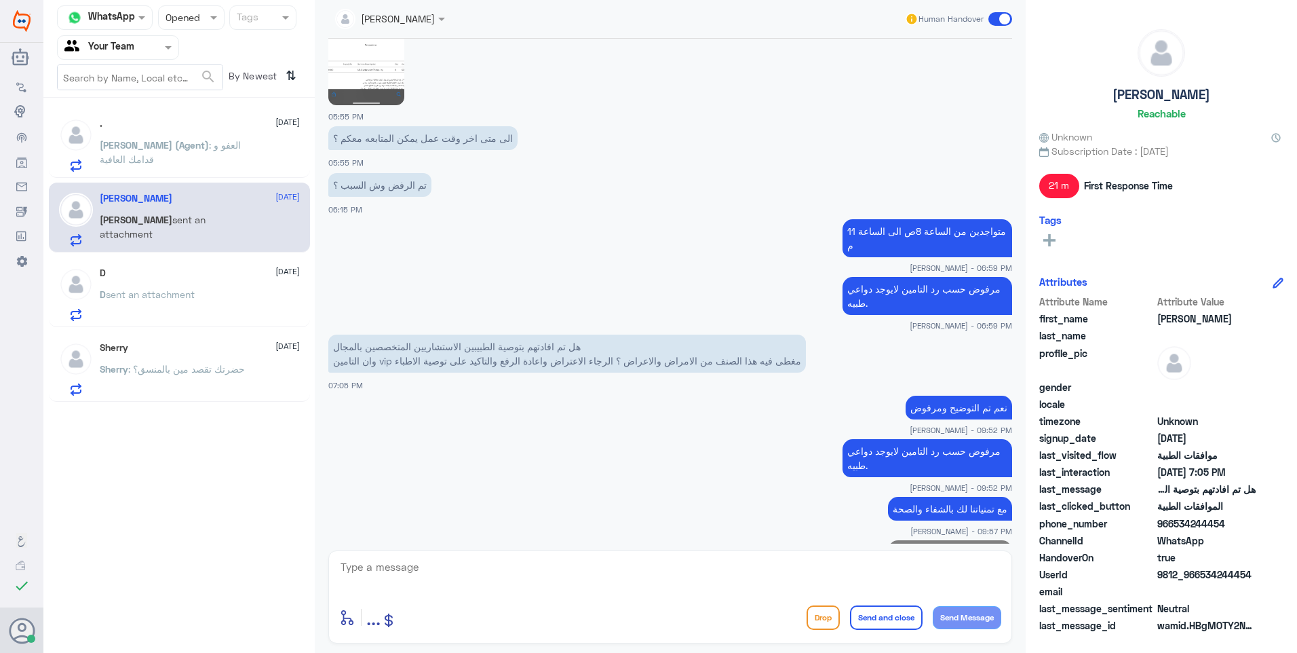
scroll to position [0, 0]
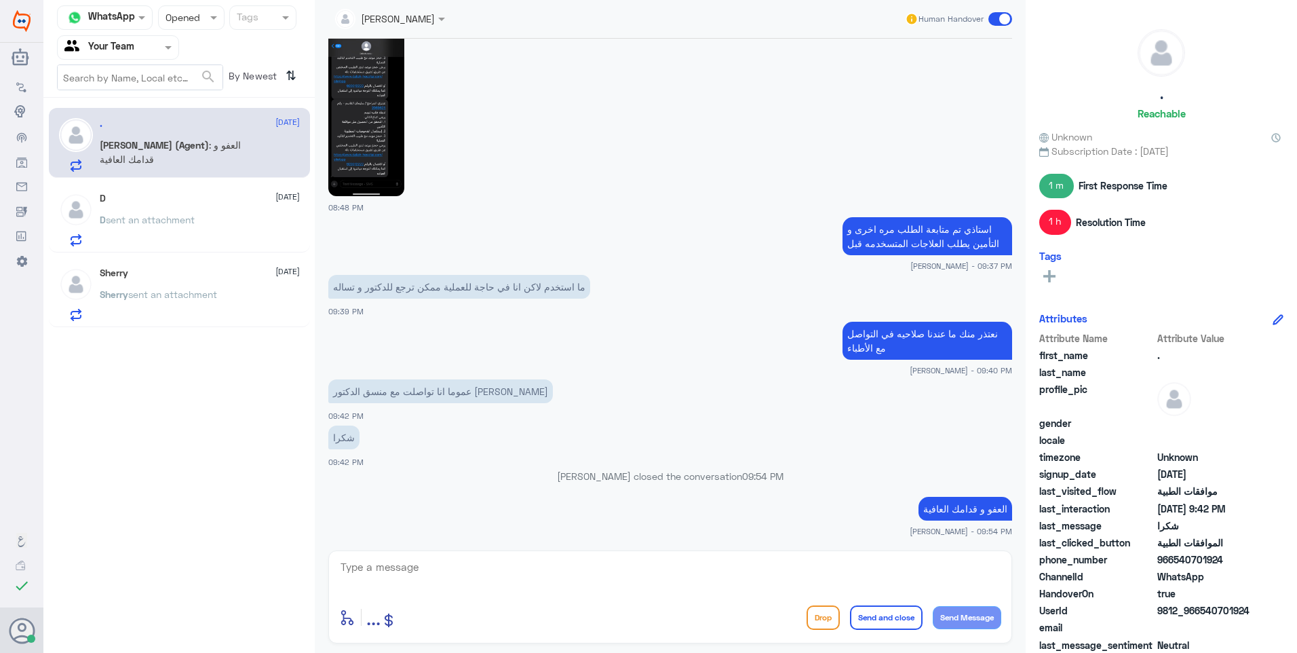
click at [421, 562] on textarea at bounding box center [670, 574] width 662 height 33
paste textarea "مع تمنياتنا لك بالشفاء والصحة"
type textarea "مع تمنياتنا لك بالشفاء والصحة"
click at [866, 624] on button "Send and close" at bounding box center [886, 617] width 73 height 24
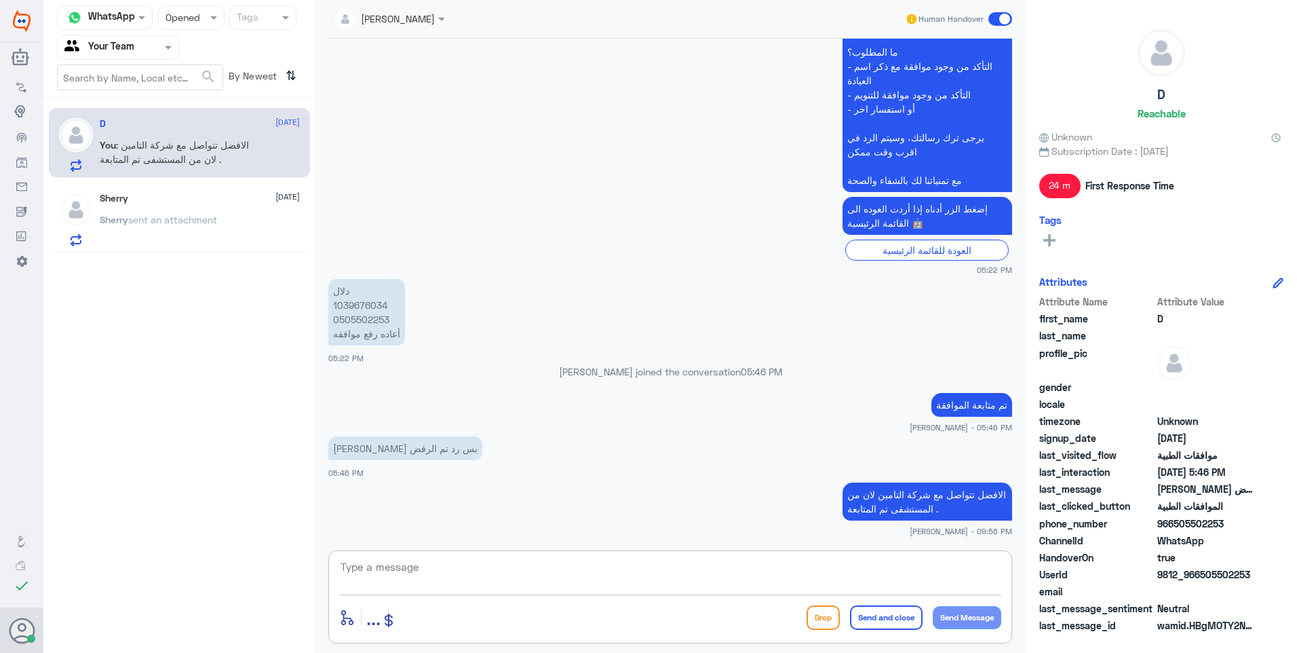
click at [379, 566] on textarea at bounding box center [670, 574] width 662 height 33
paste textarea "مع تمنياتنا لك بالشفاء والصحة"
type textarea "مع تمنياتنا لك بالشفاء والصحة"
click at [875, 622] on button "Send and close" at bounding box center [886, 617] width 73 height 24
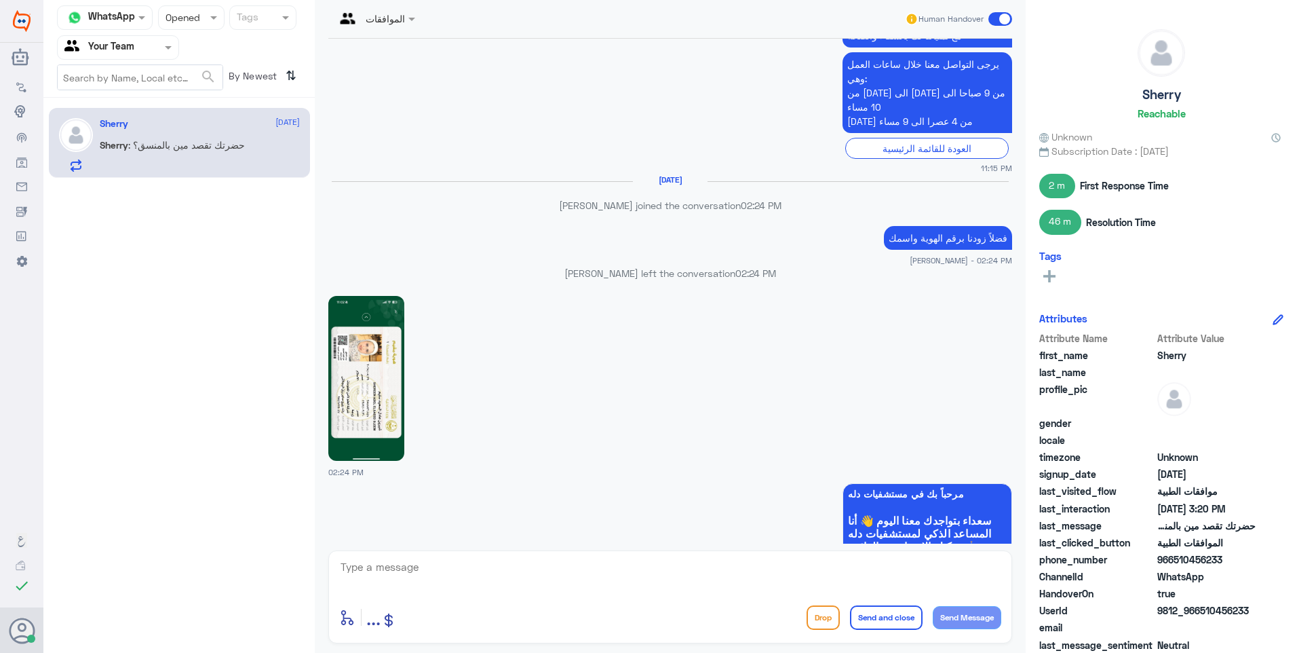
click at [339, 381] on img at bounding box center [366, 378] width 76 height 165
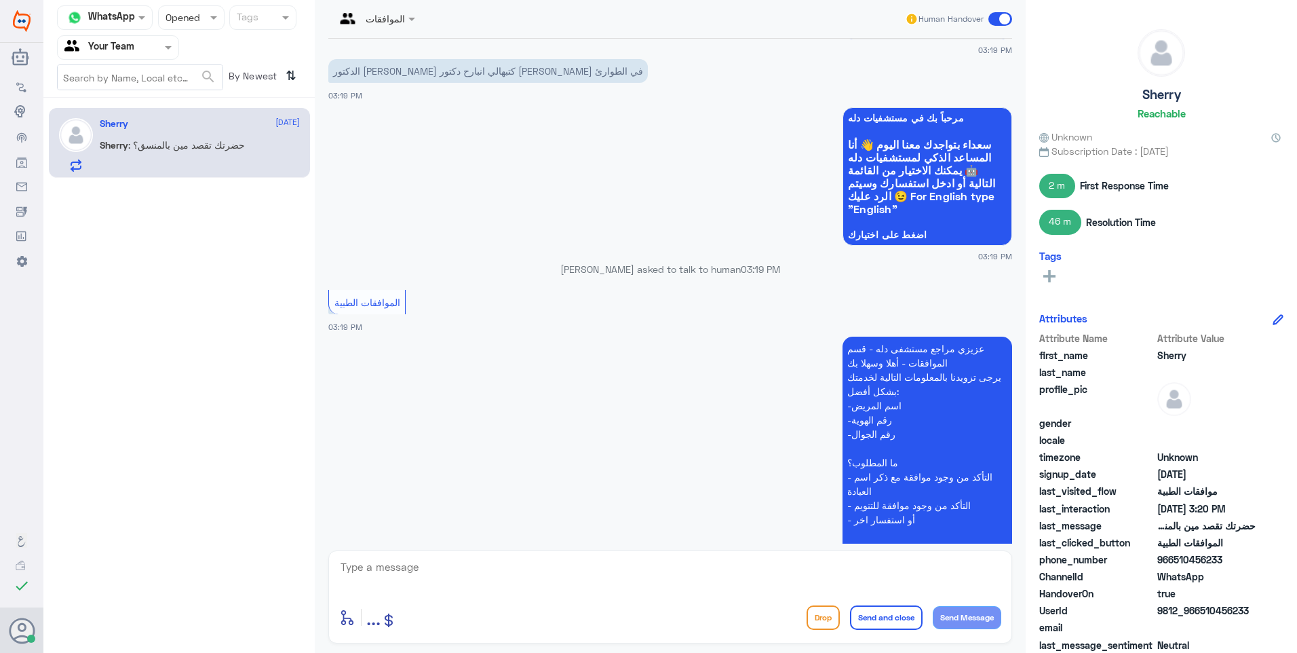
scroll to position [2965, 0]
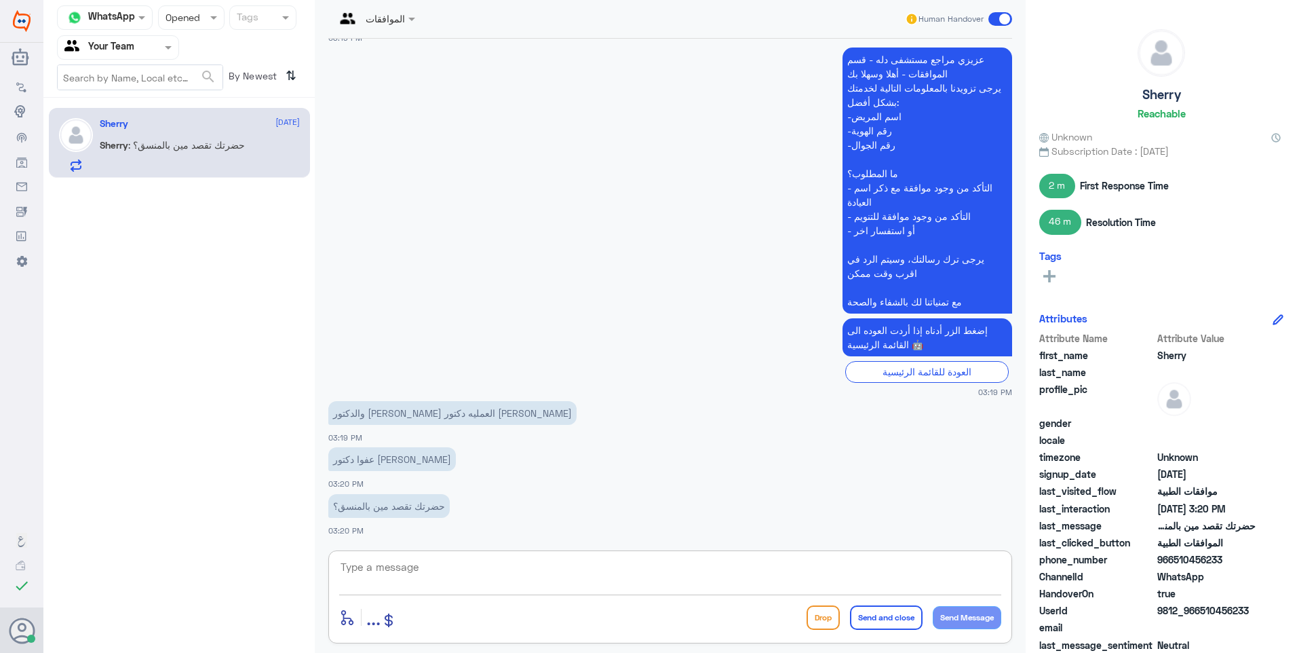
click at [782, 579] on textarea at bounding box center [670, 574] width 662 height 33
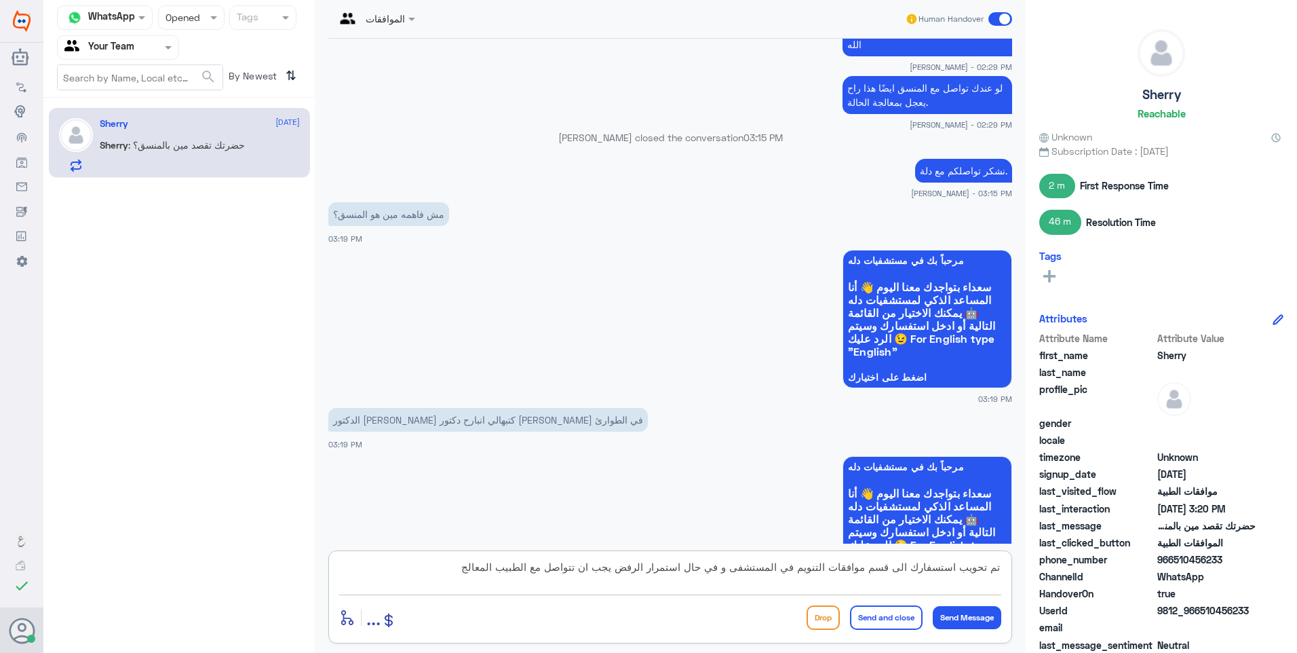
scroll to position [2287, 0]
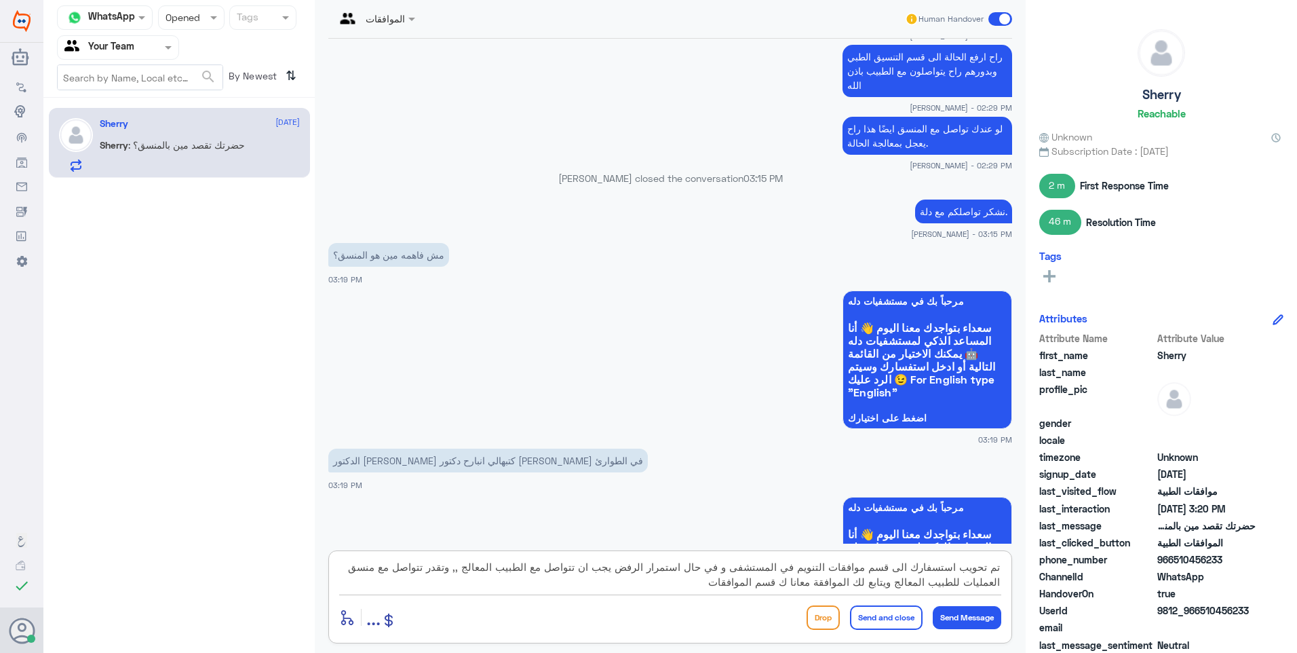
type textarea "تم تحويب استسفارك الى قسم موافقات التنويم في المستشفى و في حال استمرار الرفض يج…"
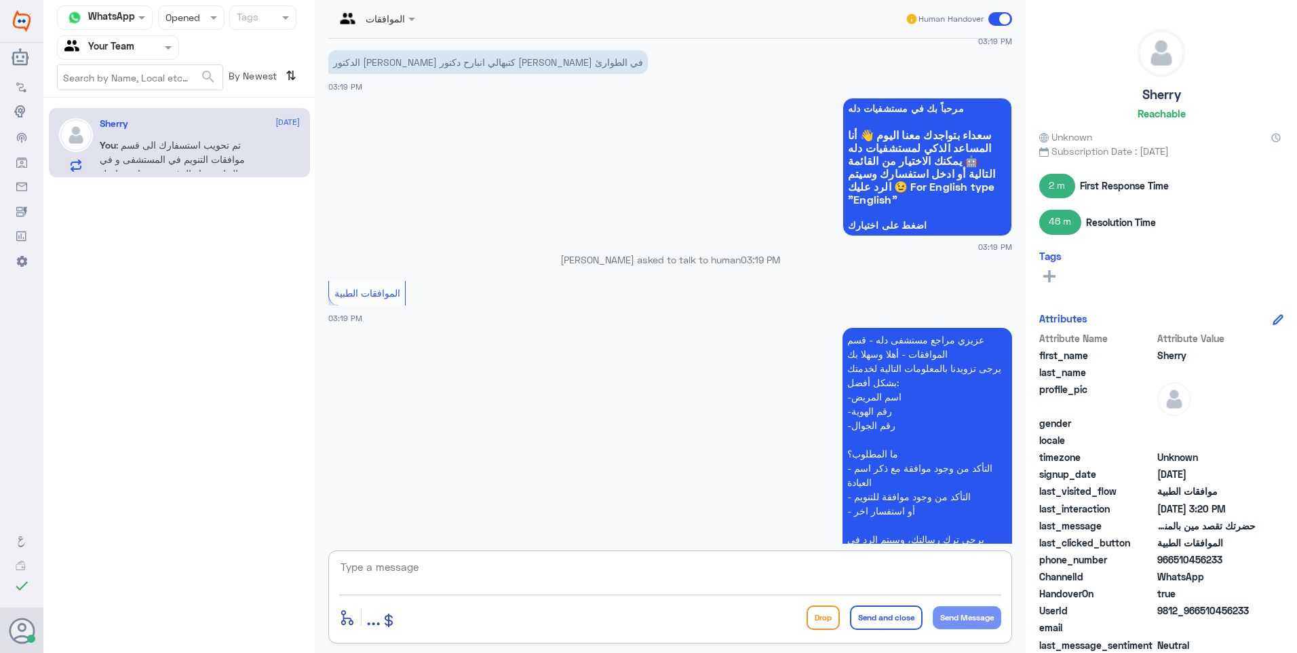
scroll to position [3080, 0]
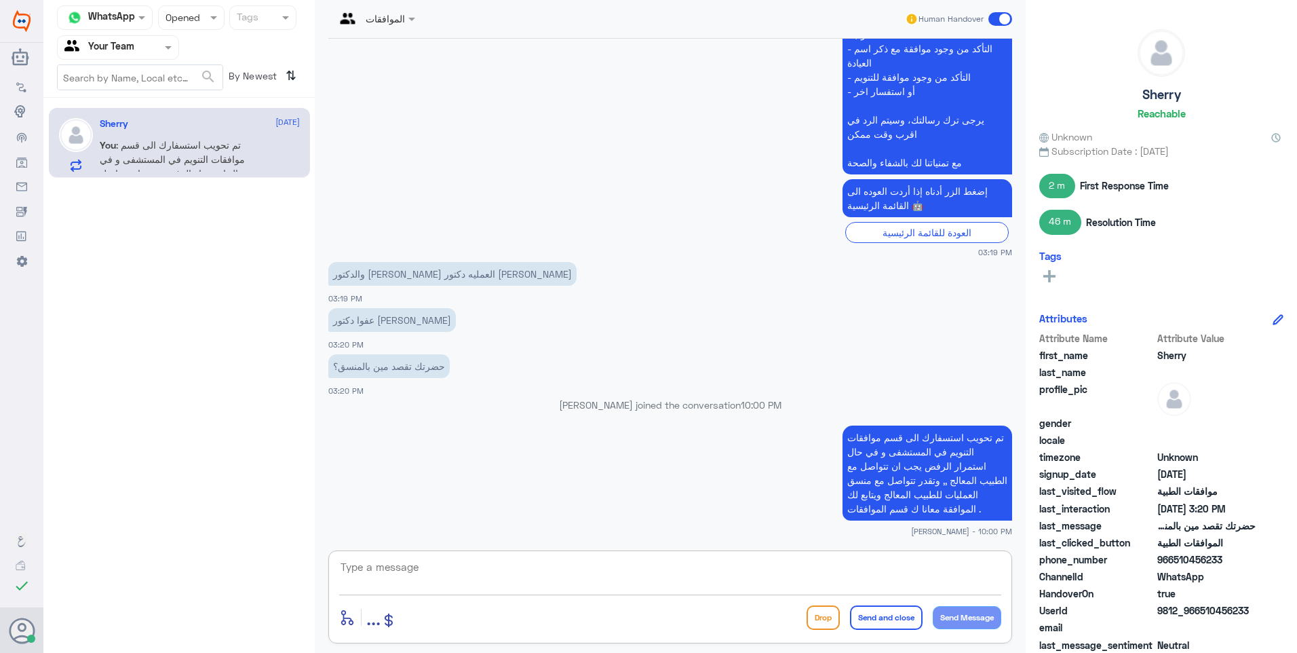
click at [828, 571] on textarea at bounding box center [670, 574] width 662 height 33
type textarea "تحويل*"
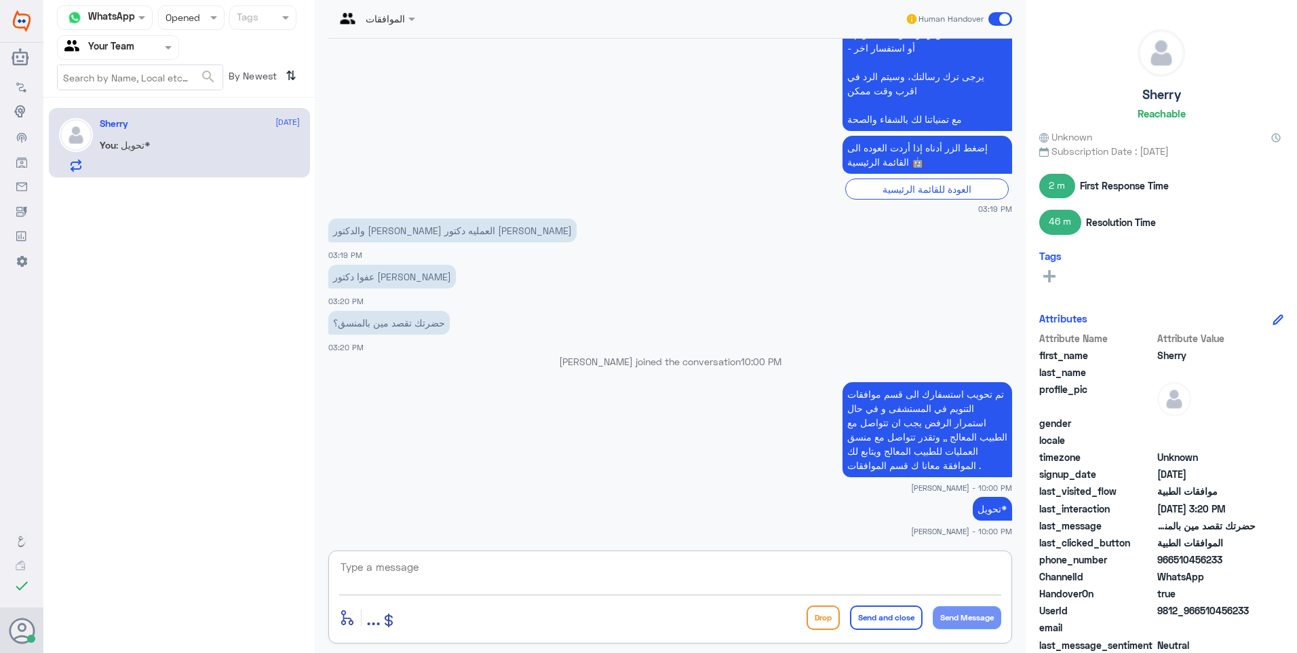
click at [875, 573] on textarea at bounding box center [670, 574] width 662 height 33
type textarea "ا"
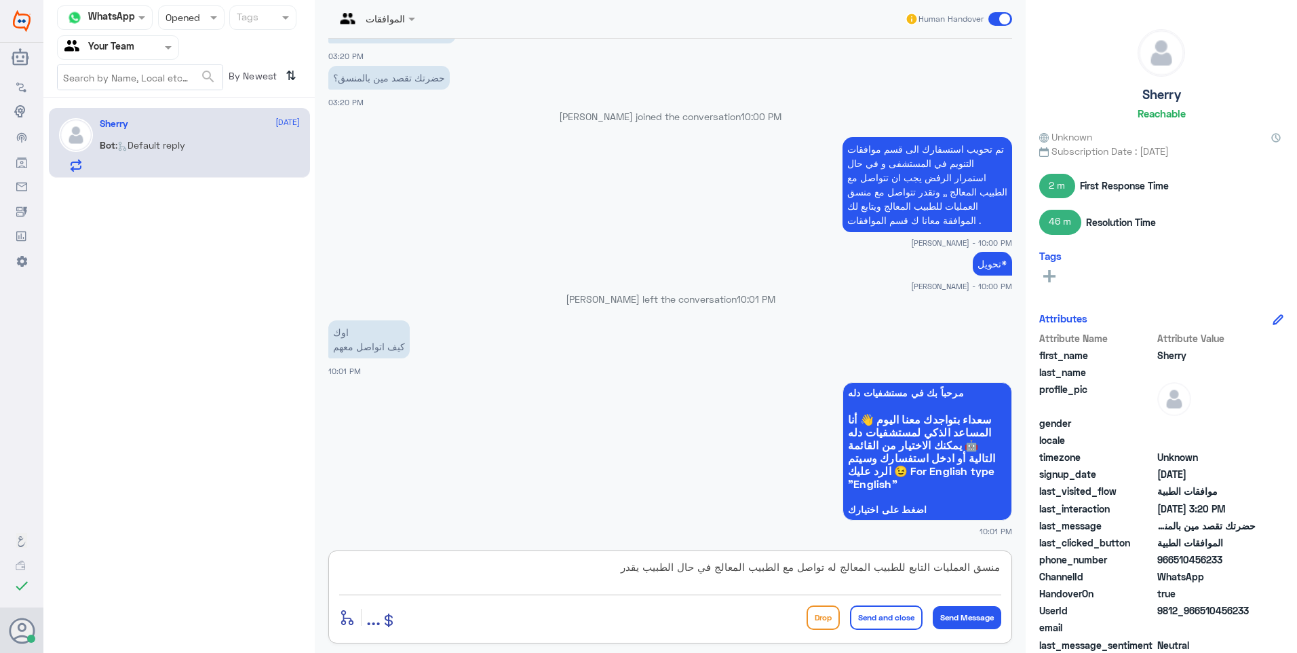
click at [830, 569] on textarea "منسق العمليات التابع للطبيب المعالج له تواصل مع الطبيب المعالج في حال الطبيب يق…" at bounding box center [670, 574] width 662 height 33
click at [931, 567] on textarea "منسق العمليات التابع للطبيب المعالج له تواصل مع الطبيب المعالج في حال الطبيب يق…" at bounding box center [670, 574] width 662 height 33
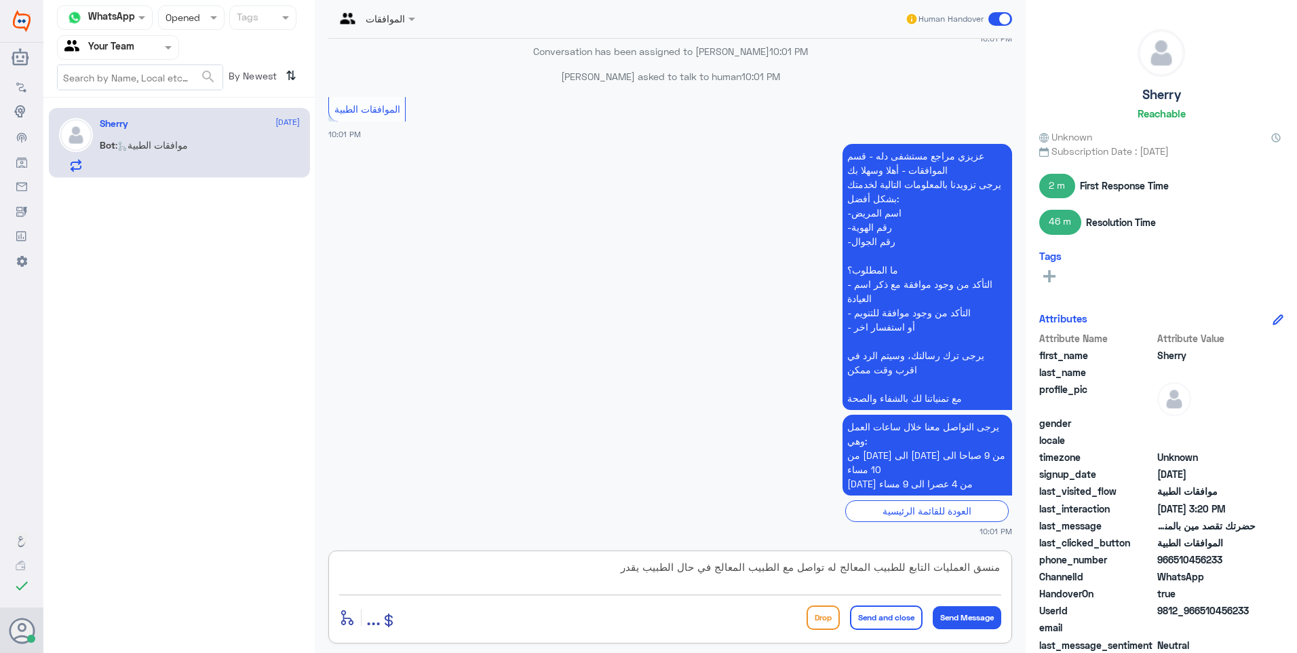
click at [930, 568] on textarea "منسق العمليات التابع للطبيب المعالج له تواصل مع الطبيب المعالج في حال الطبيب يق…" at bounding box center [670, 574] width 662 height 33
click at [831, 561] on textarea "منسق العمليات هو تابع للطبيب المعالج له تواصل مع الطبيب المعالج في حال الطبيب ي…" at bounding box center [670, 574] width 662 height 33
drag, startPoint x: 737, startPoint y: 566, endPoint x: 704, endPoint y: 569, distance: 33.4
click at [704, 569] on textarea "منسق العمليات هو تابع للطبيب المعالج وله تواصل مع الطبيب المعالج في حال الطبيب …" at bounding box center [670, 574] width 662 height 33
drag, startPoint x: 703, startPoint y: 570, endPoint x: 564, endPoint y: 557, distance: 140.3
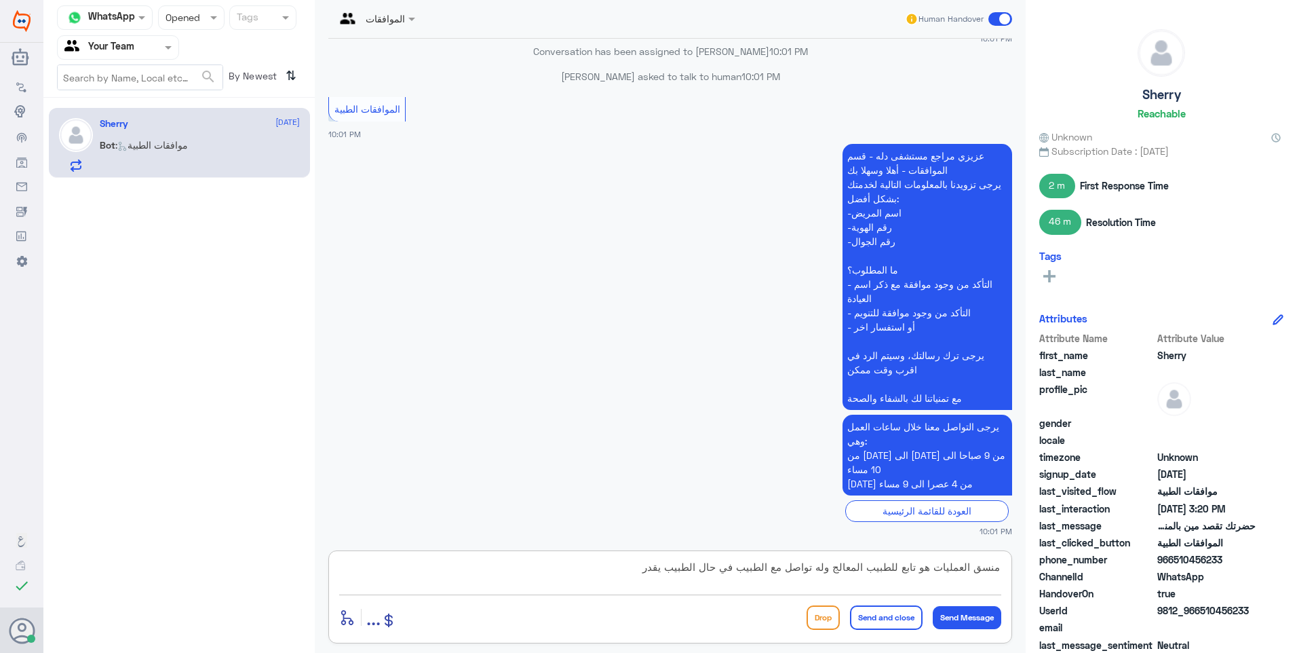
click at [564, 558] on textarea "منسق العمليات هو تابع للطبيب المعالج وله تواصل مع الطبيب في حال الطبيب يقدر" at bounding box center [670, 574] width 662 height 33
click at [611, 568] on textarea "منسق العمليات هو تابع للطبيب المعالج وله تواصل مع الطبيب عشان يغير لك اكواد الت…" at bounding box center [670, 574] width 662 height 33
drag, startPoint x: 453, startPoint y: 571, endPoint x: 503, endPoint y: 575, distance: 49.6
click at [503, 575] on textarea "منسق العمليات هو تابع للطبيب المعالج وله تواصل مع الطبيب عشان يغير لك اكواد الت…" at bounding box center [670, 574] width 662 height 33
drag, startPoint x: 465, startPoint y: 571, endPoint x: 1055, endPoint y: 597, distance: 590.1
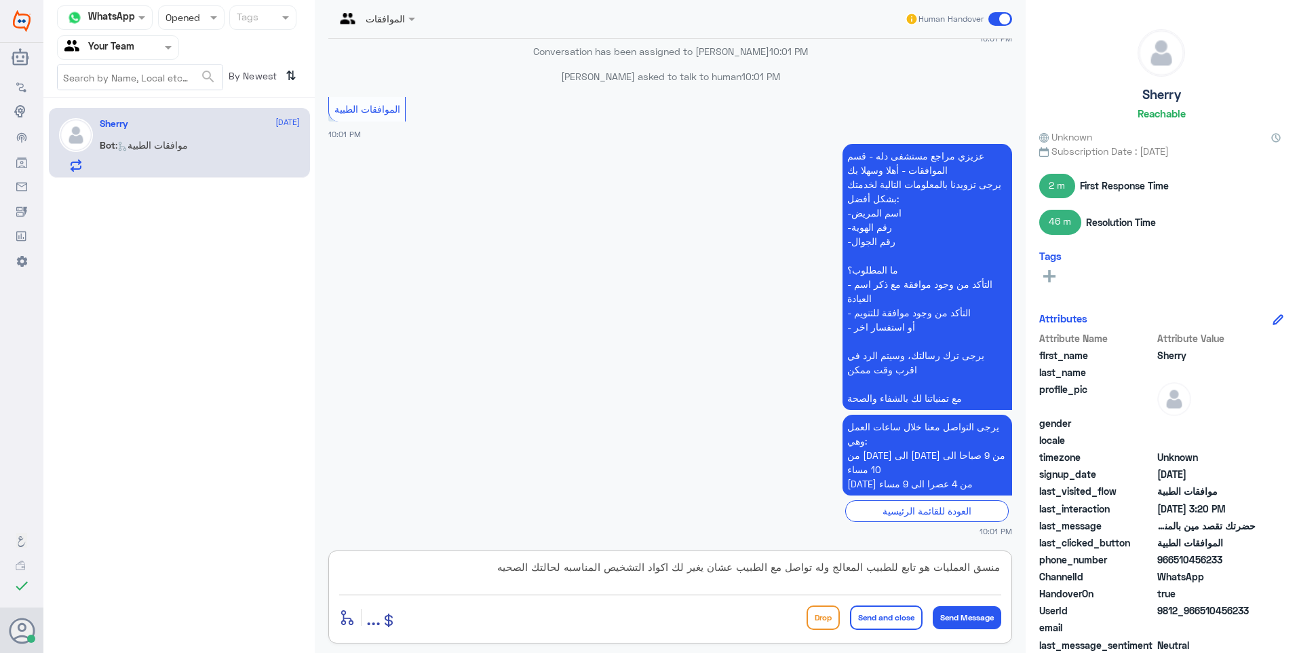
click at [1055, 597] on div "Channel WhatsApp Status × Opened Tags Agent Filter Your Team search By Newest ⇅…" at bounding box center [670, 328] width 1254 height 657
paste textarea "عمل تحت إشراف الطبيب المعالج، ويتولى التنسيق معه لتعديل أكواد التشخيص بما يتناس…"
type textarea "منسق العمليات يعمل تحت إشراف الطبيب المعالج، ويتولى التنسيق معه لتعديل أكواد ال…"
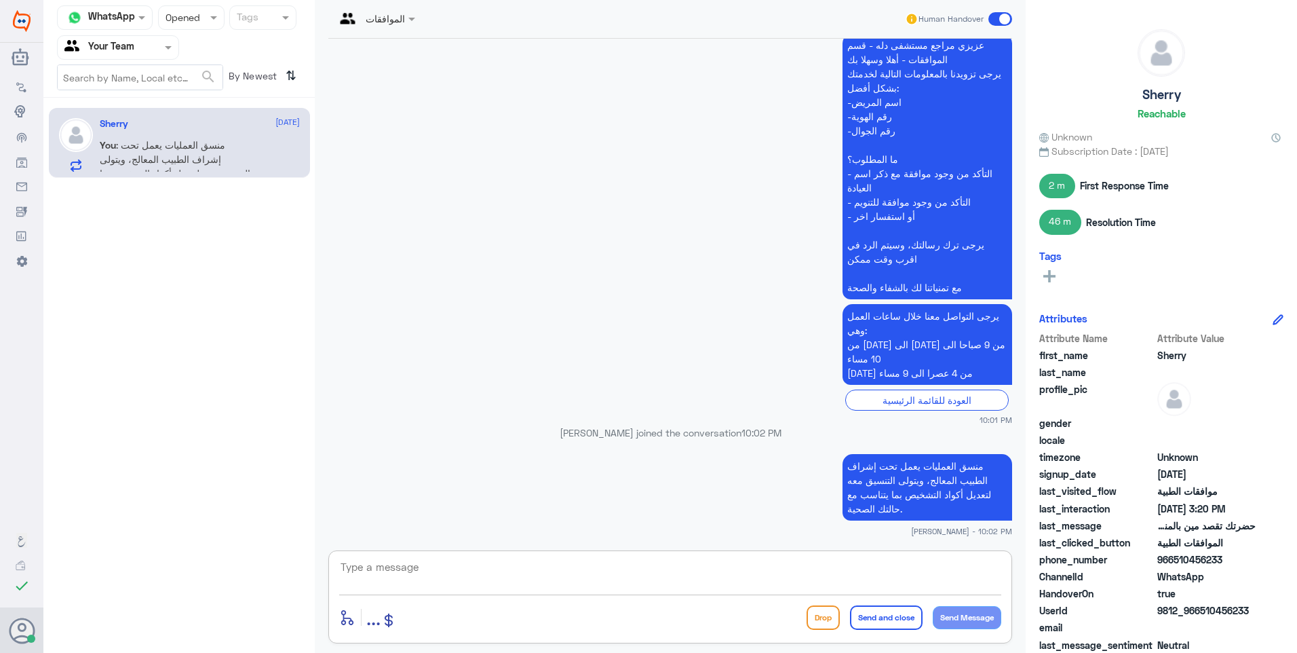
scroll to position [3944, 0]
click at [182, 28] on div "Status × Opened" at bounding box center [191, 17] width 66 height 24
click at [195, 128] on span "Unread" at bounding box center [181, 125] width 32 height 12
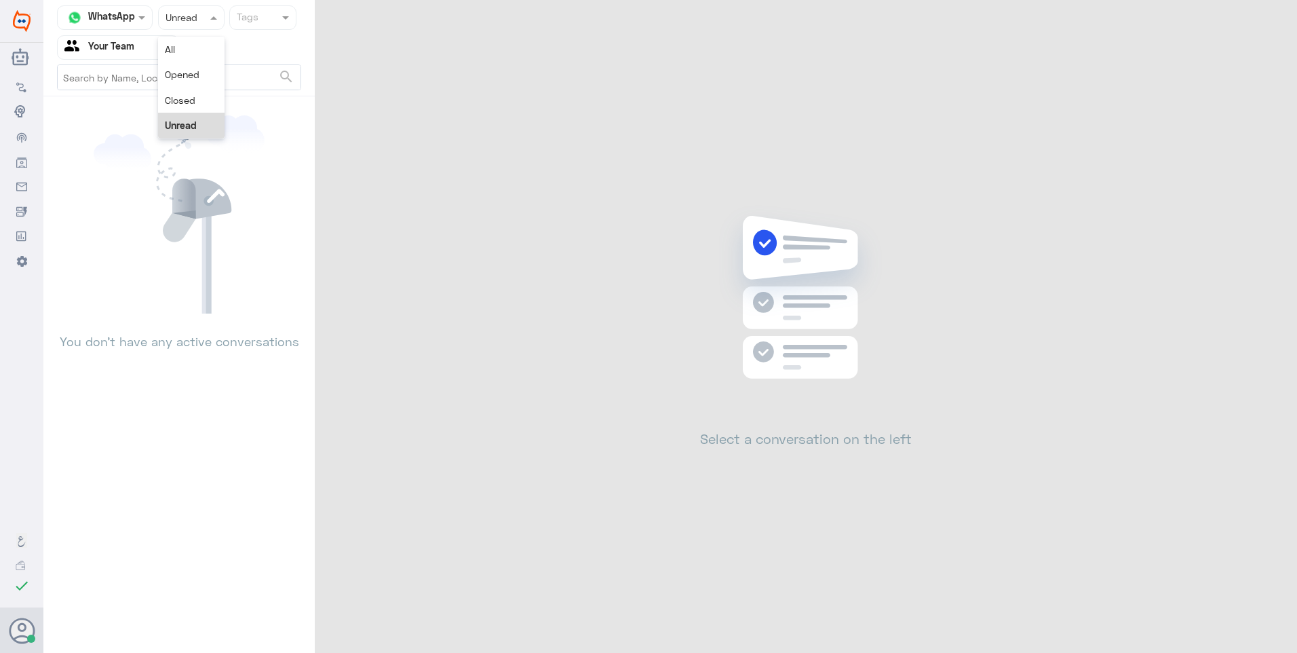
click at [199, 24] on div at bounding box center [191, 17] width 65 height 16
click at [199, 106] on div "Closed" at bounding box center [191, 100] width 66 height 25
click at [196, 24] on div at bounding box center [191, 17] width 65 height 16
click at [196, 80] on span "Opened" at bounding box center [182, 75] width 35 height 12
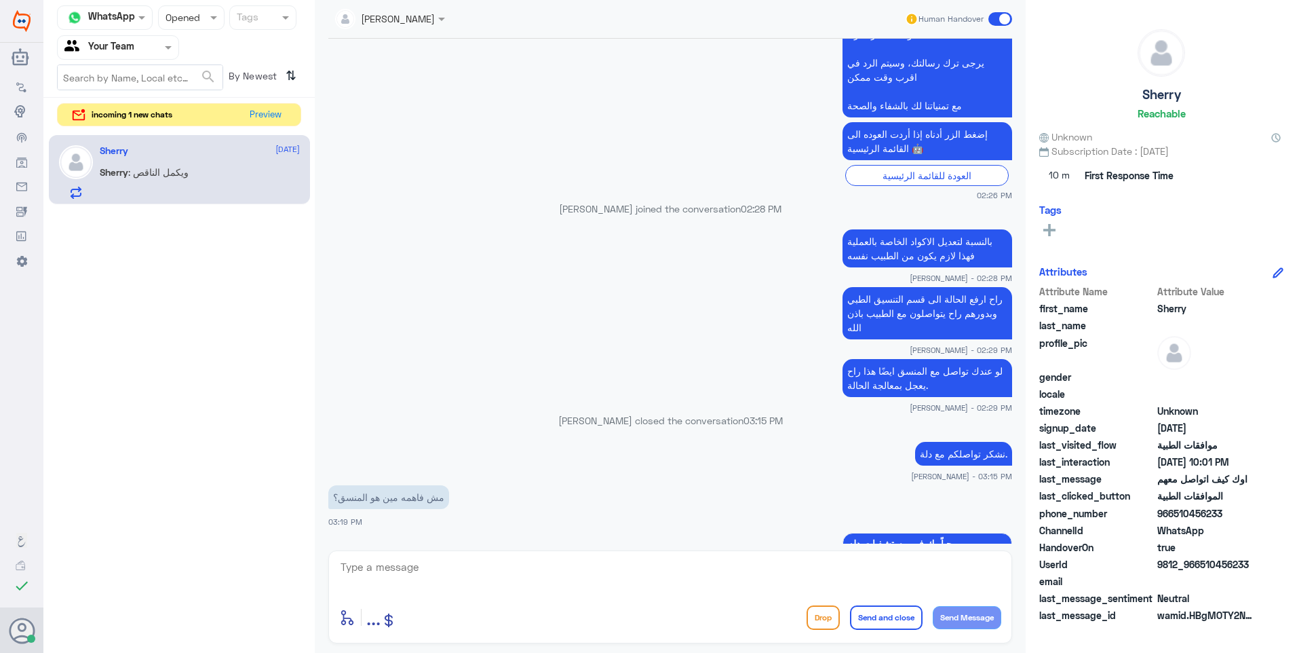
scroll to position [660, 0]
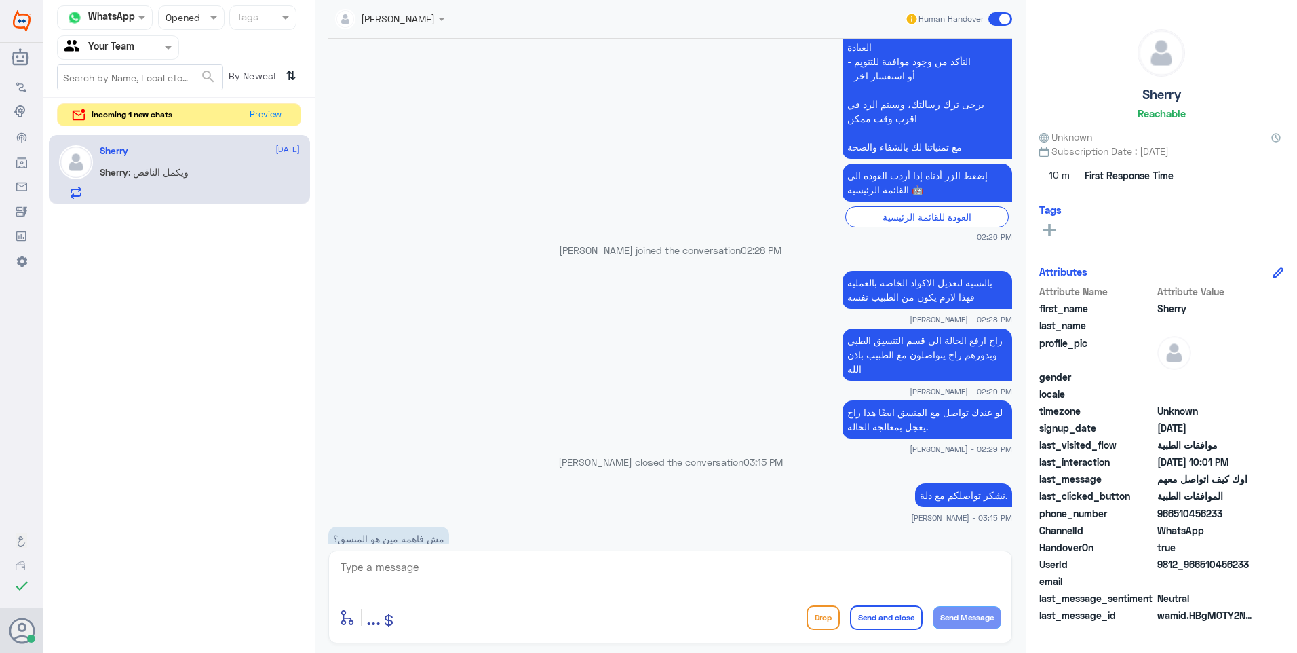
click at [907, 282] on p "بالنسبة لتعديل الاكواد الخاصة بالعملية فهذا لازم يكون من الطبيب نفسه" at bounding box center [928, 290] width 170 height 38
copy div "بالنسبة لتعديل الاكواد الخاصة بالعملية فهذا لازم يكون من الطبيب نفسه"
click at [577, 568] on textarea at bounding box center [670, 574] width 662 height 33
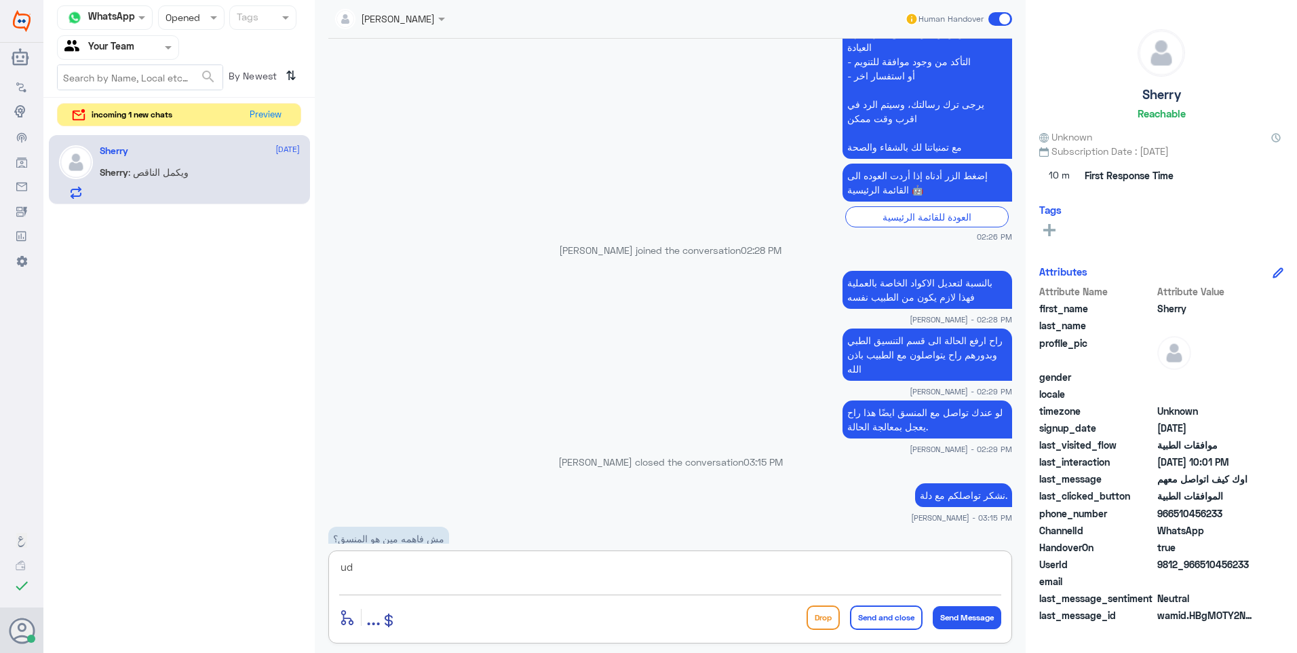
type textarea "u"
paste textarea "[PERSON_NAME]، نفيدكم بأن تعديل الأكواد الخاصة بالعملية يُعد من مسؤولية الطبيب …"
type textarea "[PERSON_NAME]، نفيدكم بأن تعديل الأكواد الخاصة بالعملية يُعد من مسؤولية الطبيب …"
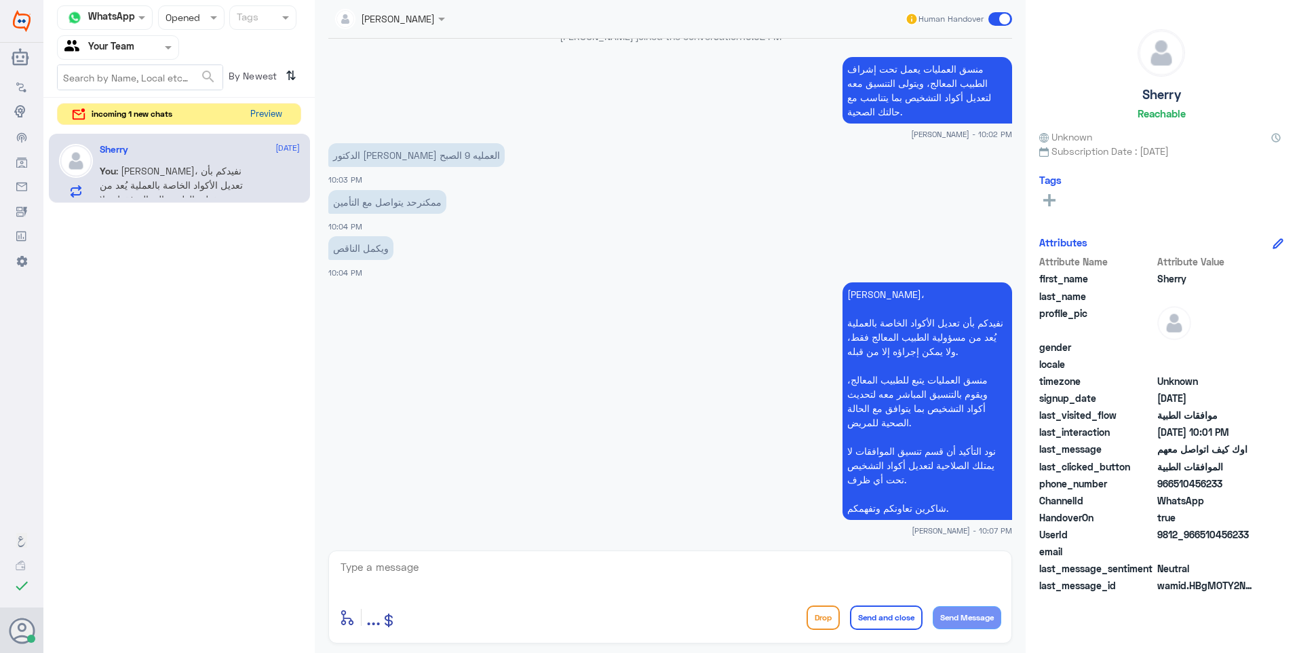
click at [254, 119] on button "Preview" at bounding box center [266, 114] width 42 height 21
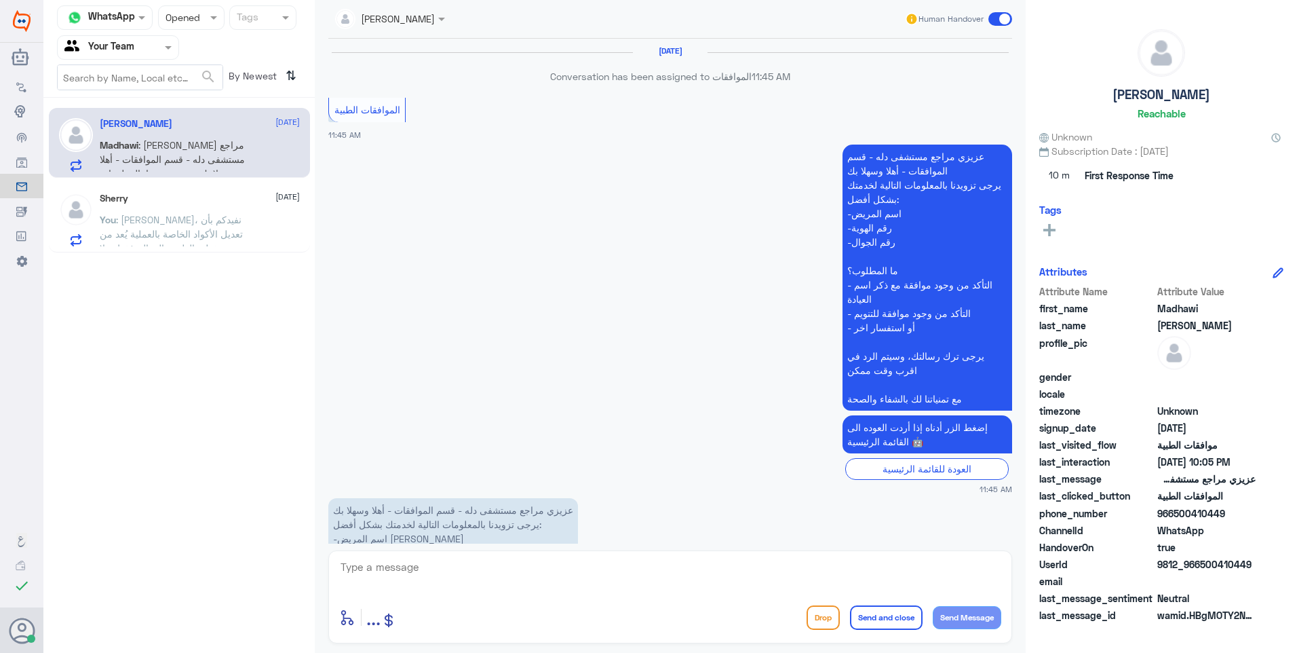
scroll to position [1694, 0]
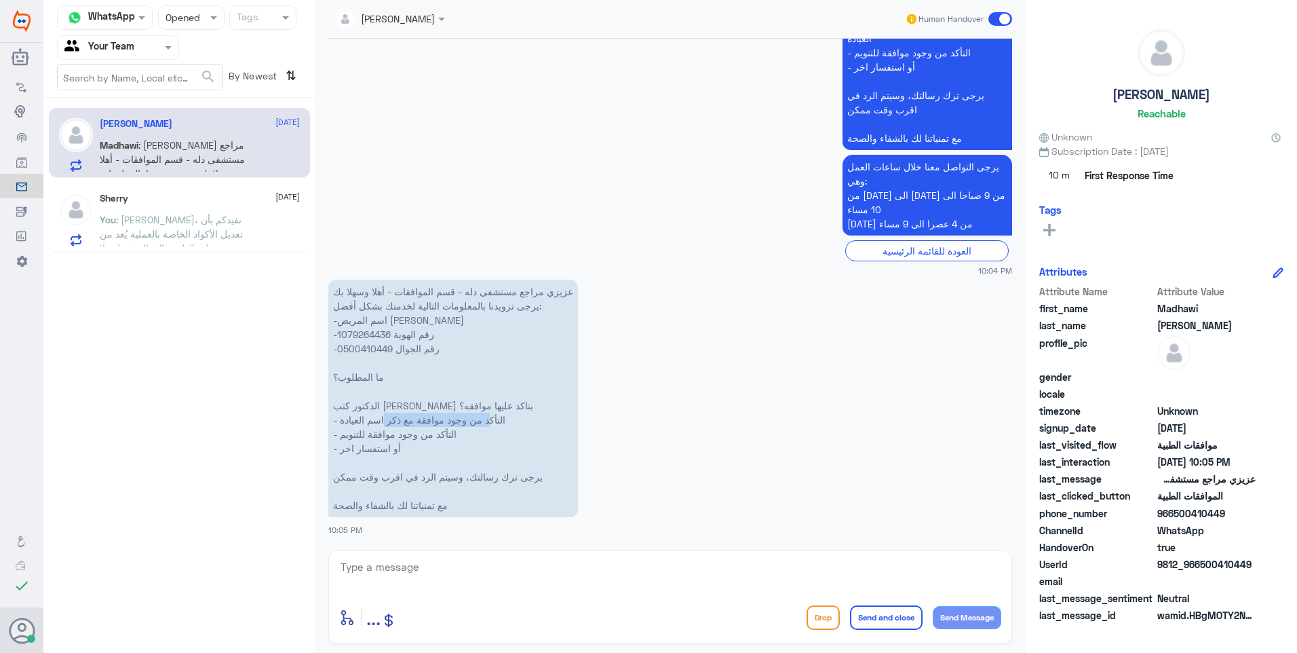
drag, startPoint x: 463, startPoint y: 425, endPoint x: 404, endPoint y: 425, distance: 59.0
click at [404, 425] on p "عزيزي مراجع مستشفى دله - قسم الموافقات - أهلا وسهلا بك يرجى تزويدنا بالمعلومات …" at bounding box center [453, 397] width 250 height 237
drag, startPoint x: 404, startPoint y: 425, endPoint x: 376, endPoint y: 371, distance: 61.0
click at [376, 371] on p "عزيزي مراجع مستشفى دله - قسم الموافقات - أهلا وسهلا بك يرجى تزويدنا بالمعلومات …" at bounding box center [453, 397] width 250 height 237
click at [366, 331] on p "عزيزي مراجع مستشفى دله - قسم الموافقات - أهلا وسهلا بك يرجى تزويدنا بالمعلومات …" at bounding box center [453, 397] width 250 height 237
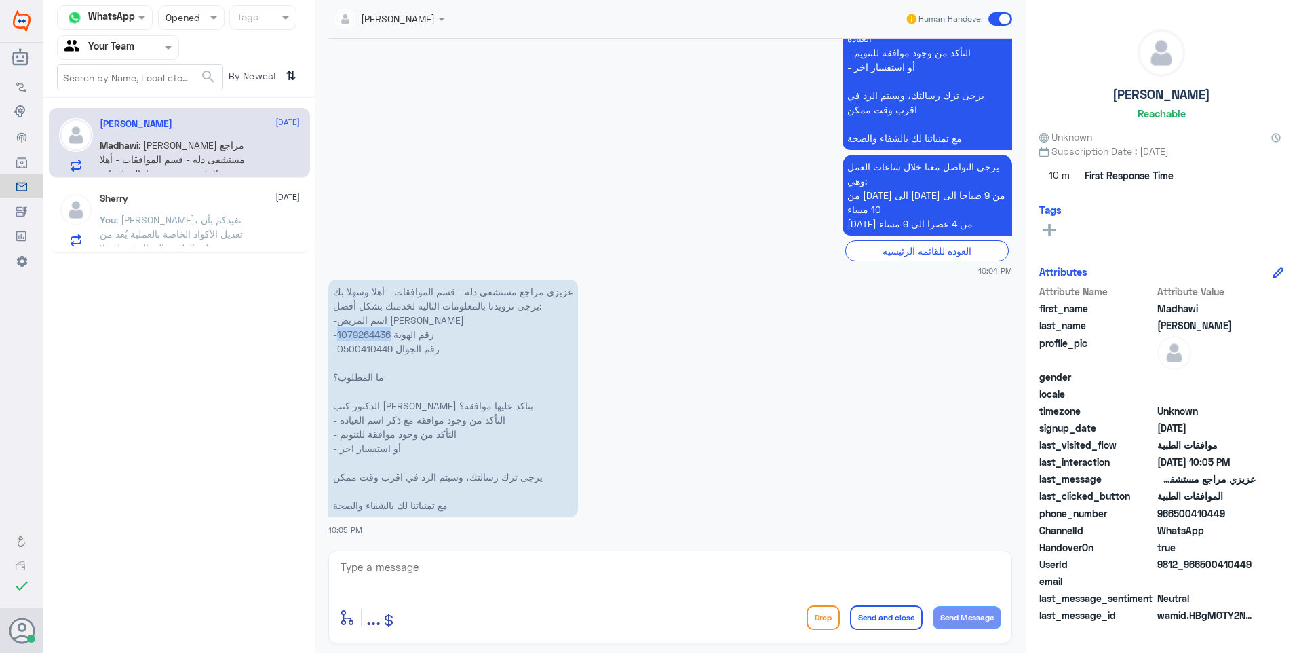
click at [366, 331] on p "عزيزي مراجع مستشفى دله - قسم الموافقات - أهلا وسهلا بك يرجى تزويدنا بالمعلومات …" at bounding box center [453, 397] width 250 height 237
copy p "1079264436"
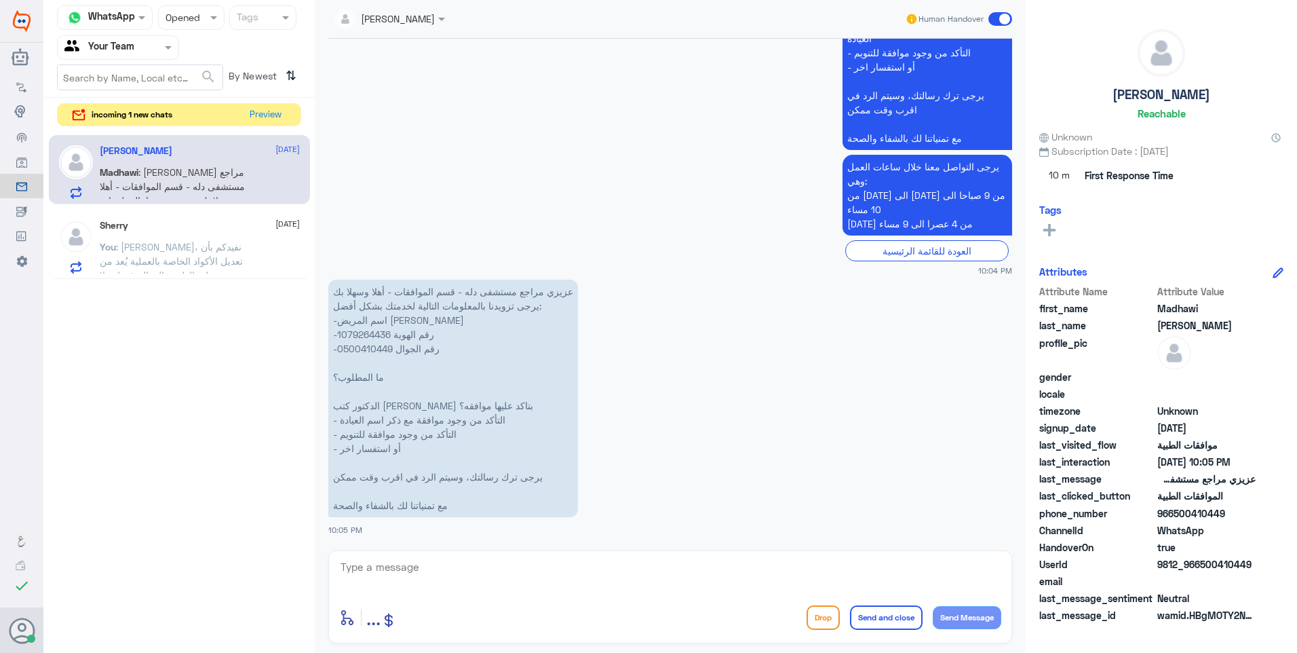
click at [267, 250] on div "You : [PERSON_NAME]، نفيدكم بأن تعديل الأكواد الخاصة بالعملية يُعد من مسؤولية ا…" at bounding box center [200, 258] width 200 height 31
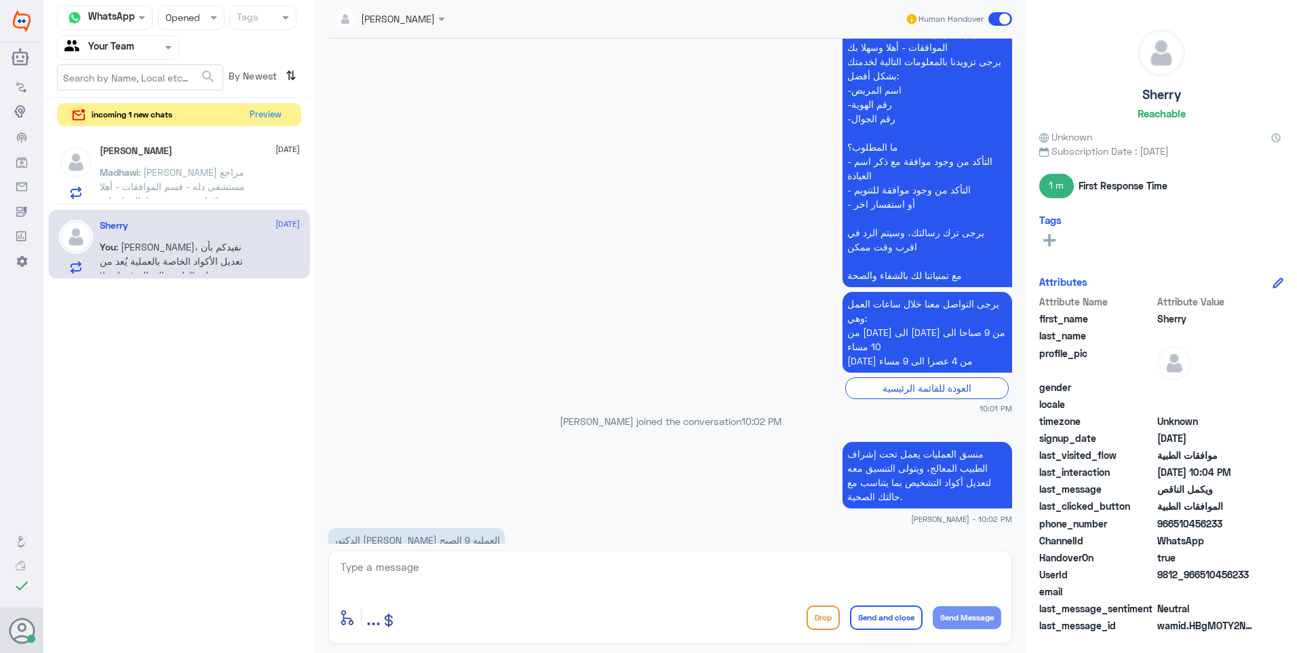
scroll to position [963, 0]
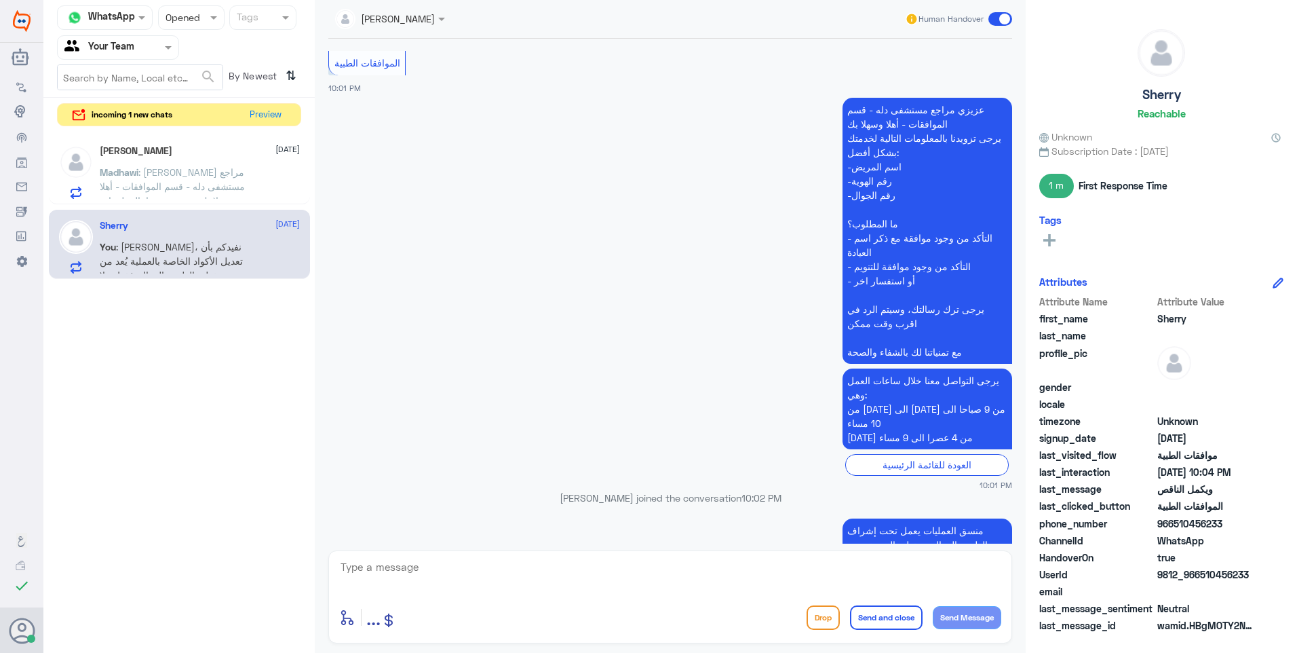
click at [897, 352] on p "عزيزي مراجع مستشفى دله - قسم الموافقات - أهلا وسهلا بك يرجى تزويدنا بالمعلومات …" at bounding box center [928, 231] width 170 height 266
copy div "مع تمنياتنا لك بالشفاء والصحة"
click at [848, 587] on textarea at bounding box center [670, 574] width 662 height 33
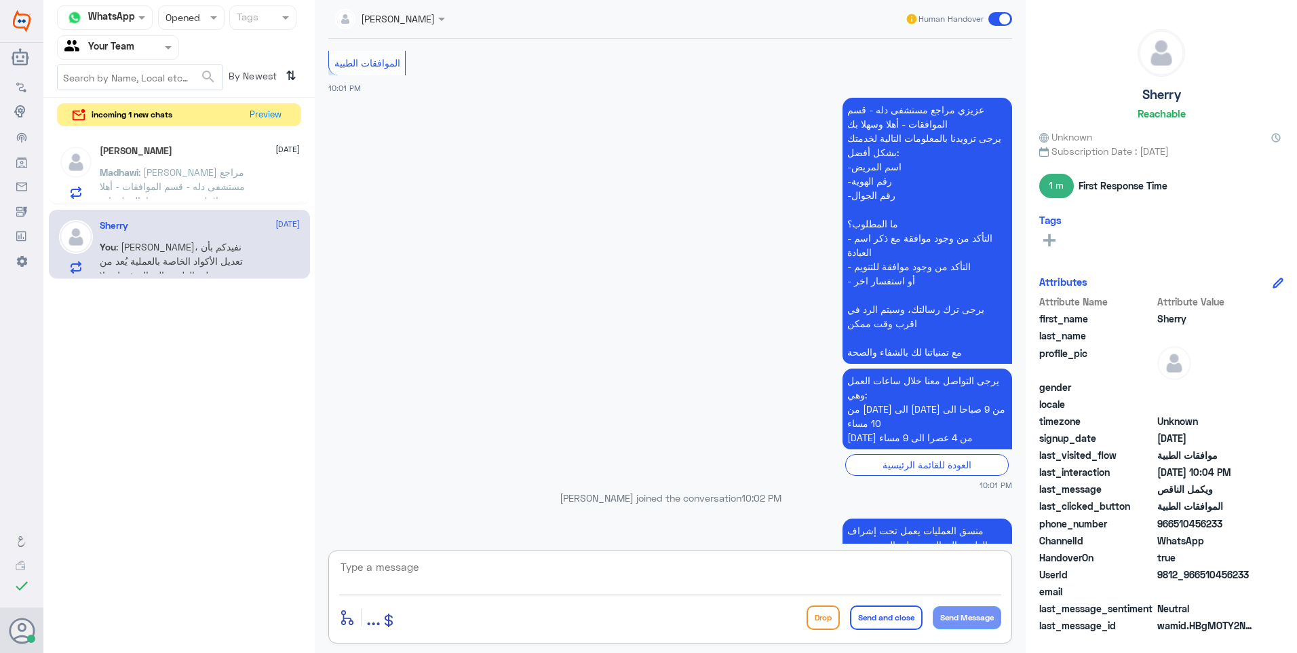
paste textarea "مع تمنياتنا لك بالشفاء والصحة"
type textarea "مع تمنياتنا لك بالشفاء والصحة"
click at [881, 613] on button "Send and close" at bounding box center [886, 617] width 73 height 24
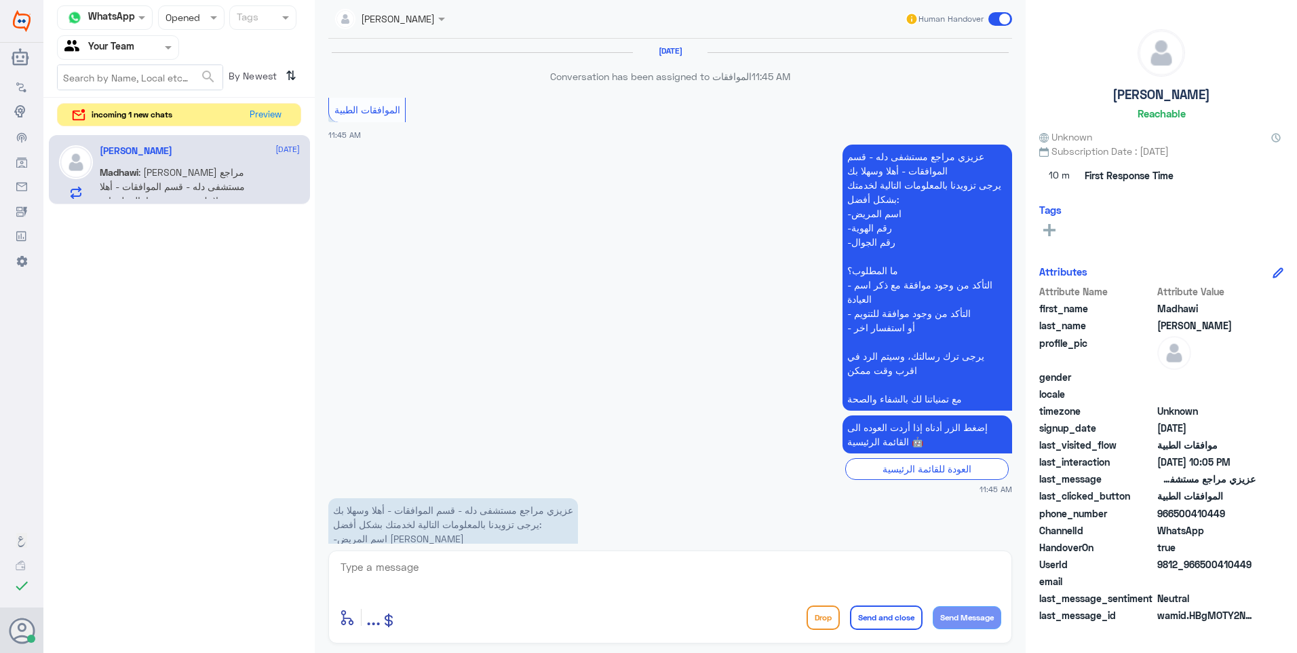
scroll to position [1694, 0]
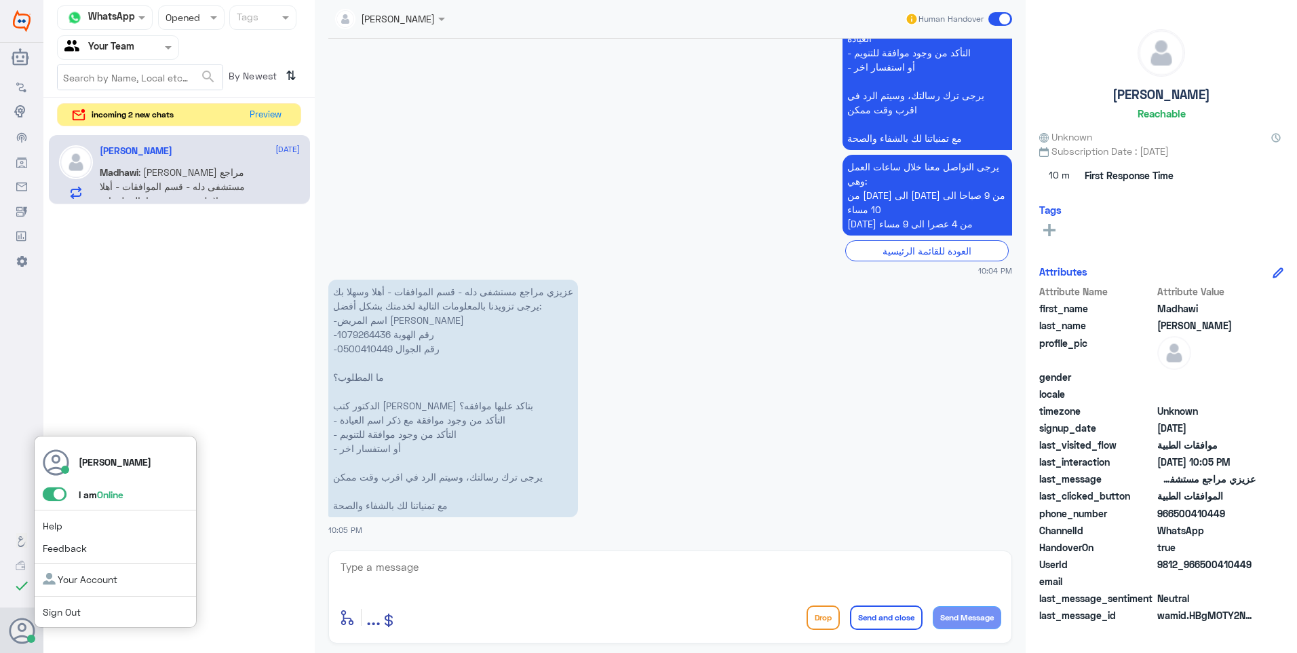
click at [62, 491] on span at bounding box center [55, 494] width 24 height 14
click at [0, 0] on input "checkbox" at bounding box center [0, 0] width 0 height 0
